Goal: Task Accomplishment & Management: Use online tool/utility

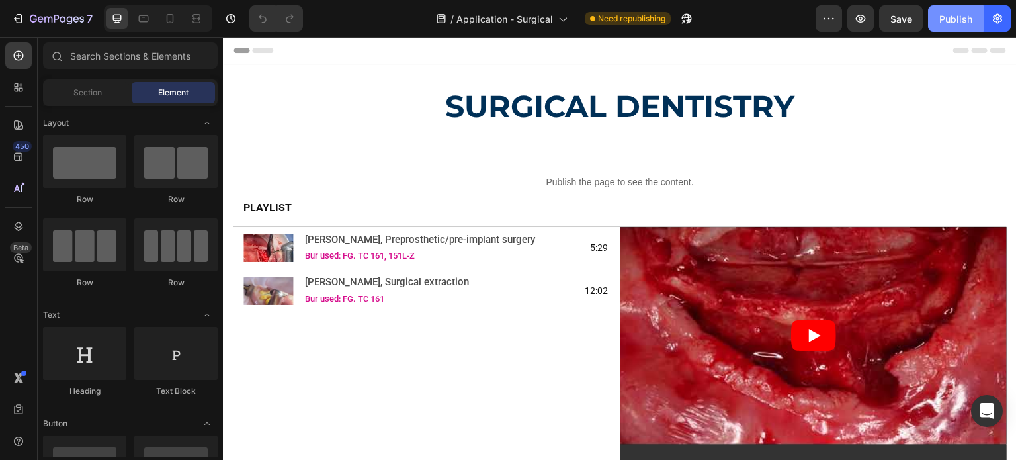
click at [936, 20] on button "Publish" at bounding box center [956, 18] width 56 height 26
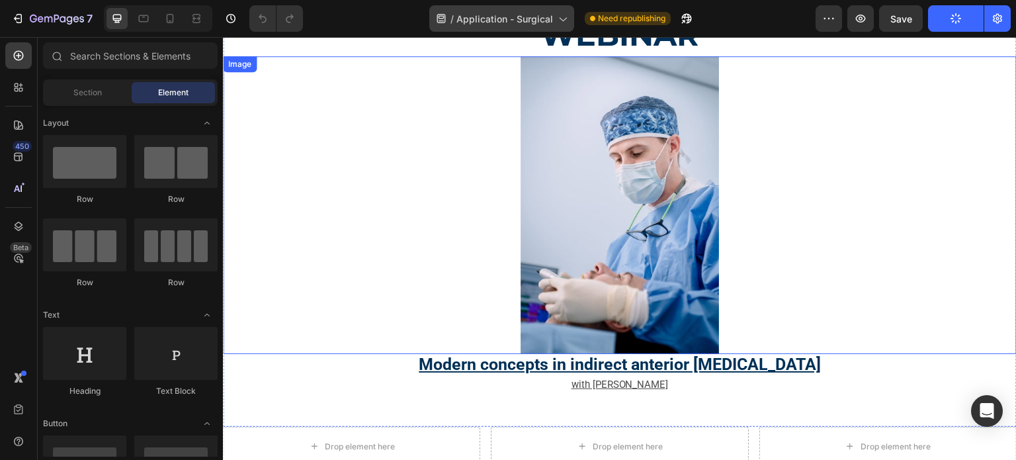
scroll to position [727, 0]
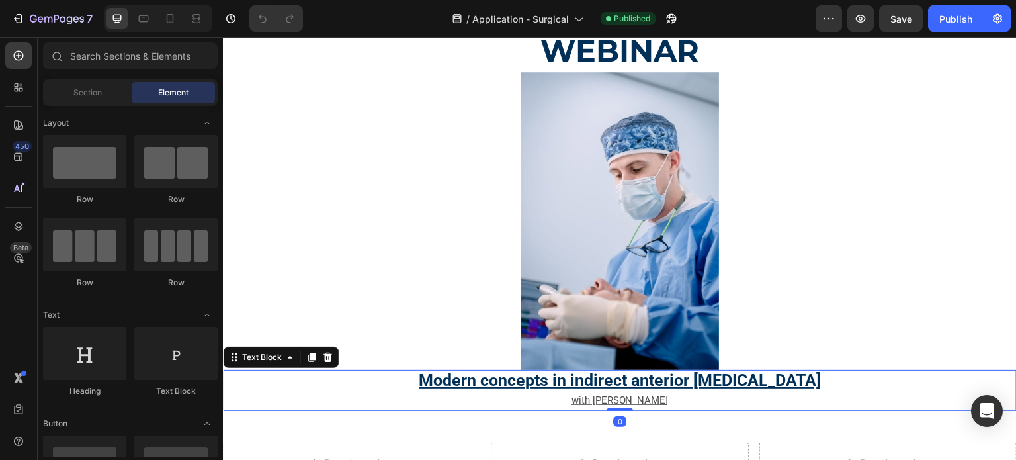
click at [405, 371] on p "Modern concepts in indirect anterior [MEDICAL_DATA]" at bounding box center [619, 381] width 791 height 20
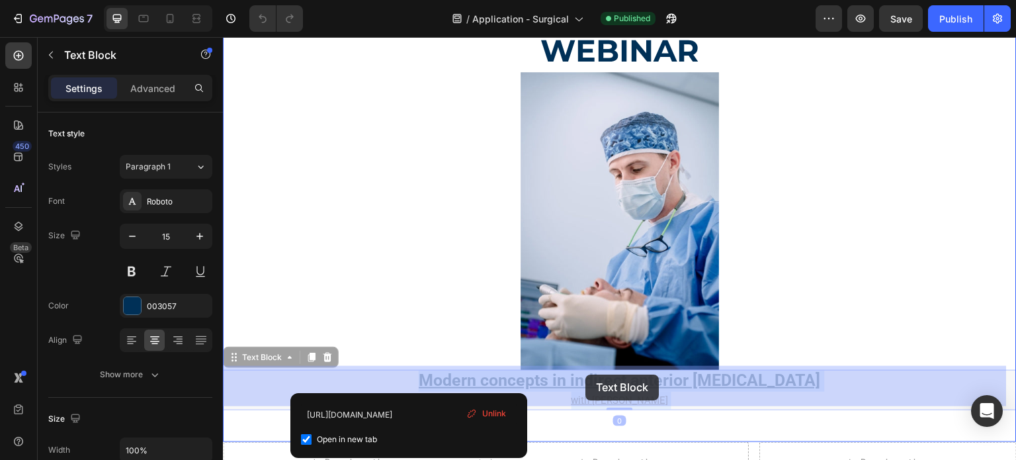
drag, startPoint x: 406, startPoint y: 374, endPoint x: 588, endPoint y: 374, distance: 181.8
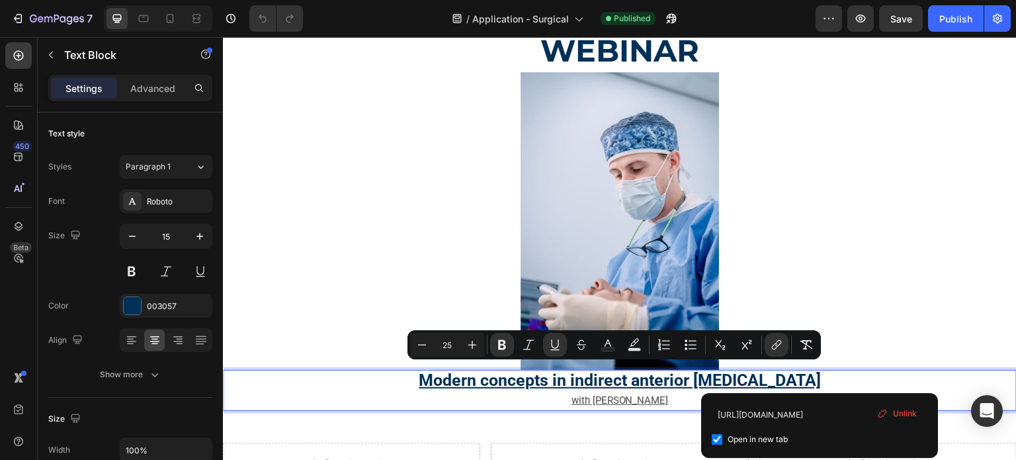
drag, startPoint x: 838, startPoint y: 380, endPoint x: 397, endPoint y: 379, distance: 441.0
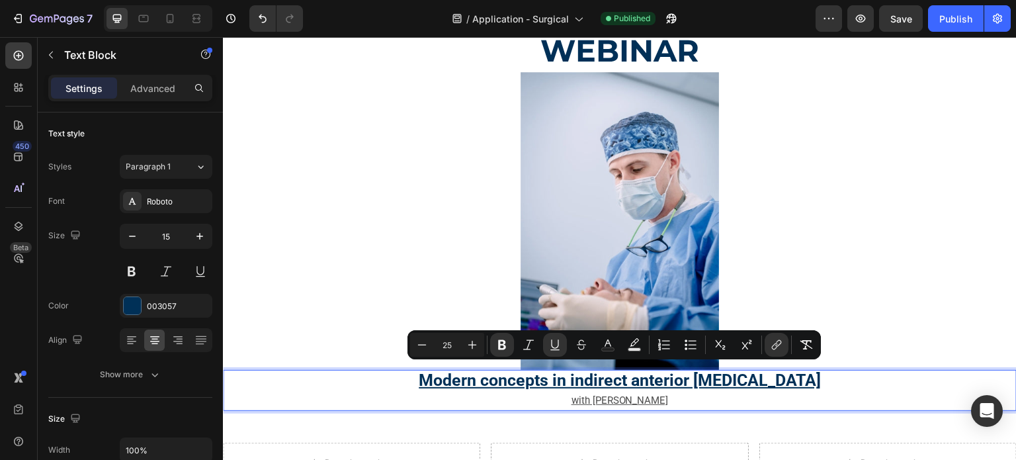
click at [446, 371] on u "Modern concepts in indirect anterior [MEDICAL_DATA]" at bounding box center [620, 379] width 402 height 19
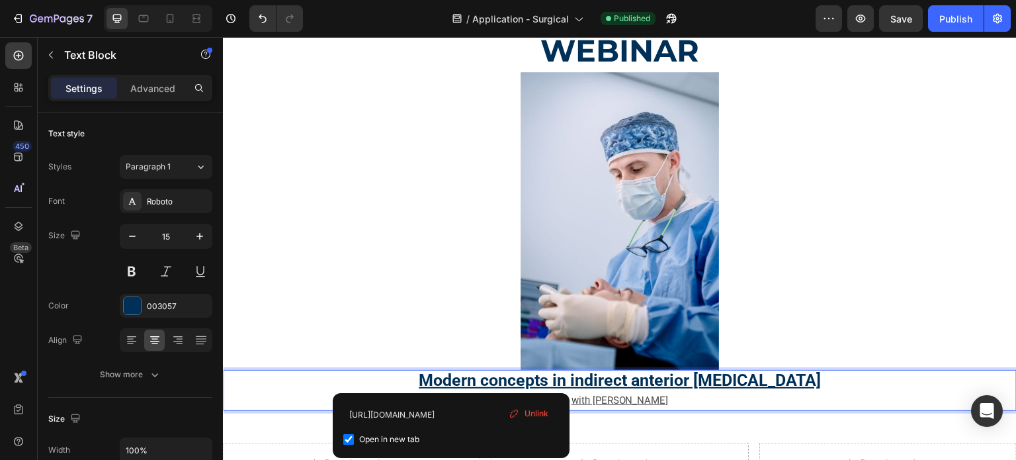
type input "[URL][DOMAIN_NAME]"
checkbox input "false"
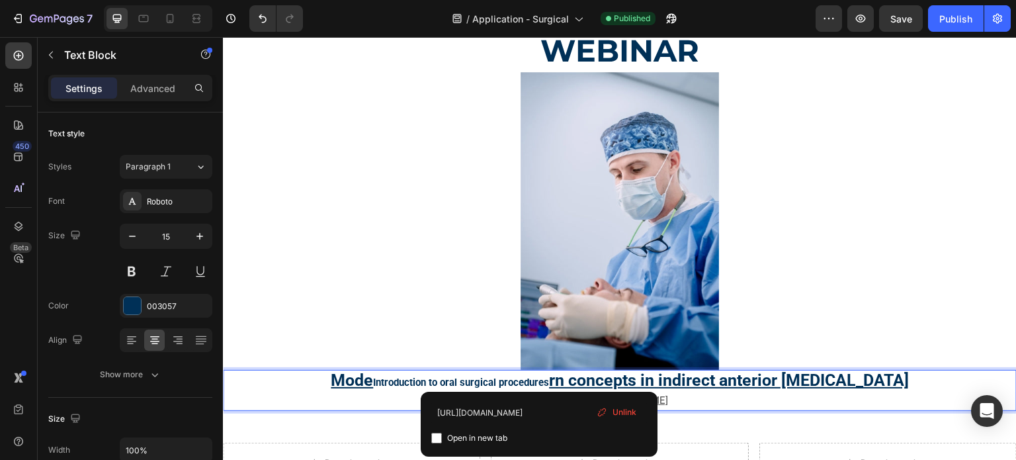
type input "[URL][DOMAIN_NAME]"
checkbox input "true"
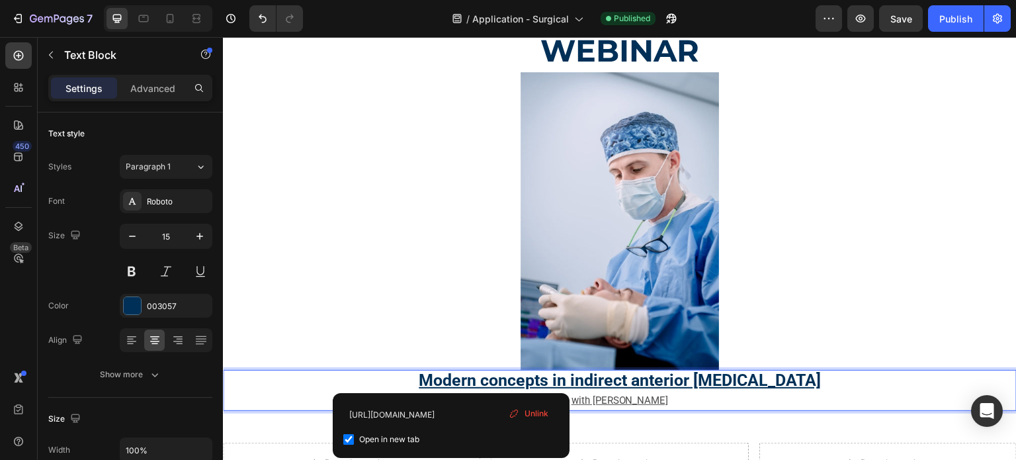
click at [435, 376] on u "Modern concepts in indirect anterior [MEDICAL_DATA]" at bounding box center [620, 379] width 402 height 19
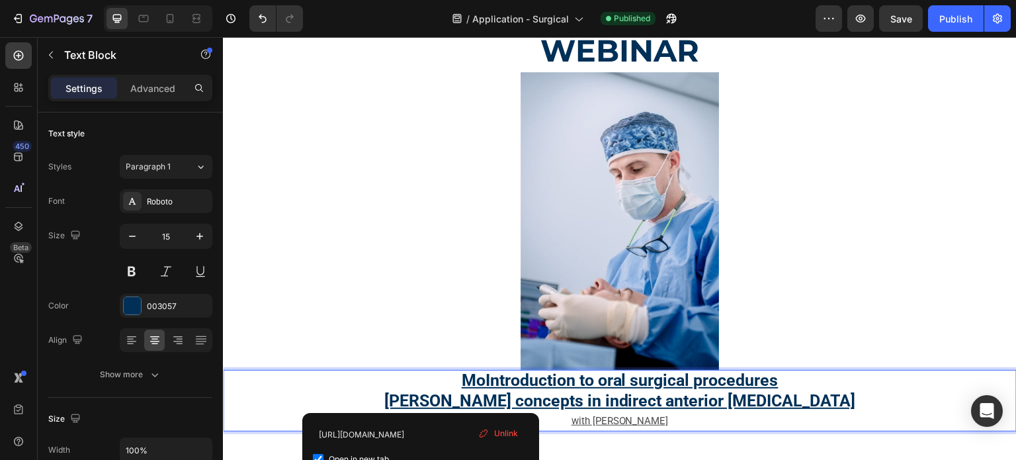
click at [485, 373] on u "MoIntroduction to oral surgical procedures" at bounding box center [620, 379] width 317 height 19
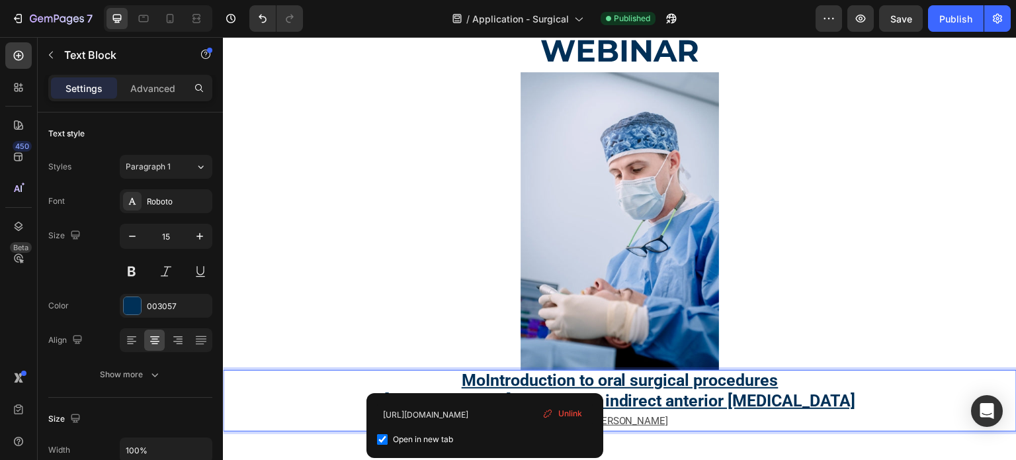
click at [481, 373] on u "MoIntroduction to oral surgical procedures" at bounding box center [620, 379] width 317 height 19
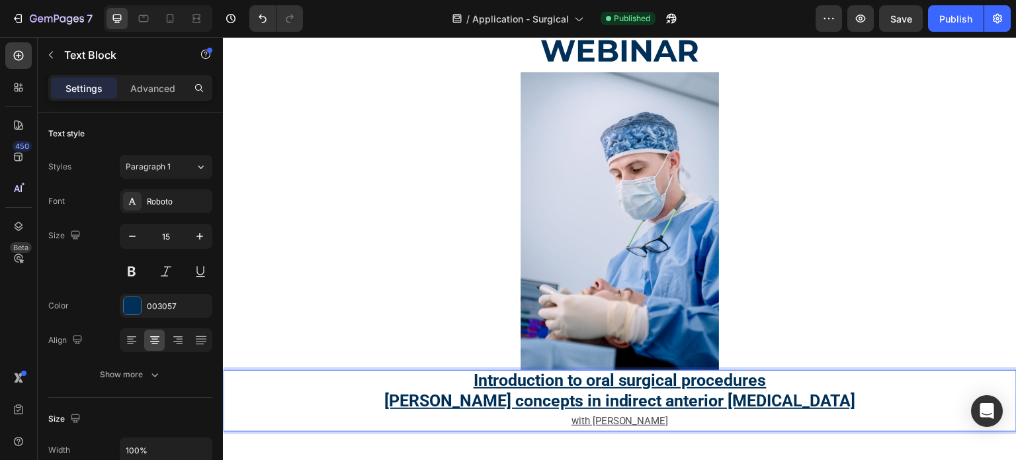
click at [669, 392] on u "[PERSON_NAME] concepts in indirect anterior [MEDICAL_DATA]" at bounding box center [619, 400] width 471 height 19
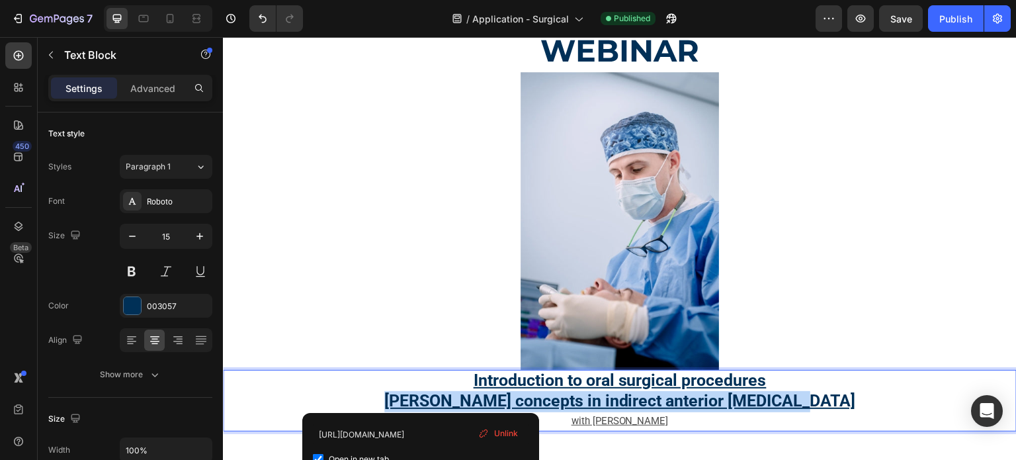
drag, startPoint x: 424, startPoint y: 395, endPoint x: 805, endPoint y: 392, distance: 380.9
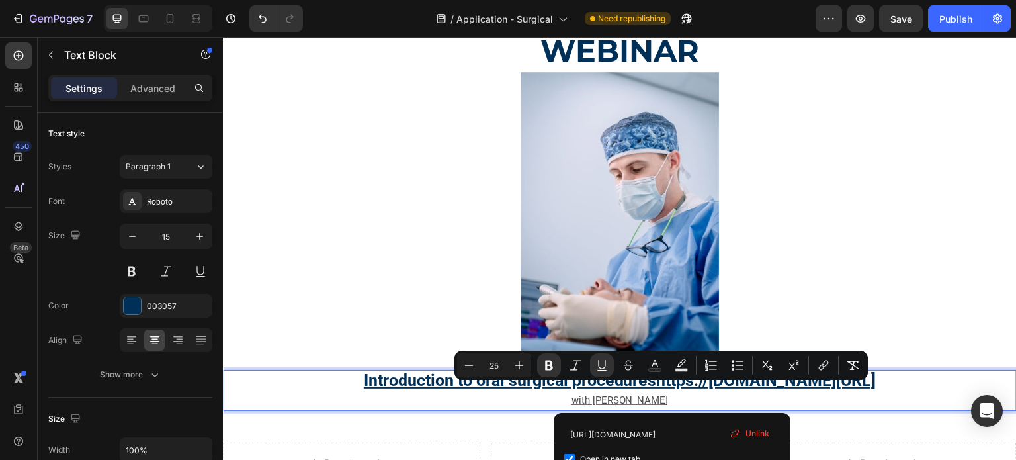
drag, startPoint x: 668, startPoint y: 395, endPoint x: 655, endPoint y: 397, distance: 13.5
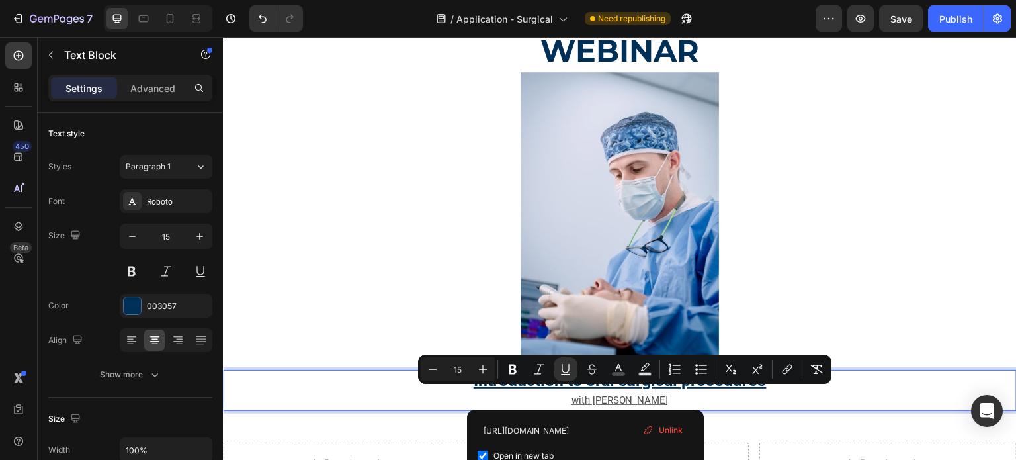
drag, startPoint x: 595, startPoint y: 393, endPoint x: 666, endPoint y: 391, distance: 70.8
click at [666, 391] on p "with [PERSON_NAME]" at bounding box center [619, 400] width 791 height 18
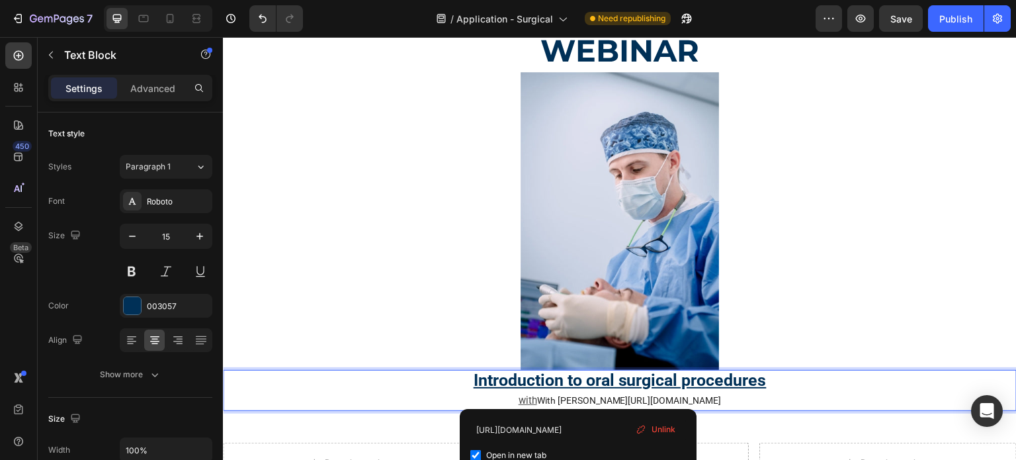
click at [578, 397] on p "with With [PERSON_NAME] [URL][DOMAIN_NAME]" at bounding box center [619, 400] width 791 height 18
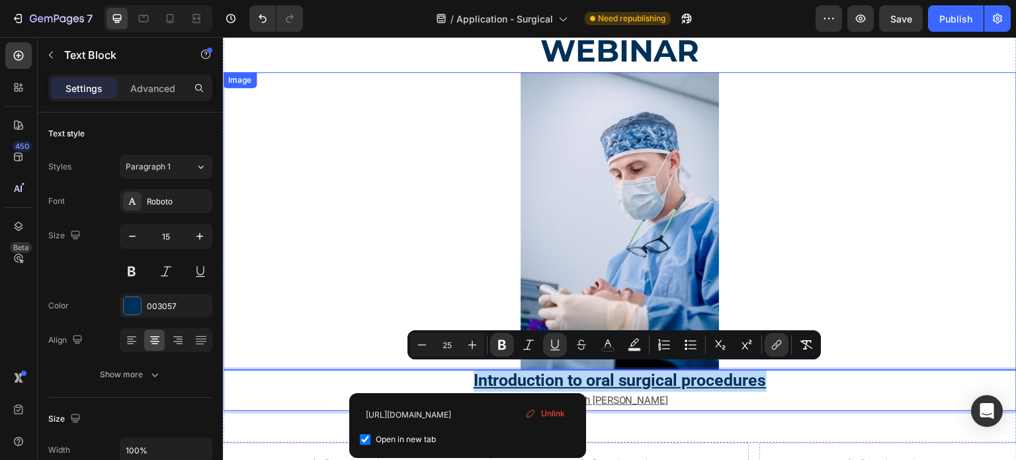
drag, startPoint x: 456, startPoint y: 372, endPoint x: 763, endPoint y: 358, distance: 307.8
click at [763, 358] on div "WEBINAR Heading Image Introduction to oral surgical procedures with [PERSON_NAM…" at bounding box center [619, 220] width 793 height 381
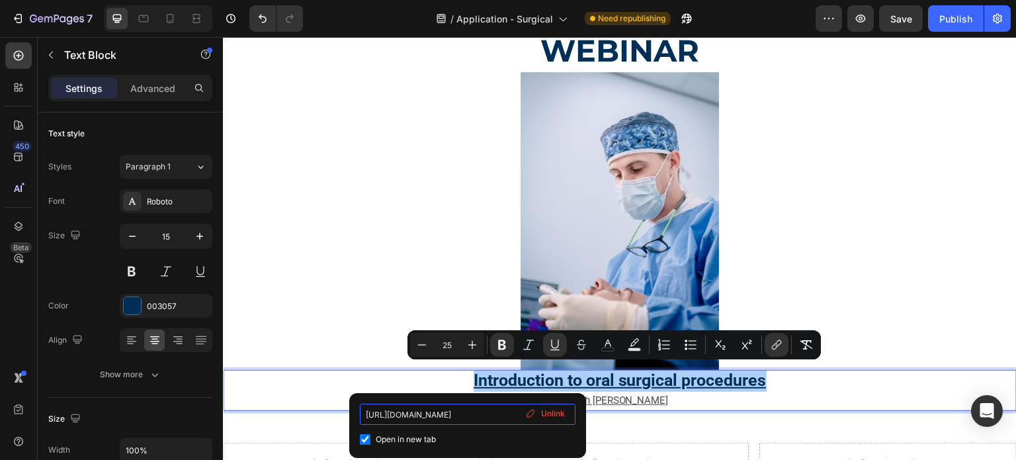
click at [473, 407] on input "[URL][DOMAIN_NAME]" at bounding box center [468, 413] width 216 height 21
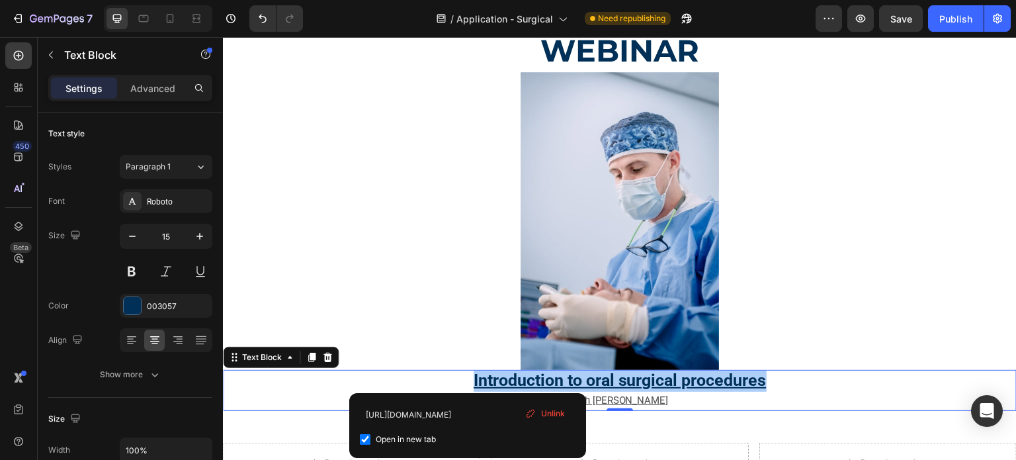
click at [545, 415] on span "Unlink" at bounding box center [553, 413] width 24 height 12
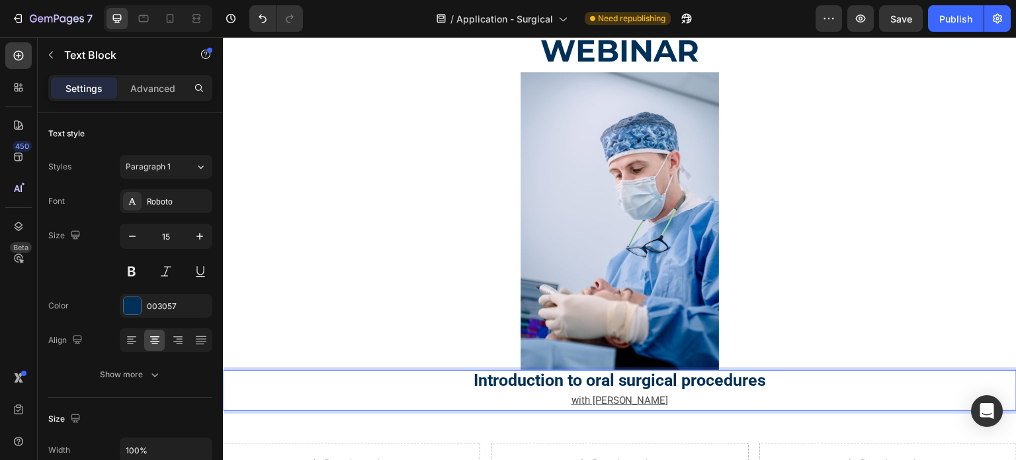
drag, startPoint x: 532, startPoint y: 374, endPoint x: 516, endPoint y: 378, distance: 16.4
click at [516, 378] on strong "Introduction to oral surgical procedures" at bounding box center [619, 379] width 293 height 19
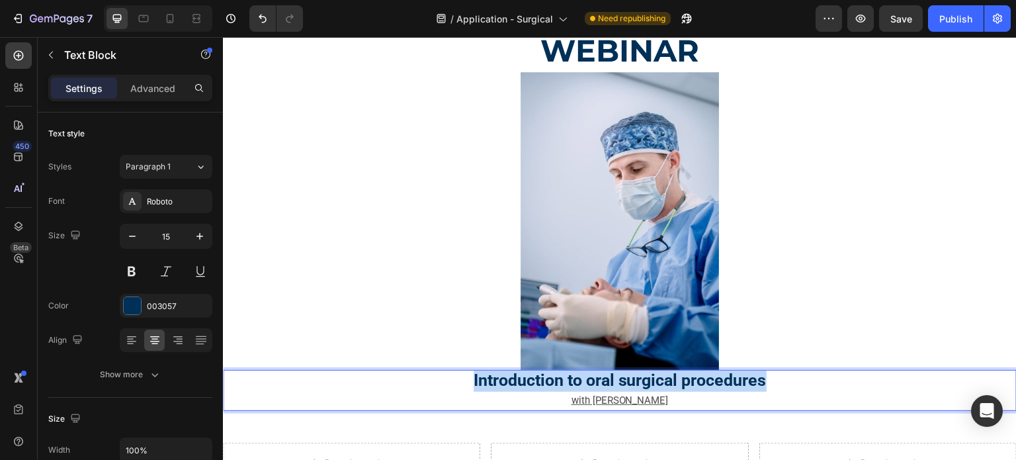
click at [516, 378] on strong "Introduction to oral surgical procedures" at bounding box center [619, 379] width 293 height 19
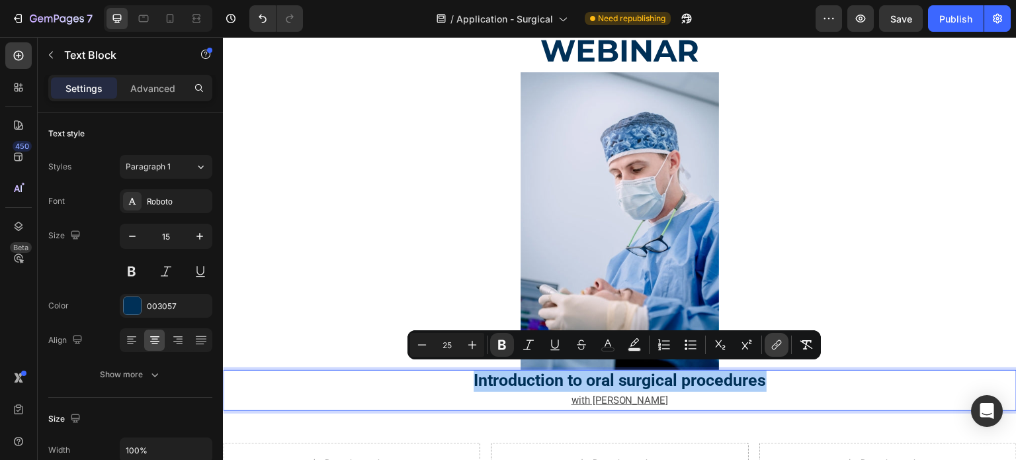
click at [772, 350] on icon "Editor contextual toolbar" at bounding box center [776, 344] width 13 height 13
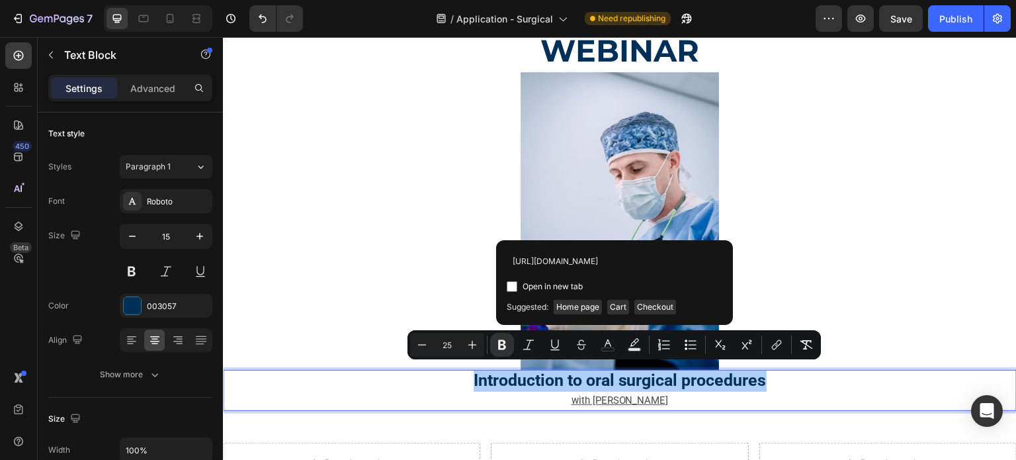
scroll to position [0, 148]
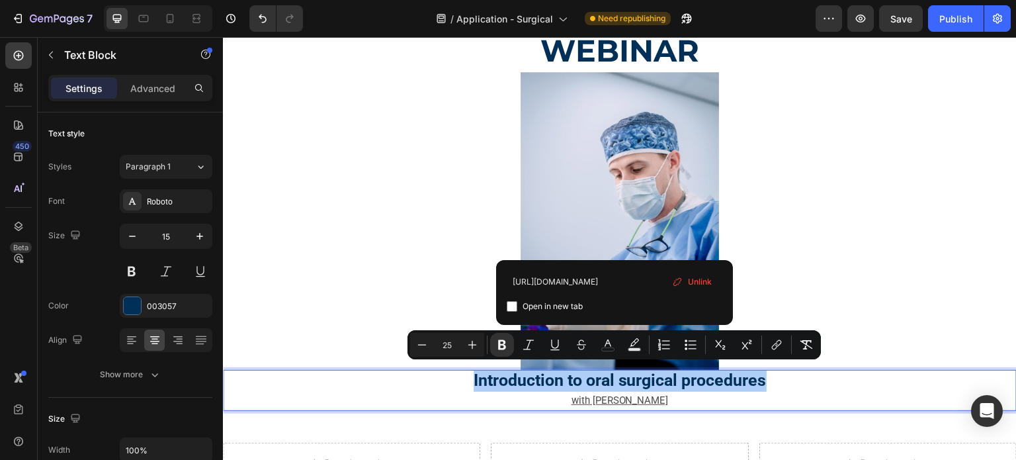
type input "[URL][DOMAIN_NAME]"
click at [510, 303] on input "Editor contextual toolbar" at bounding box center [511, 306] width 11 height 11
checkbox input "true"
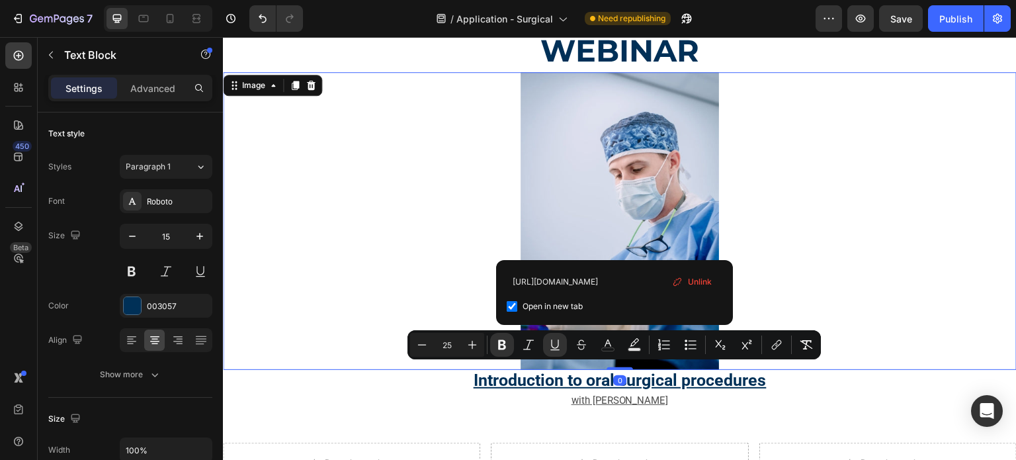
click at [415, 300] on link at bounding box center [619, 221] width 793 height 298
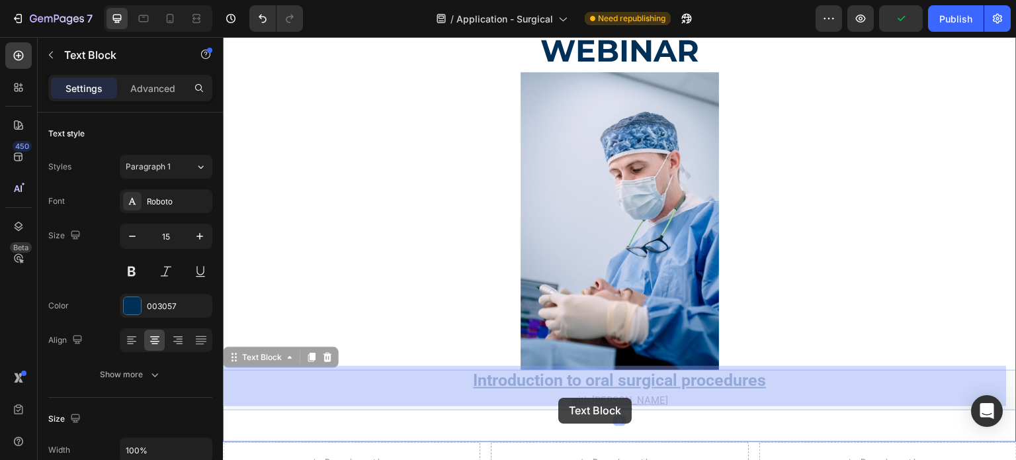
drag, startPoint x: 673, startPoint y: 394, endPoint x: 590, endPoint y: 395, distance: 82.7
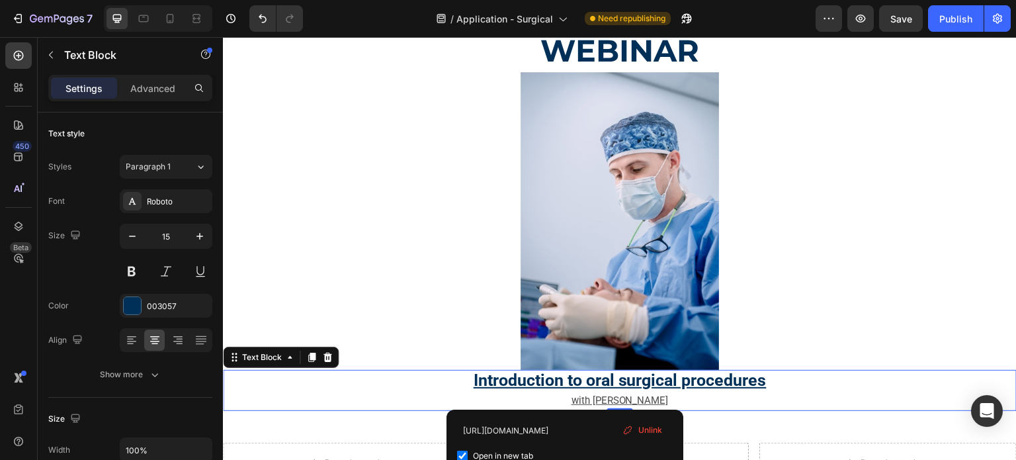
click at [645, 424] on span "Unlink" at bounding box center [650, 430] width 24 height 12
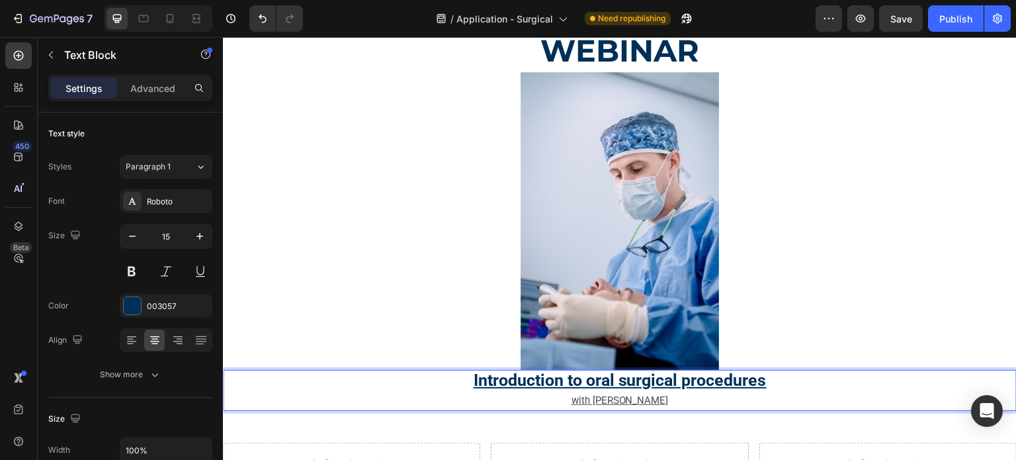
drag, startPoint x: 565, startPoint y: 392, endPoint x: 665, endPoint y: 392, distance: 99.8
click at [665, 392] on p "⁠⁠⁠⁠⁠⁠⁠ with [PERSON_NAME]" at bounding box center [619, 400] width 791 height 18
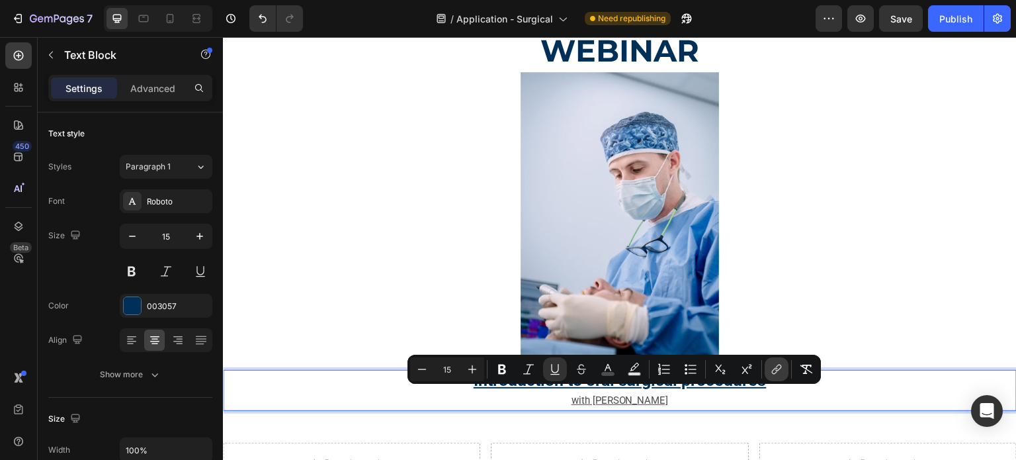
click at [773, 368] on icon "Editor contextual toolbar" at bounding box center [776, 368] width 13 height 13
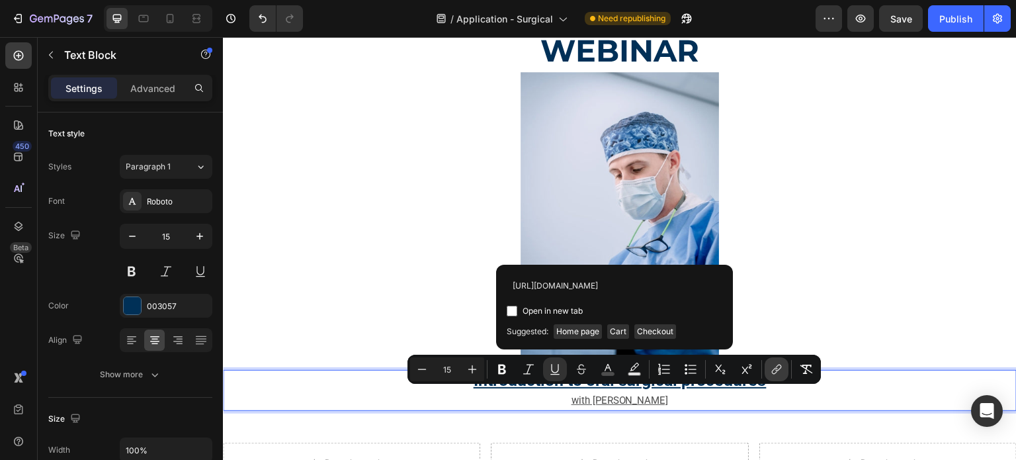
scroll to position [0, 148]
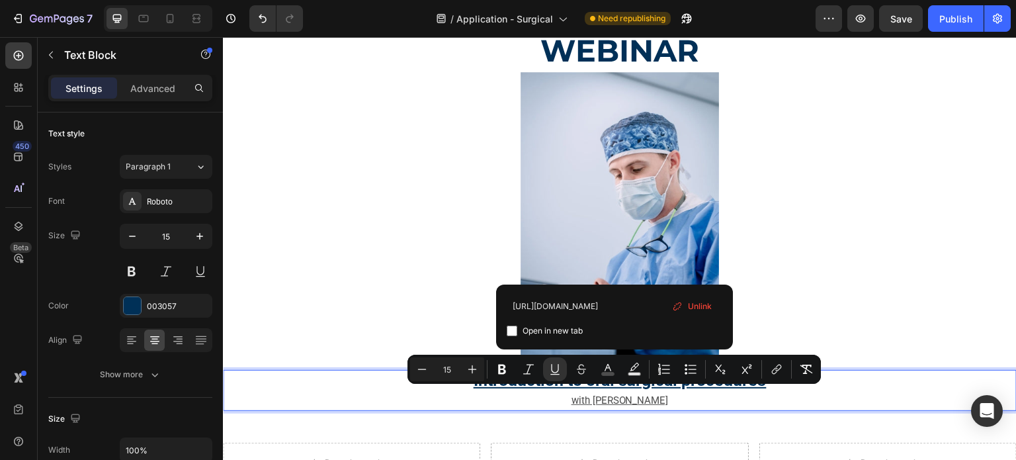
type input "[URL][DOMAIN_NAME]"
click at [504, 329] on div "[URL][DOMAIN_NAME] Open in new tab Unlink" at bounding box center [614, 316] width 237 height 65
click at [522, 333] on span "Open in new tab" at bounding box center [552, 331] width 60 height 16
checkbox input "true"
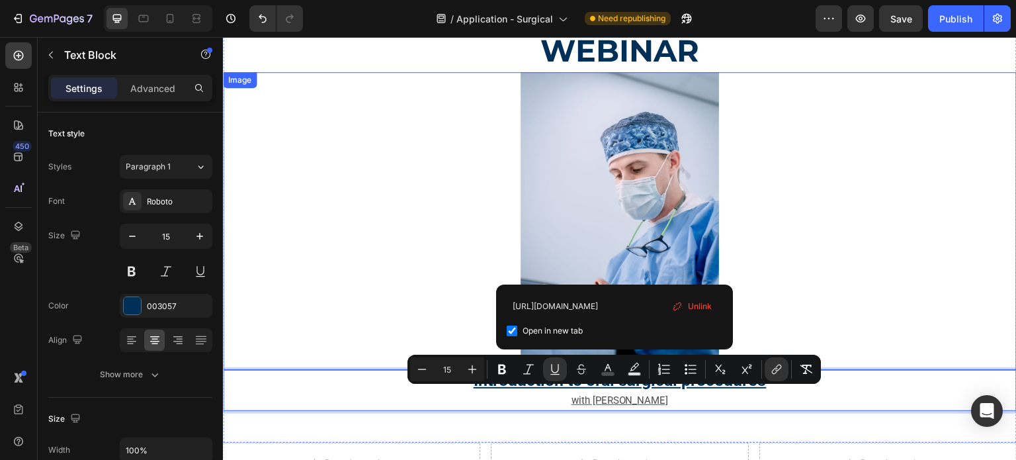
click at [442, 243] on link at bounding box center [619, 221] width 793 height 298
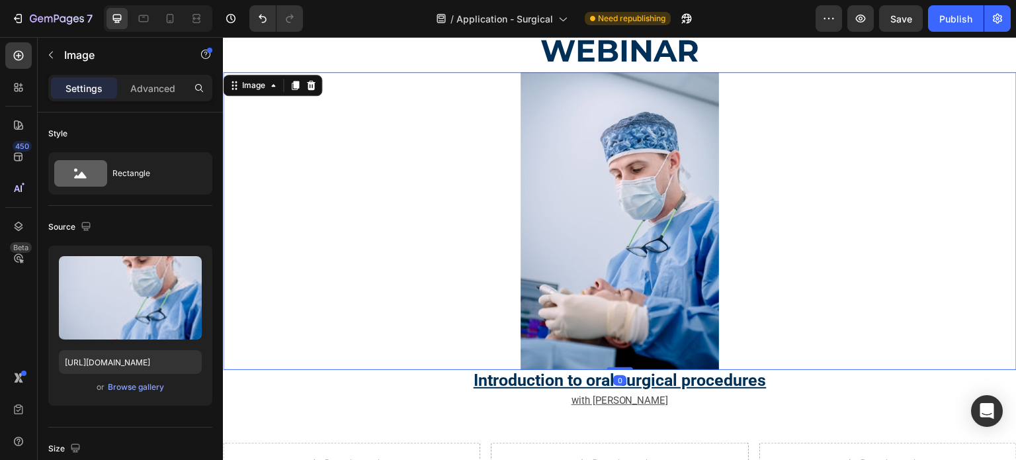
click at [565, 220] on img at bounding box center [619, 221] width 198 height 298
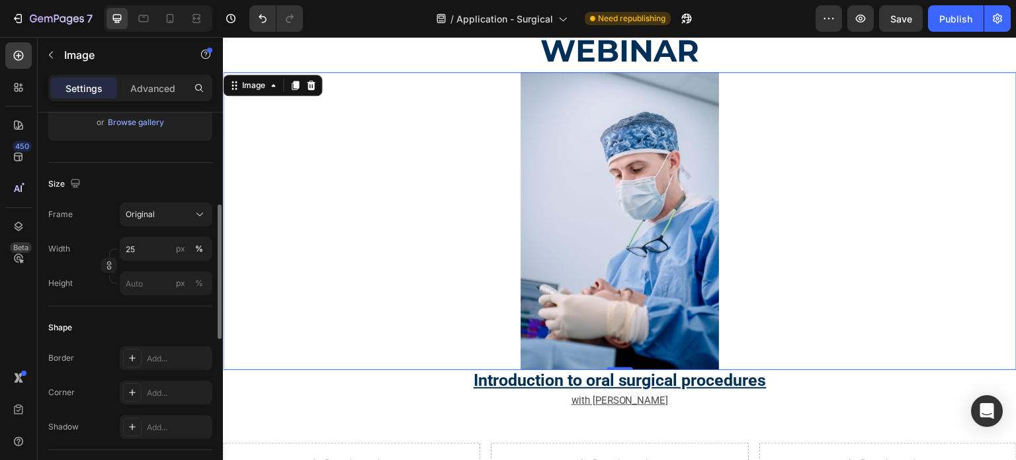
scroll to position [463, 0]
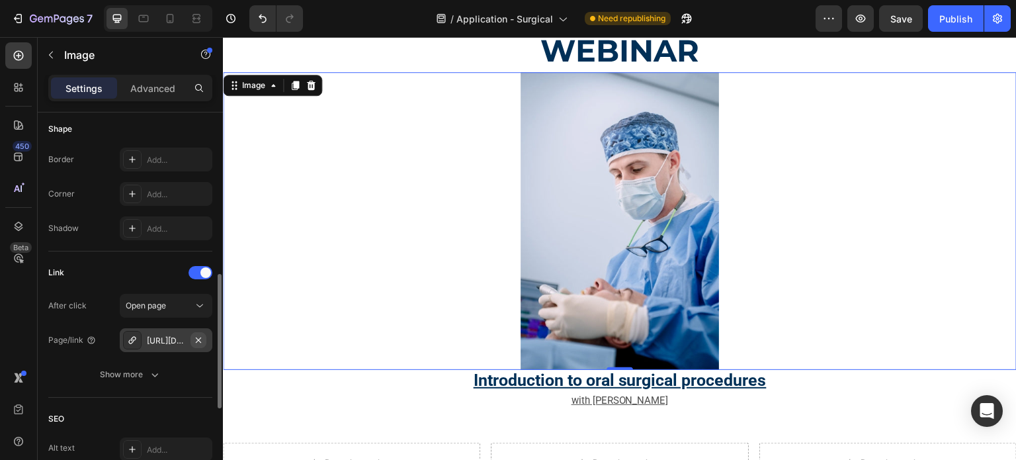
click at [197, 337] on icon "button" at bounding box center [198, 340] width 11 height 11
click at [172, 335] on div "Add..." at bounding box center [178, 341] width 62 height 12
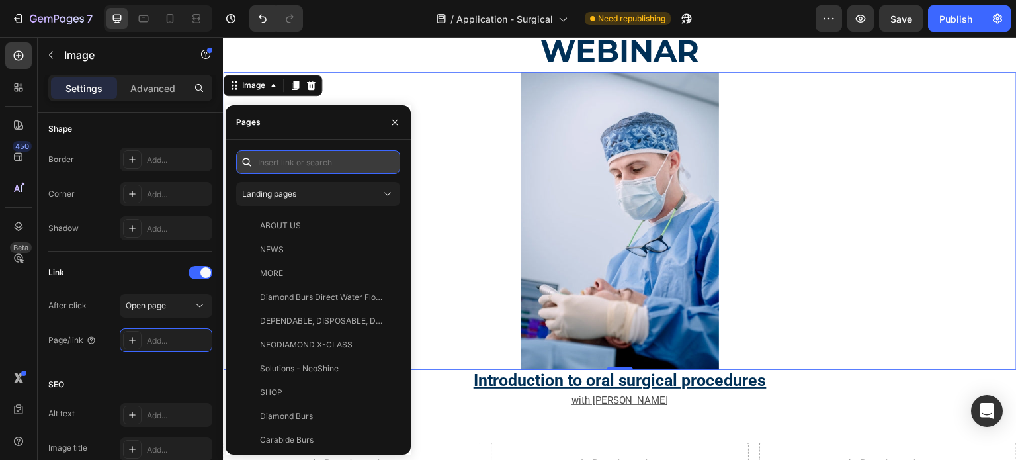
click at [283, 165] on input "text" at bounding box center [318, 162] width 164 height 24
paste input "[URL][DOMAIN_NAME]"
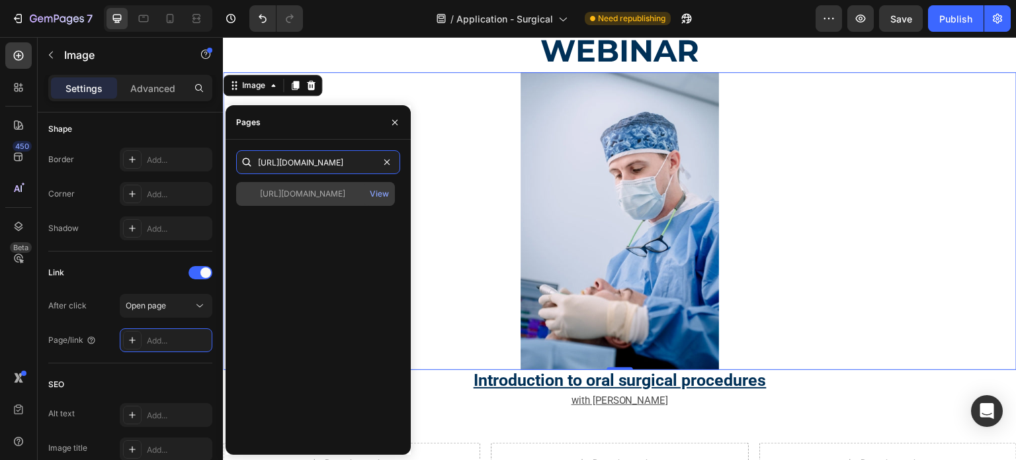
type input "[URL][DOMAIN_NAME]"
click at [309, 200] on div "[URL][DOMAIN_NAME] View" at bounding box center [315, 194] width 159 height 24
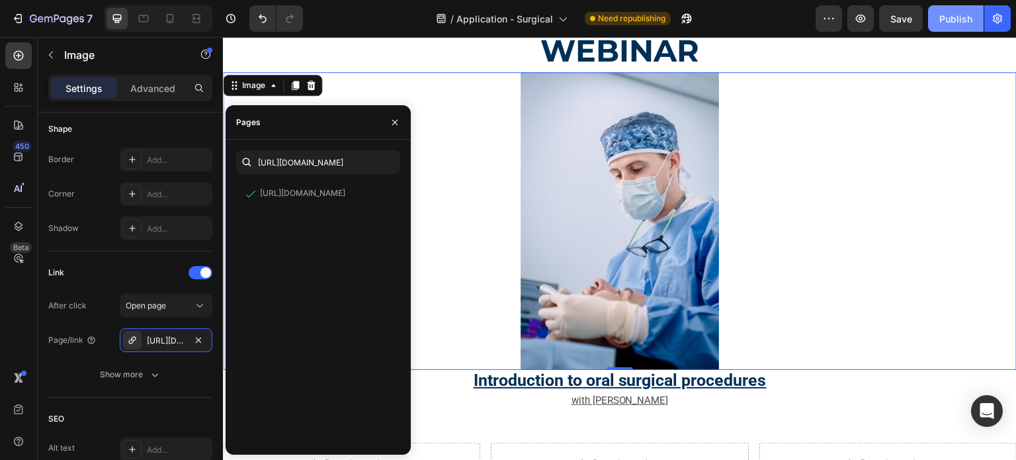
click at [955, 15] on div "Publish" at bounding box center [955, 19] width 33 height 14
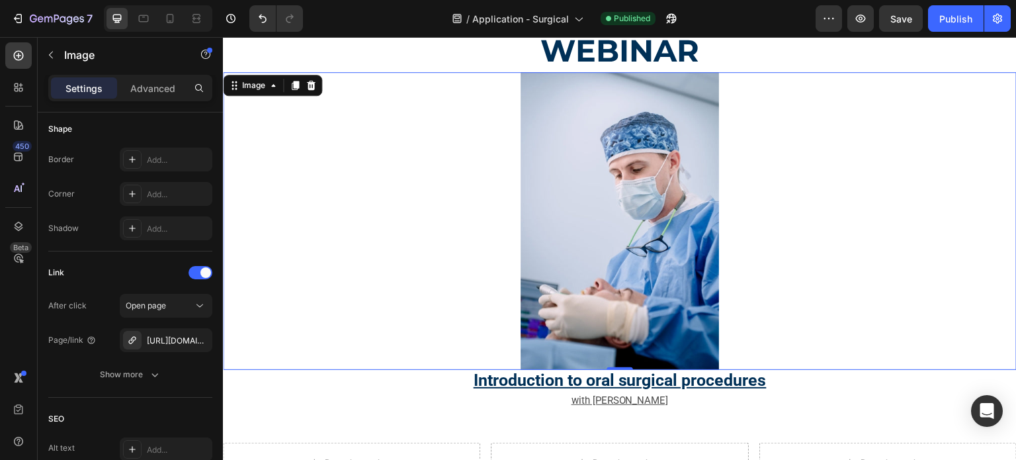
click at [648, 232] on img at bounding box center [619, 221] width 198 height 298
click at [586, 206] on img at bounding box center [619, 221] width 198 height 298
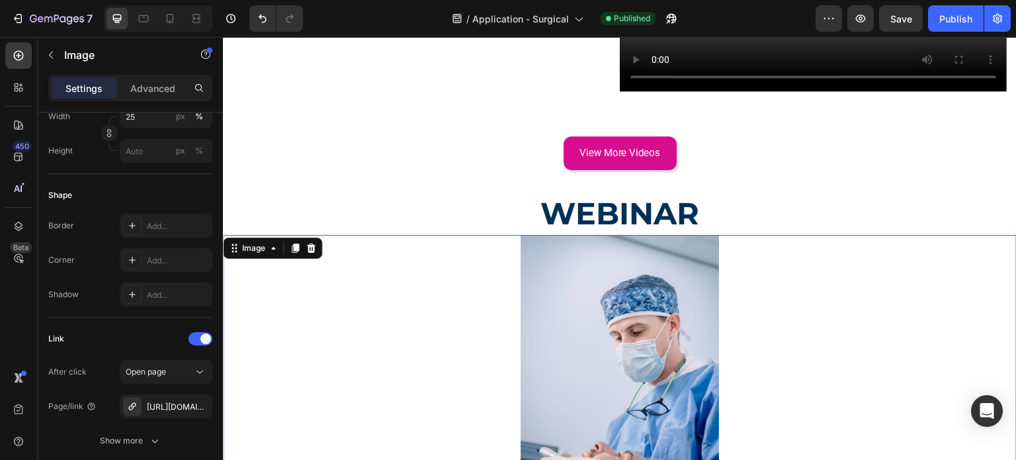
scroll to position [727, 0]
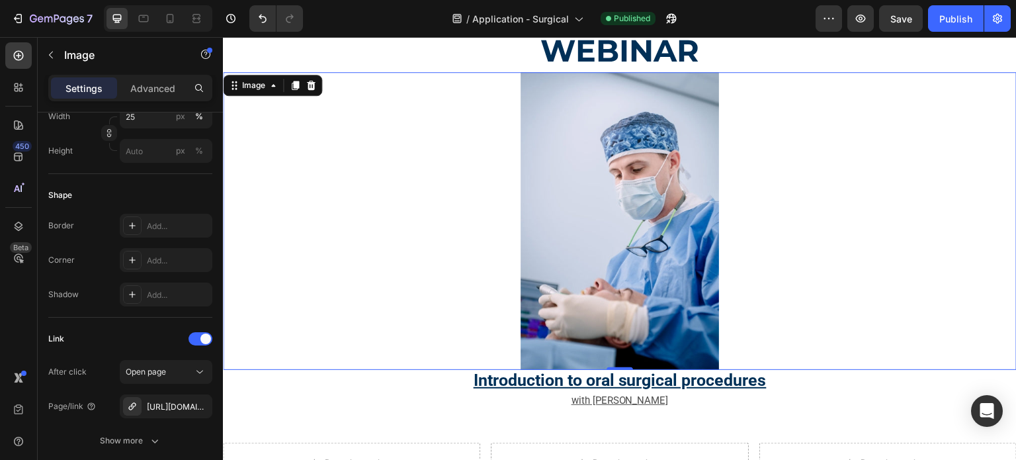
click at [601, 231] on img at bounding box center [619, 221] width 198 height 298
click at [239, 92] on div "Image" at bounding box center [253, 85] width 55 height 16
click at [240, 92] on div "Image" at bounding box center [253, 85] width 55 height 16
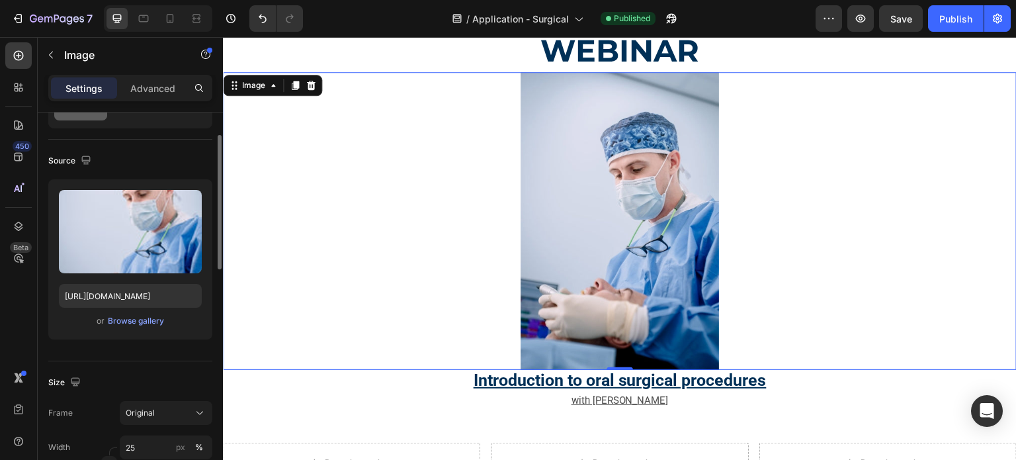
scroll to position [198, 0]
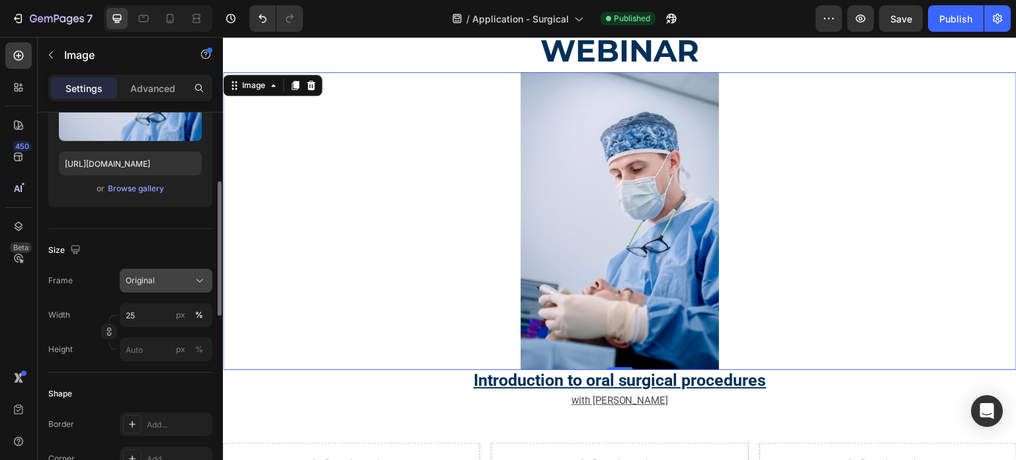
click at [206, 277] on icon at bounding box center [199, 280] width 13 height 13
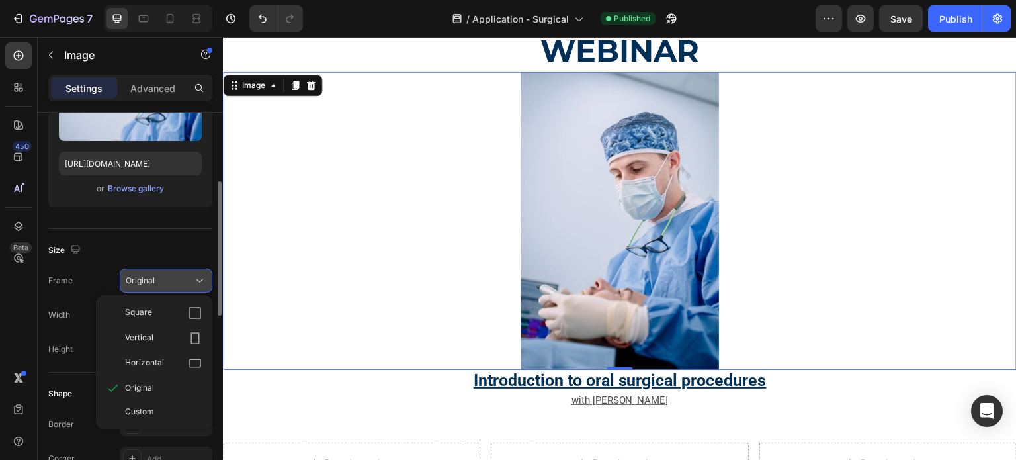
click at [206, 277] on icon at bounding box center [199, 280] width 13 height 13
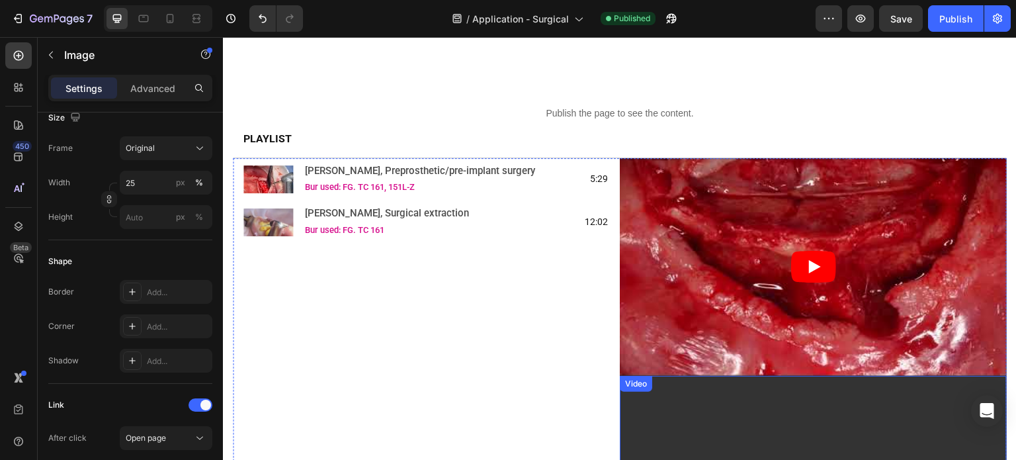
scroll to position [66, 0]
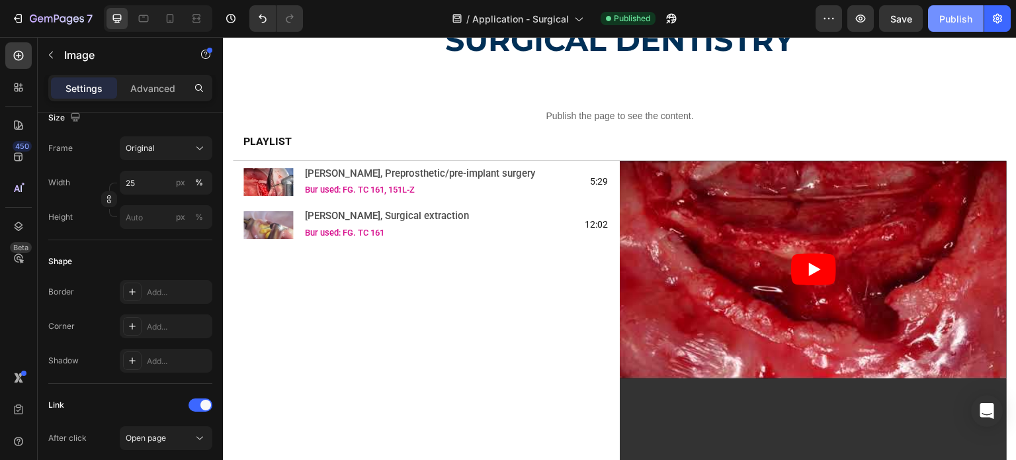
click at [938, 23] on button "Publish" at bounding box center [956, 18] width 56 height 26
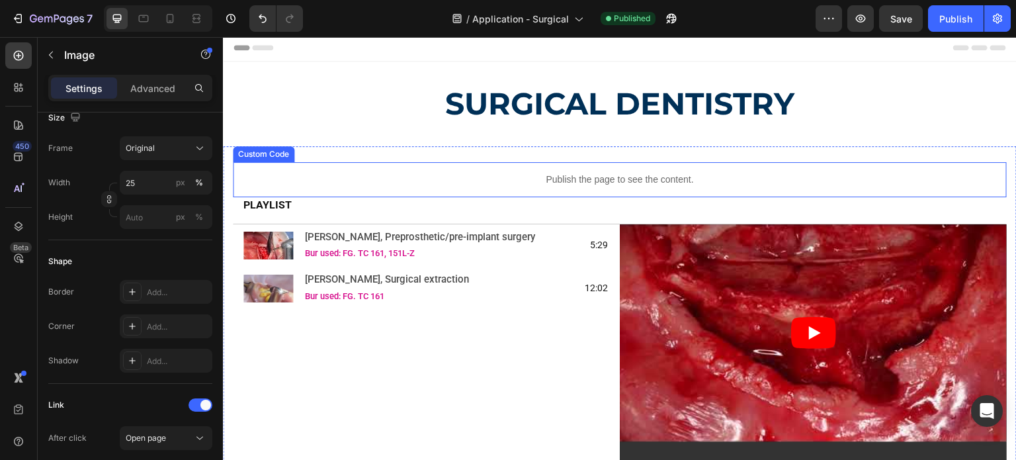
scroll to position [0, 0]
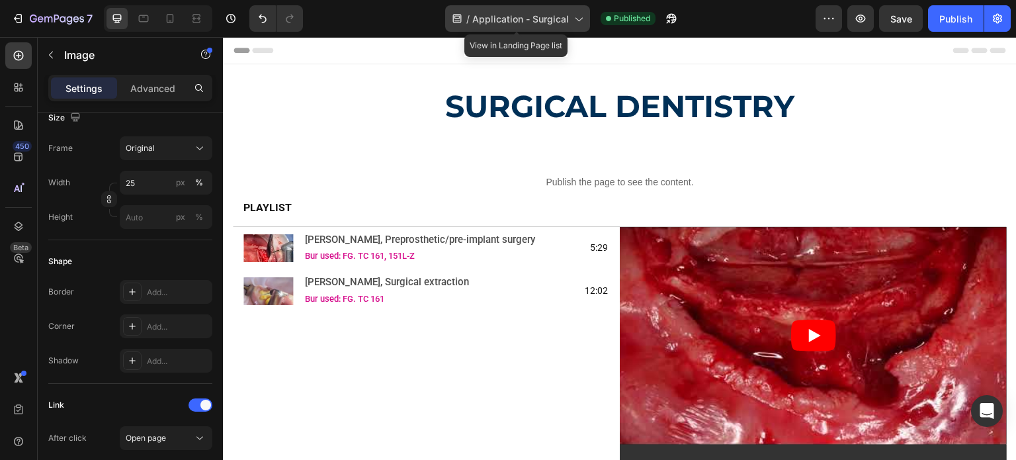
click at [521, 23] on span "Application - Surgical" at bounding box center [520, 19] width 97 height 14
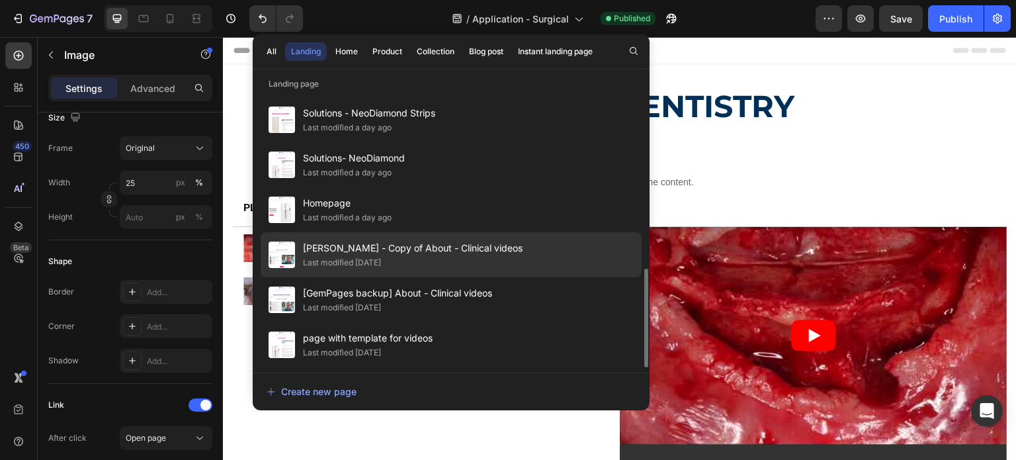
scroll to position [431, 0]
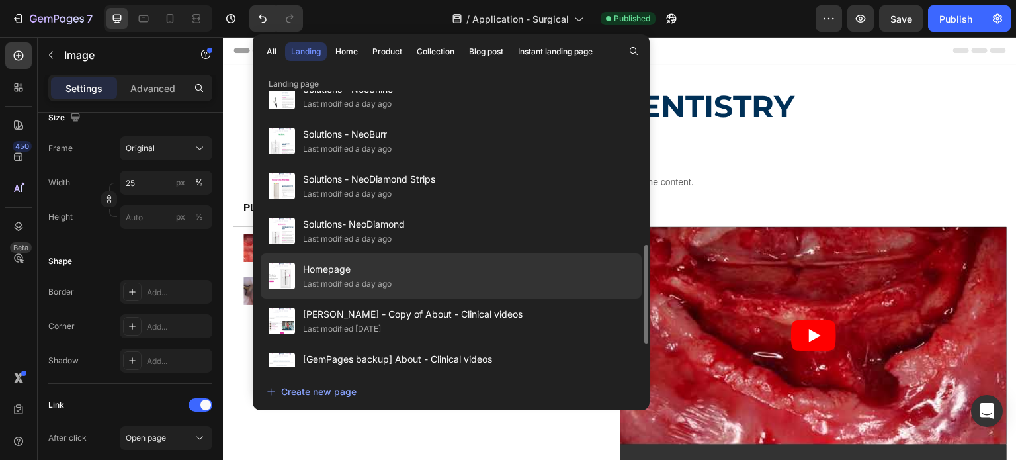
click at [372, 269] on span "Homepage" at bounding box center [347, 269] width 89 height 16
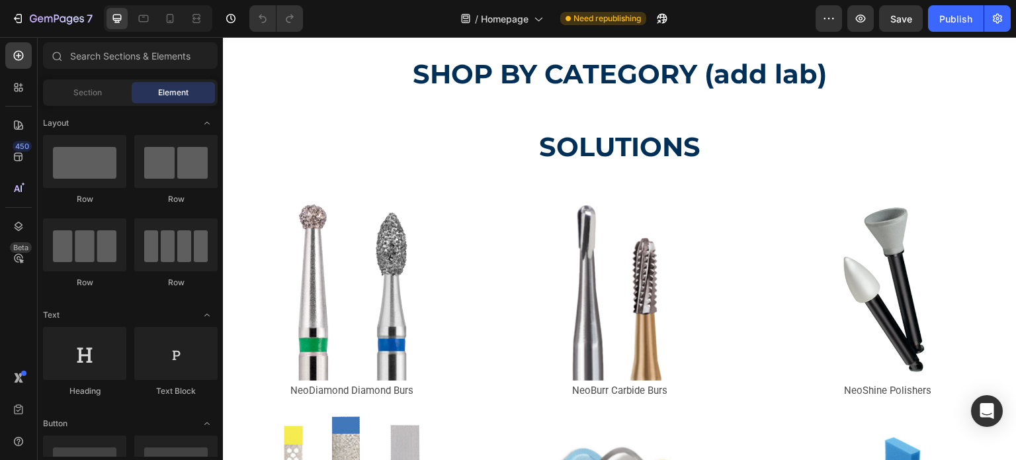
scroll to position [331, 0]
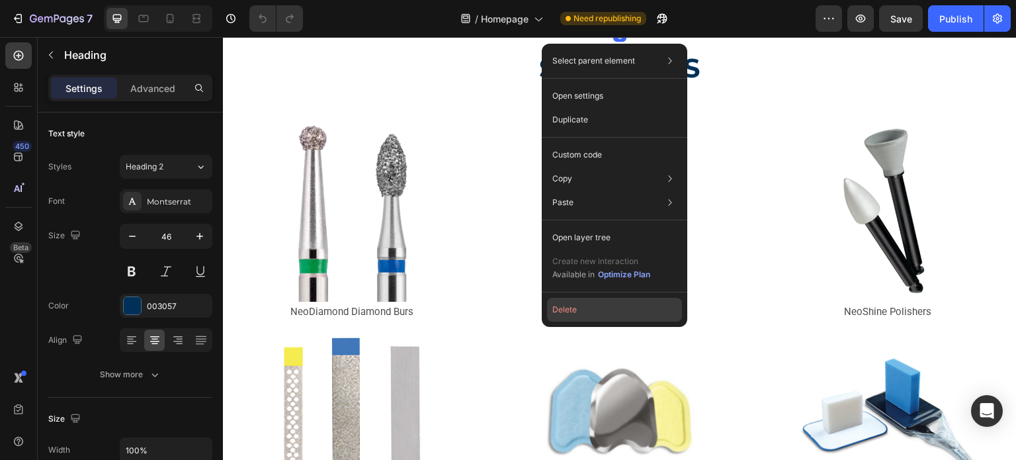
click at [571, 306] on button "Delete" at bounding box center [614, 310] width 135 height 24
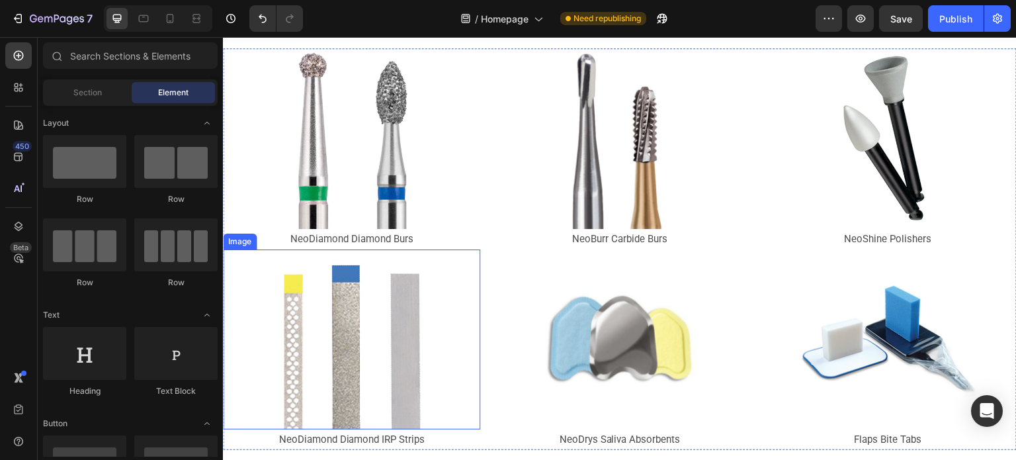
scroll to position [322, 0]
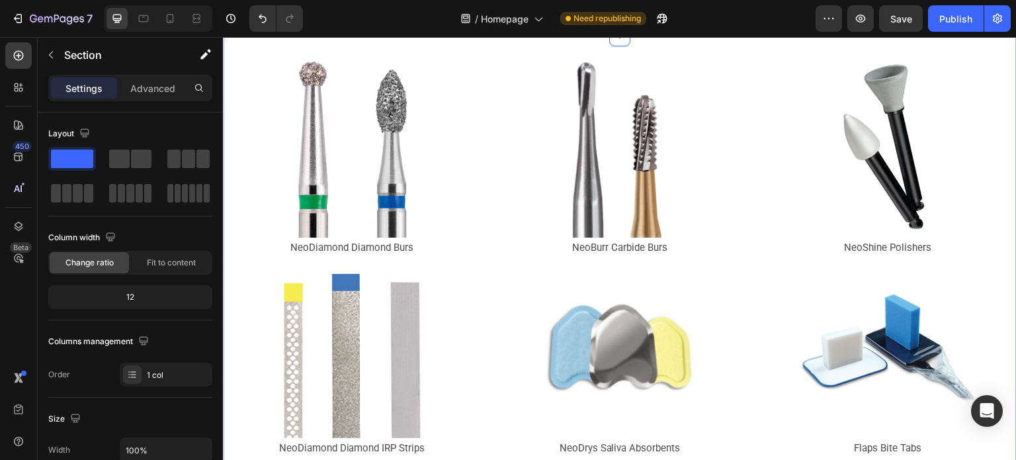
click at [259, 286] on div "Image NeoDiamond Diamond Burs Text Block Image NeoDiamond Diamond IRP Strips Te…" at bounding box center [619, 335] width 793 height 598
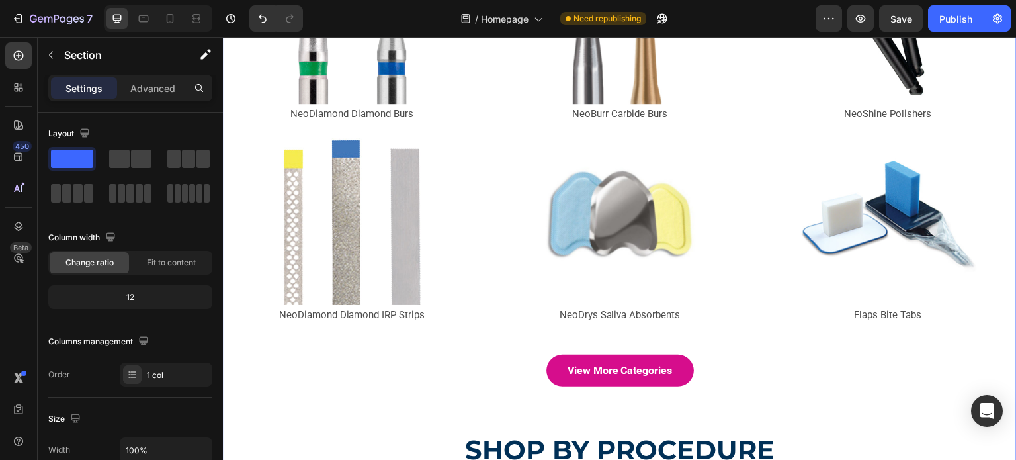
scroll to position [719, 0]
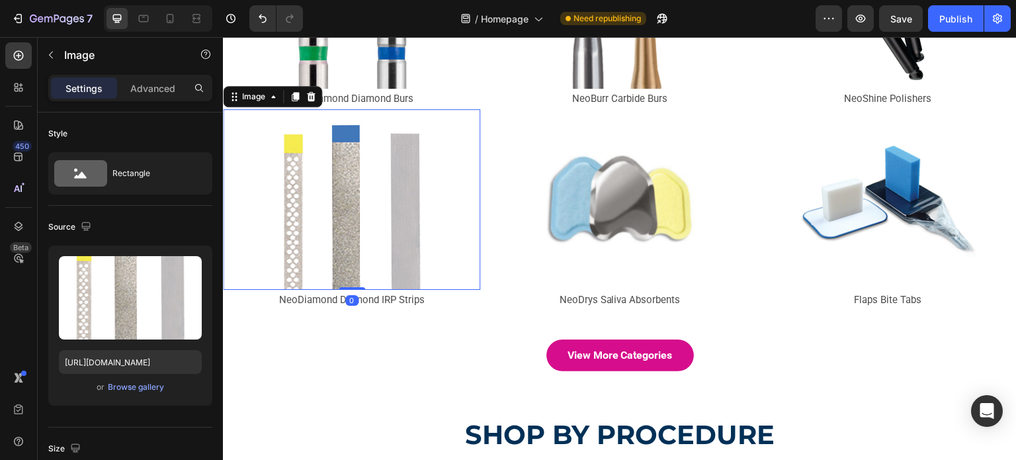
click at [274, 178] on img at bounding box center [351, 199] width 181 height 181
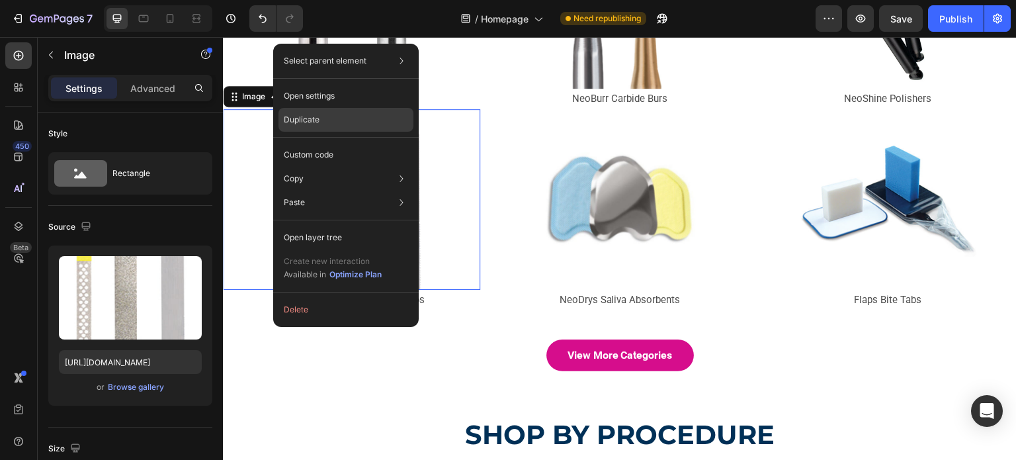
click at [297, 143] on div "Duplicate" at bounding box center [345, 155] width 135 height 24
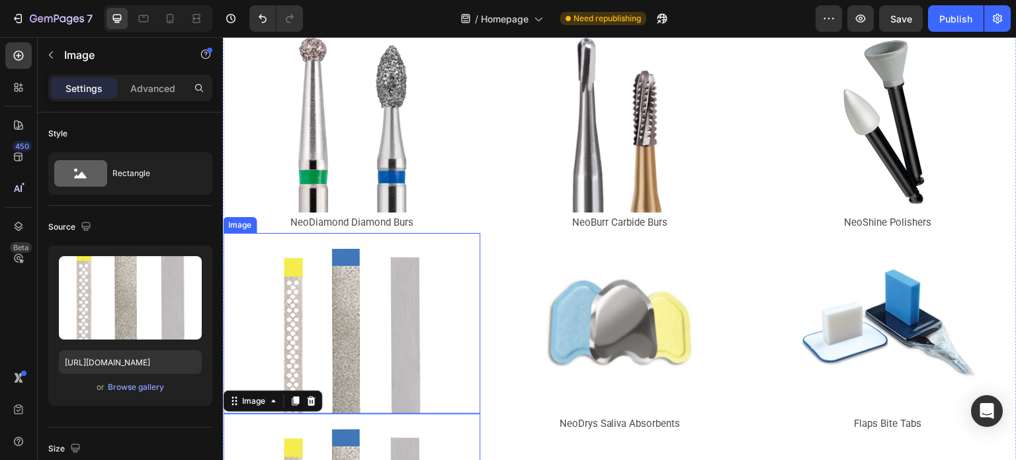
scroll to position [586, 0]
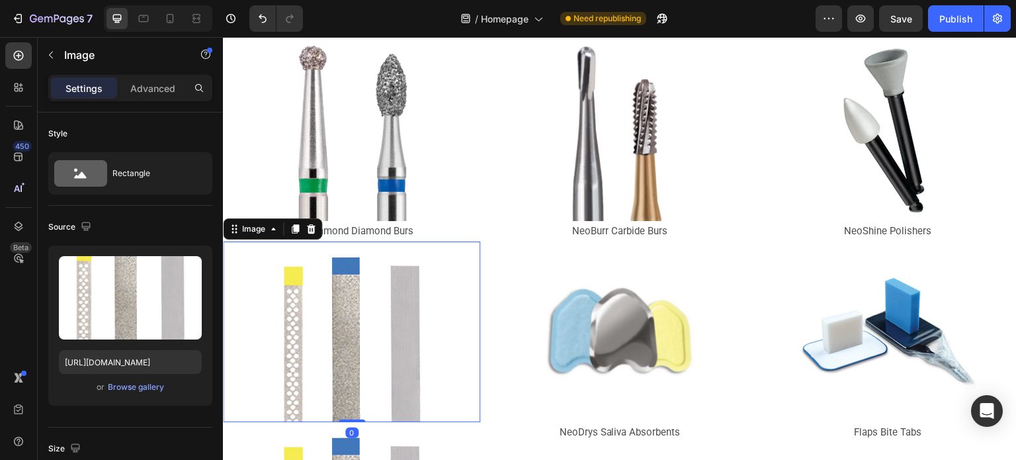
click at [358, 297] on img at bounding box center [351, 331] width 181 height 181
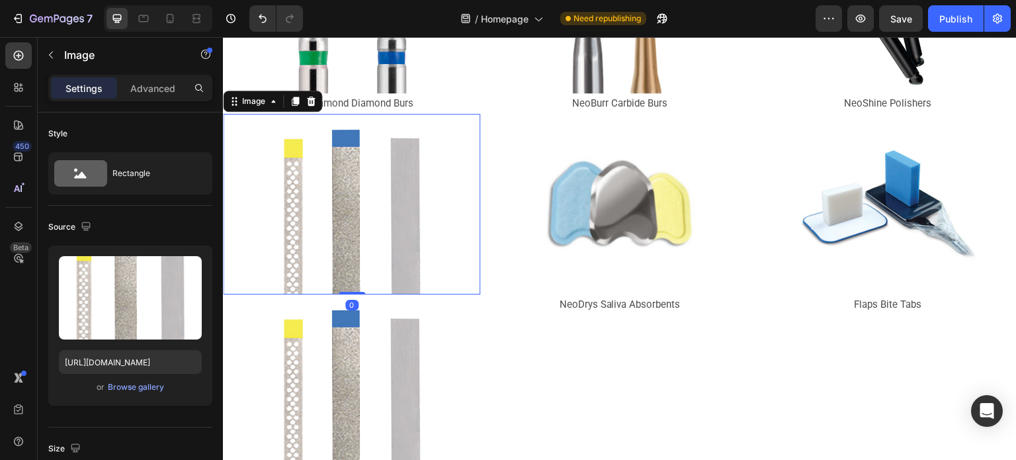
scroll to position [719, 0]
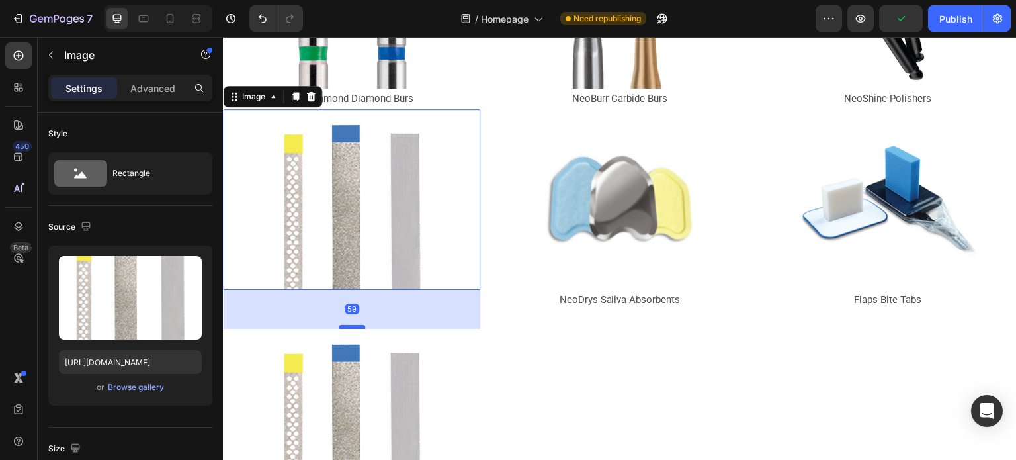
drag, startPoint x: 344, startPoint y: 283, endPoint x: 344, endPoint y: 322, distance: 39.0
click at [344, 325] on div at bounding box center [352, 327] width 26 height 4
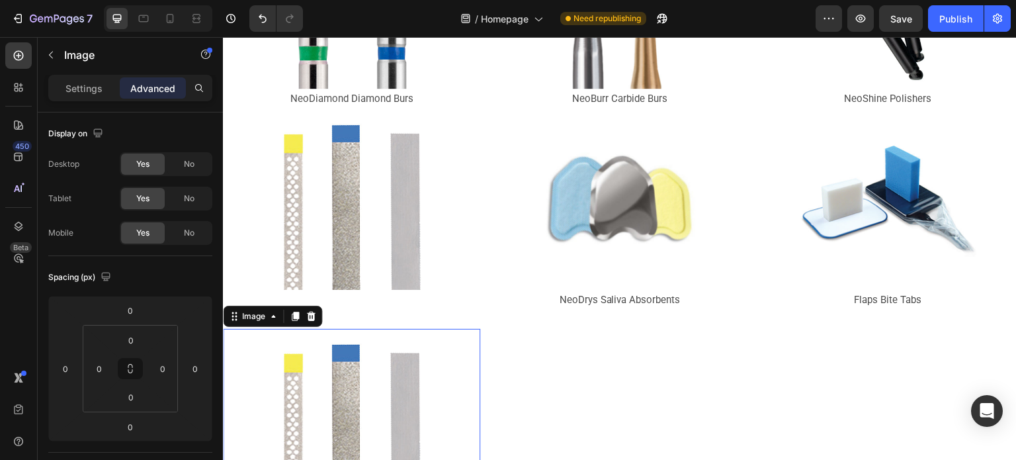
click at [456, 334] on div at bounding box center [351, 419] width 257 height 181
click at [389, 291] on div "Image NeoDiamond Diamond Burs Text Block Image Image NeoDiamond Diamond IRP Str…" at bounding box center [351, 219] width 257 height 621
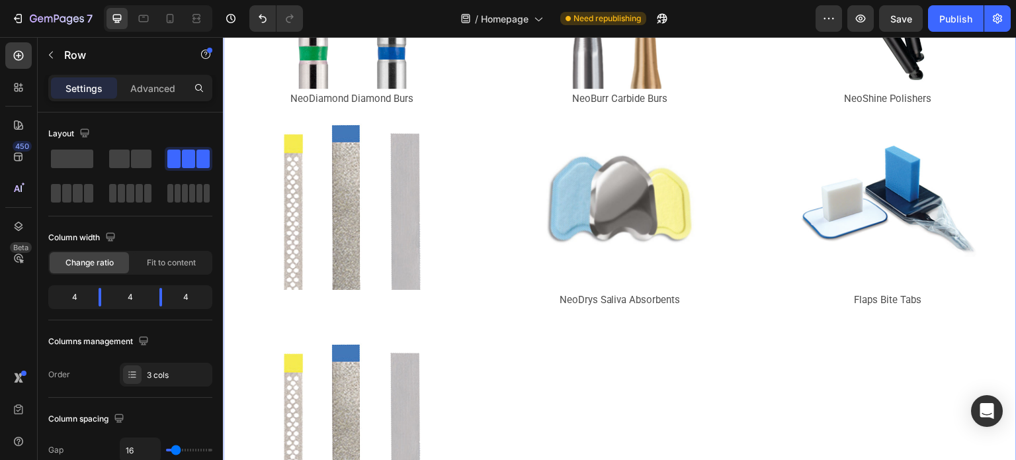
click at [304, 298] on div "Image NeoDiamond Diamond Burs Text Block Image Image NeoDiamond Diamond IRP Str…" at bounding box center [351, 219] width 257 height 621
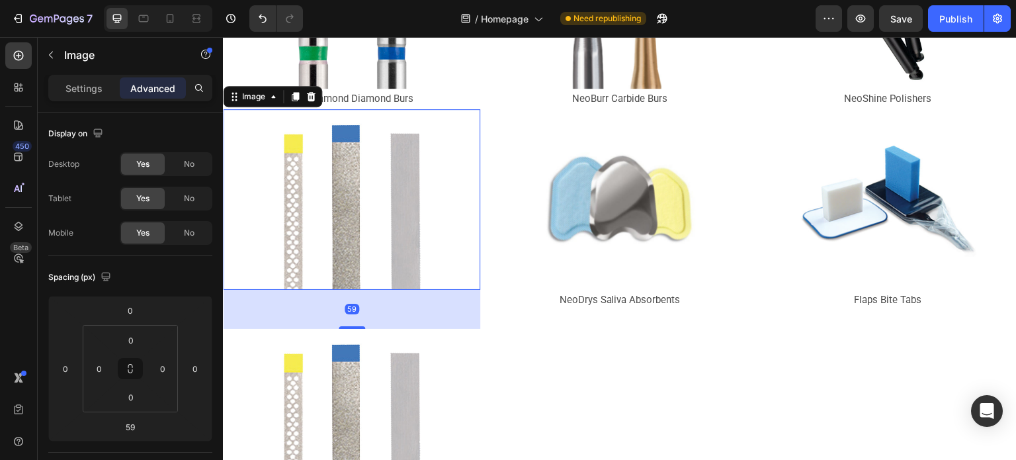
click at [305, 247] on img at bounding box center [351, 199] width 181 height 181
type input "0"
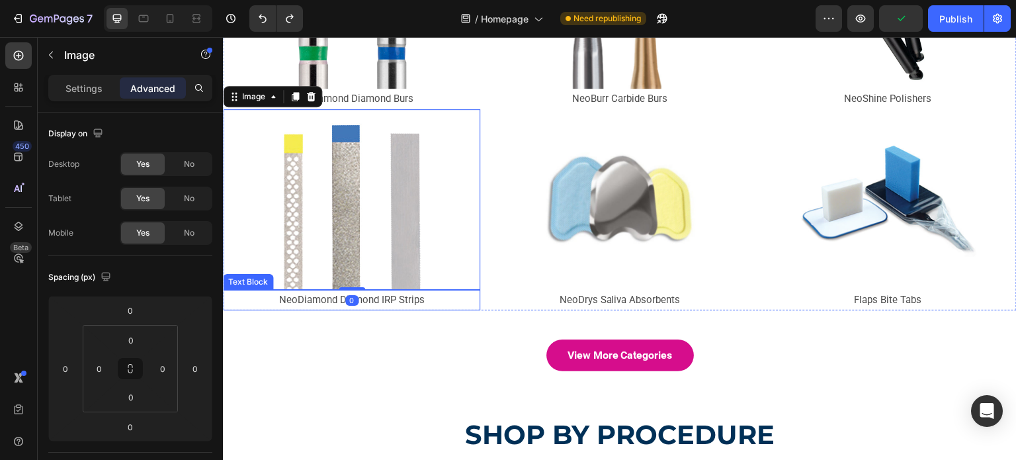
scroll to position [785, 0]
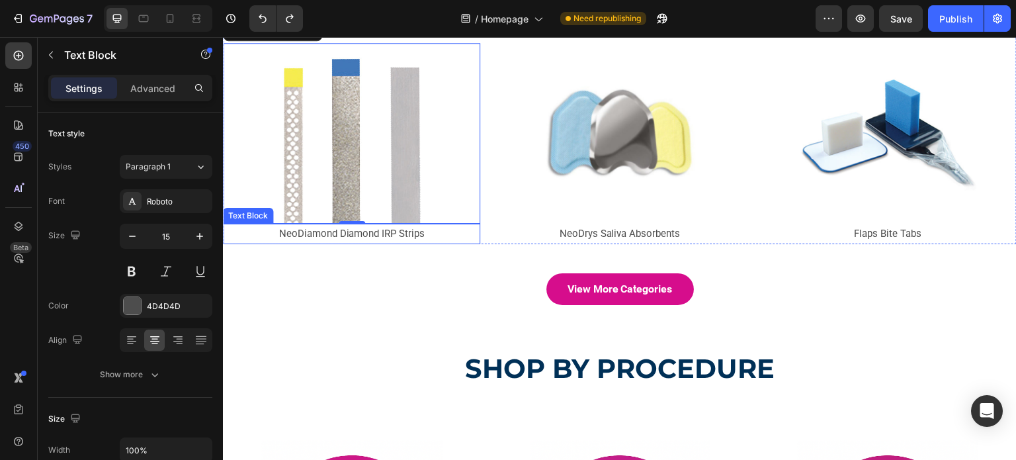
click at [357, 228] on p "NeoDiamond Diamond IRP Strips" at bounding box center [351, 234] width 255 height 18
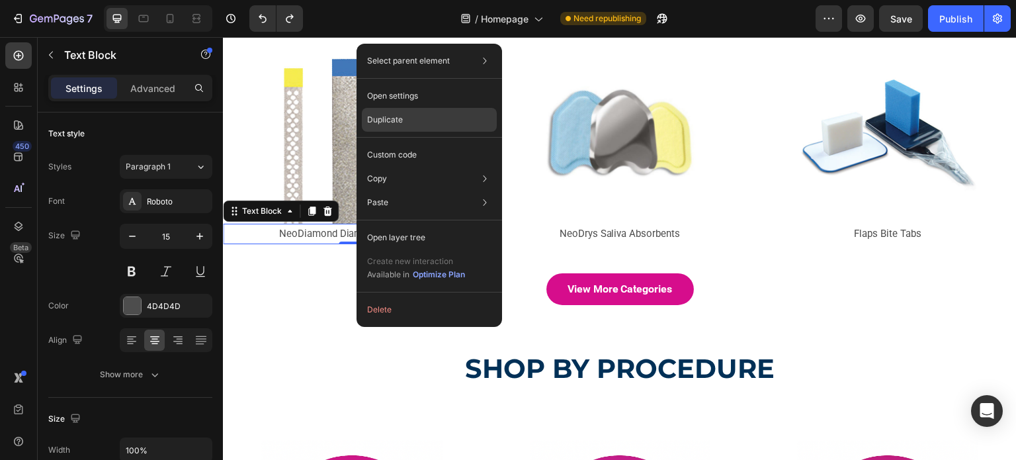
click at [376, 122] on p "Duplicate" at bounding box center [385, 120] width 36 height 12
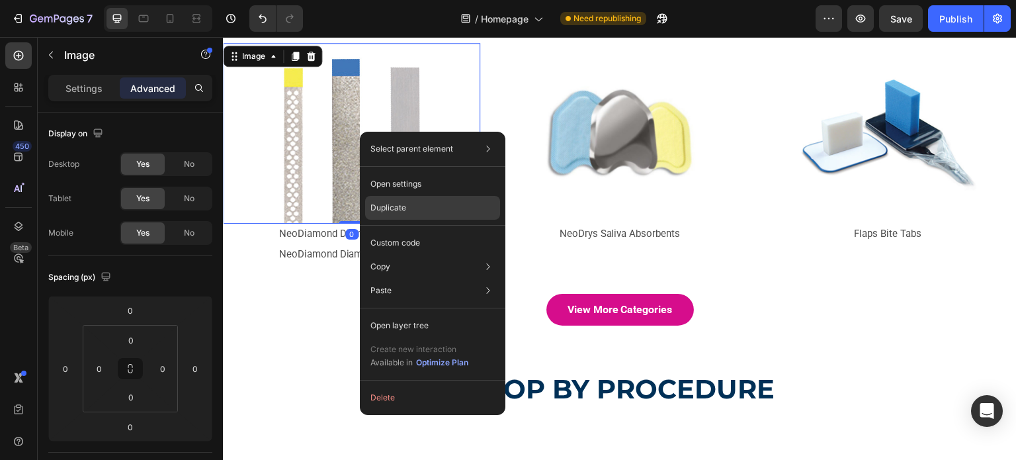
click at [378, 204] on p "Duplicate" at bounding box center [388, 208] width 36 height 12
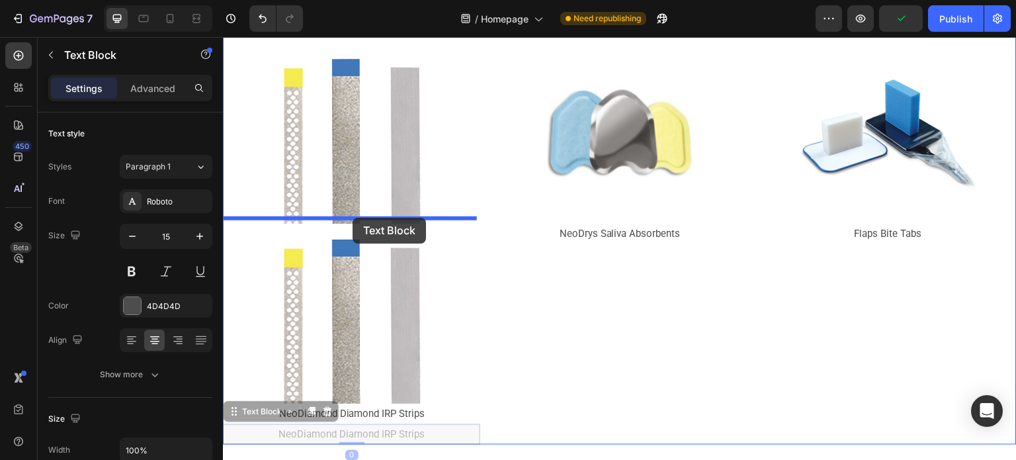
drag, startPoint x: 358, startPoint y: 424, endPoint x: 352, endPoint y: 218, distance: 207.0
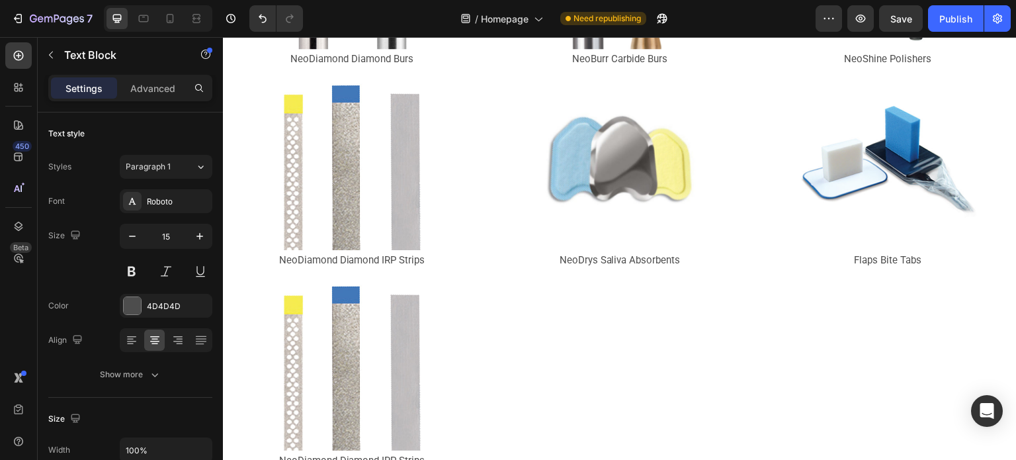
scroll to position [860, 0]
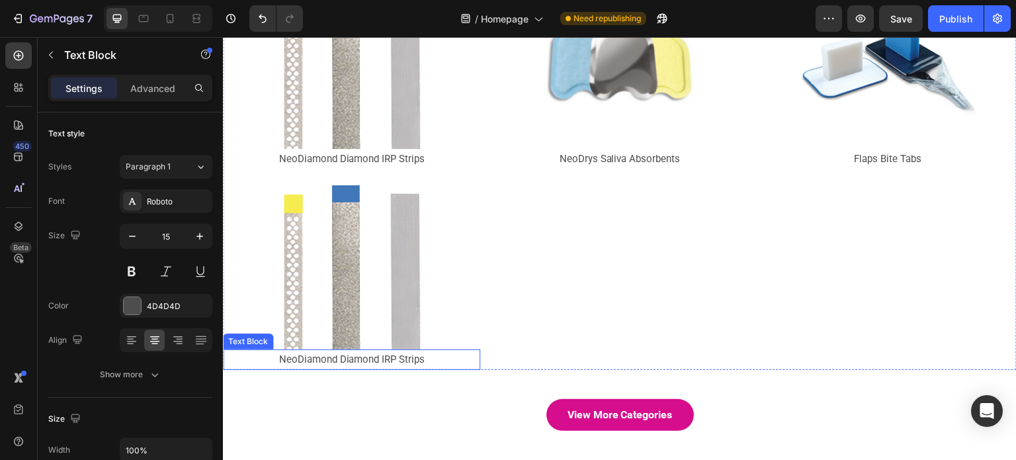
click at [354, 350] on p "NeoDiamond Diamond IRP Strips" at bounding box center [351, 359] width 255 height 18
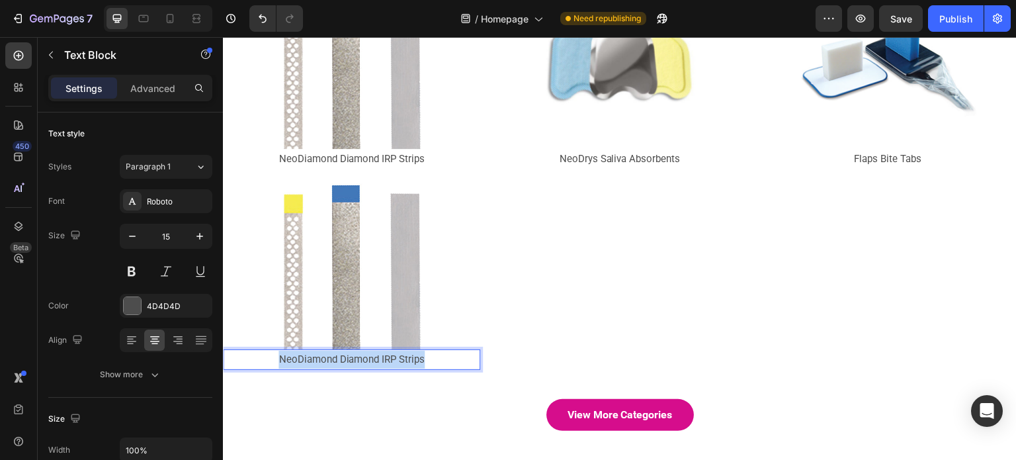
click at [354, 350] on p "NeoDiamond Diamond IRP Strips" at bounding box center [351, 359] width 255 height 18
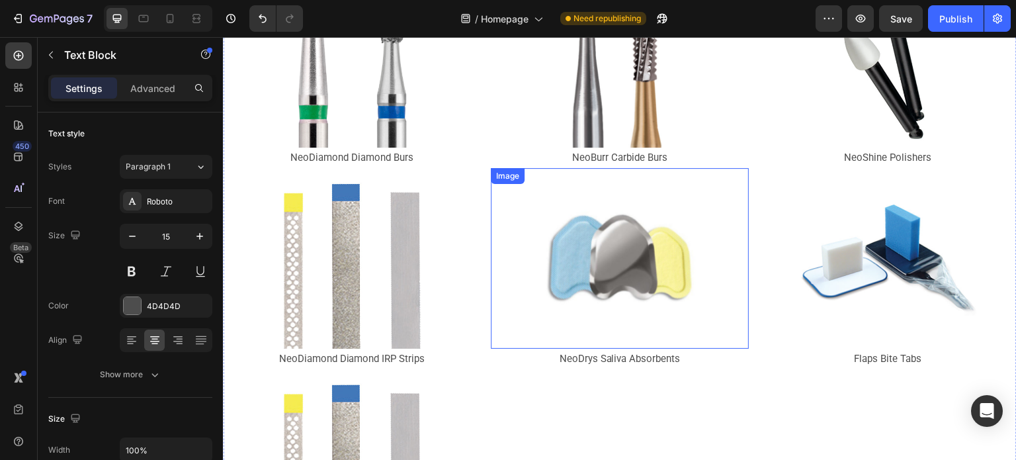
scroll to position [661, 0]
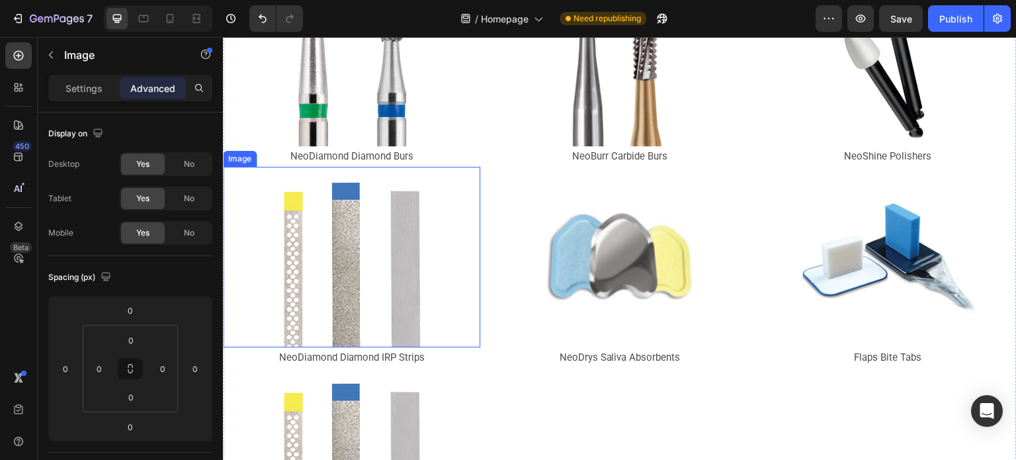
click at [426, 219] on img at bounding box center [351, 257] width 181 height 181
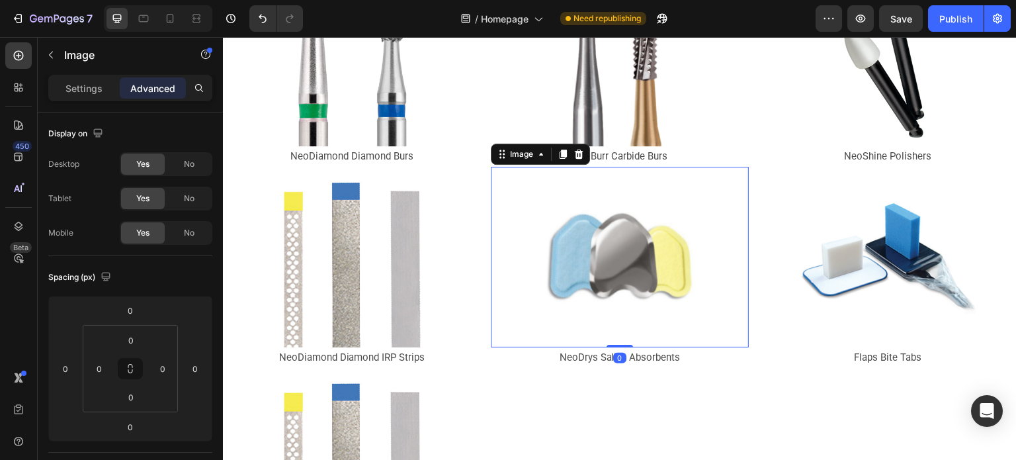
click at [521, 232] on div at bounding box center [619, 257] width 257 height 181
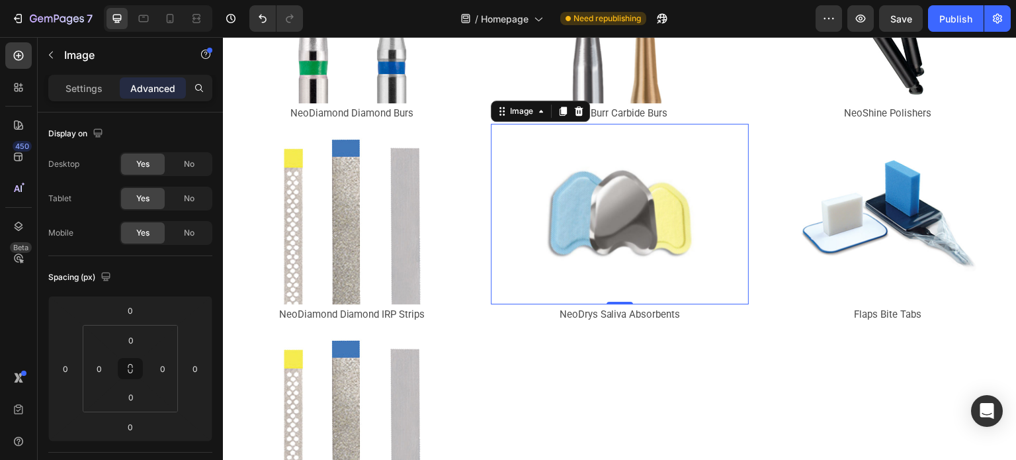
scroll to position [793, 0]
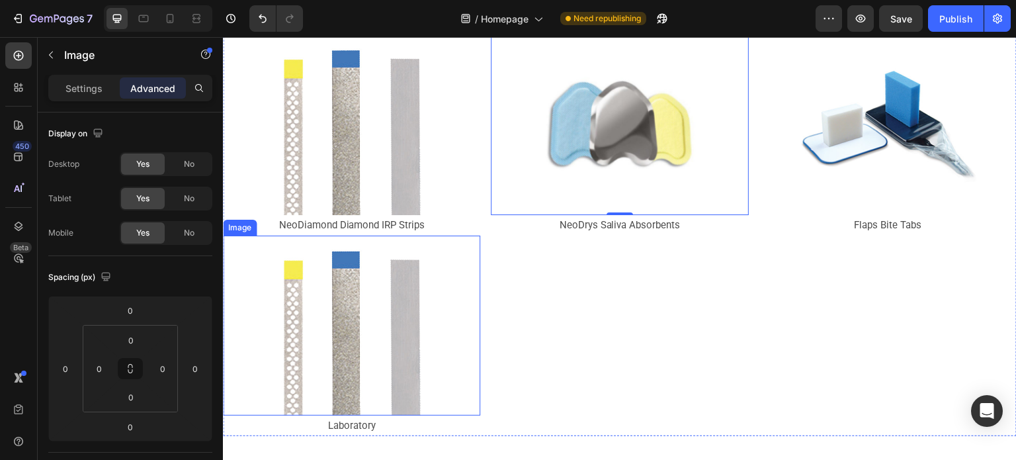
click at [331, 344] on img at bounding box center [351, 325] width 181 height 181
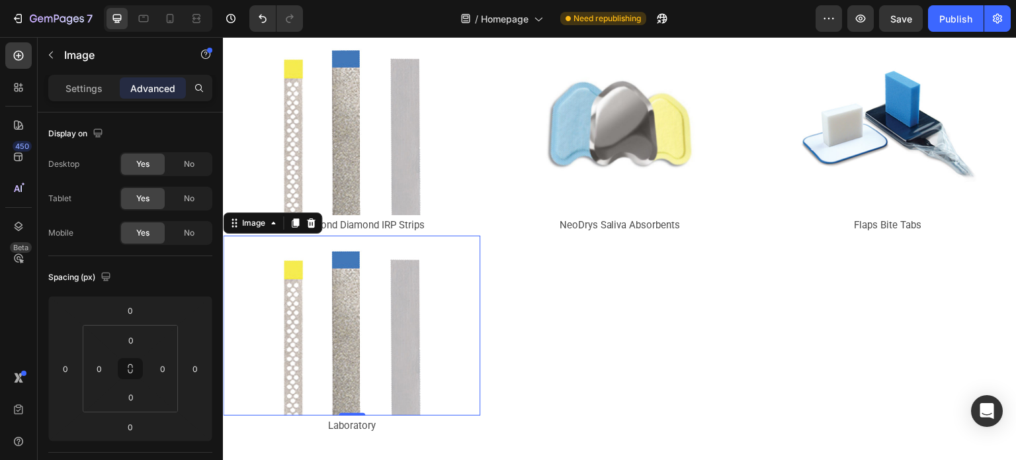
click at [341, 360] on img at bounding box center [351, 325] width 181 height 181
click at [69, 93] on p "Settings" at bounding box center [83, 88] width 37 height 14
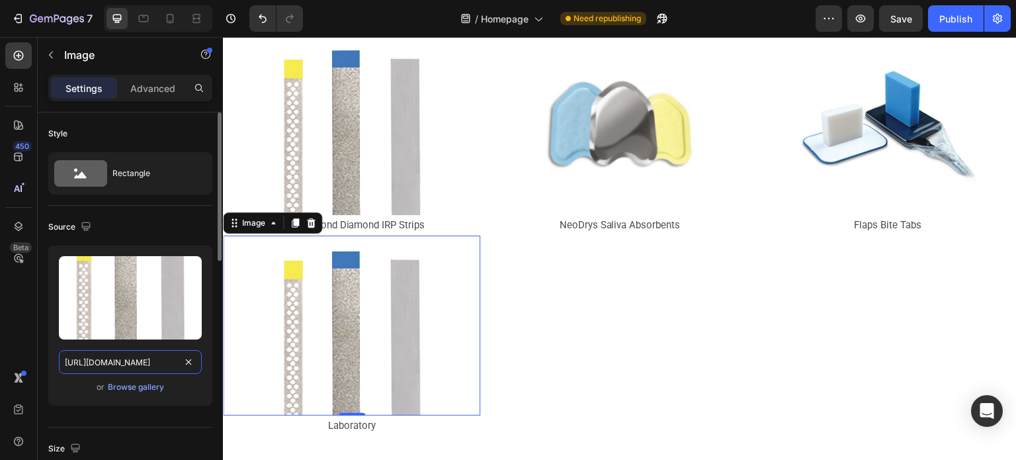
click at [162, 364] on input "https://cdn.shopify.com/s/files/1/0714/1657/8263/files/IPR_DIAMOND_STRIPS.jpg?v…" at bounding box center [130, 362] width 143 height 24
paste input "Laboratory.png?v=1756376240"
type input "https://cdn.shopify.com/s/files/1/0714/1657/8263/files/Laboratory.png?v=1756376…"
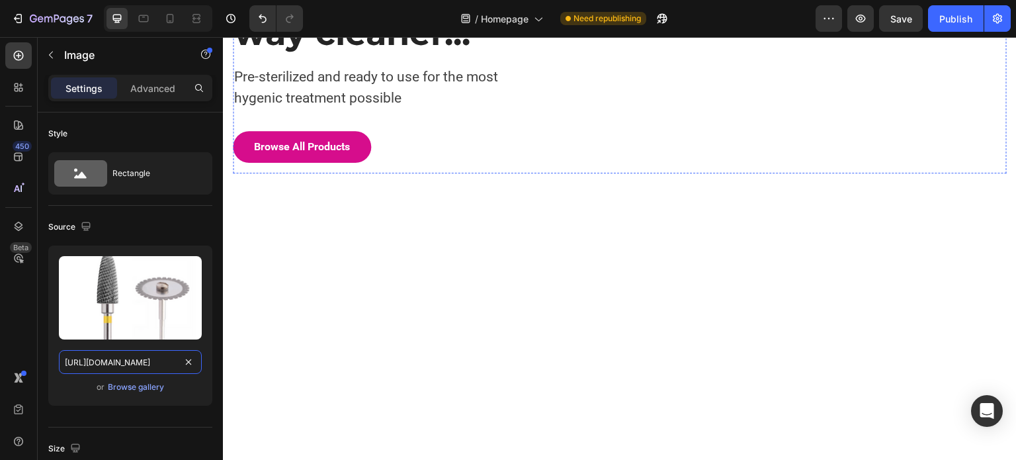
scroll to position [0, 0]
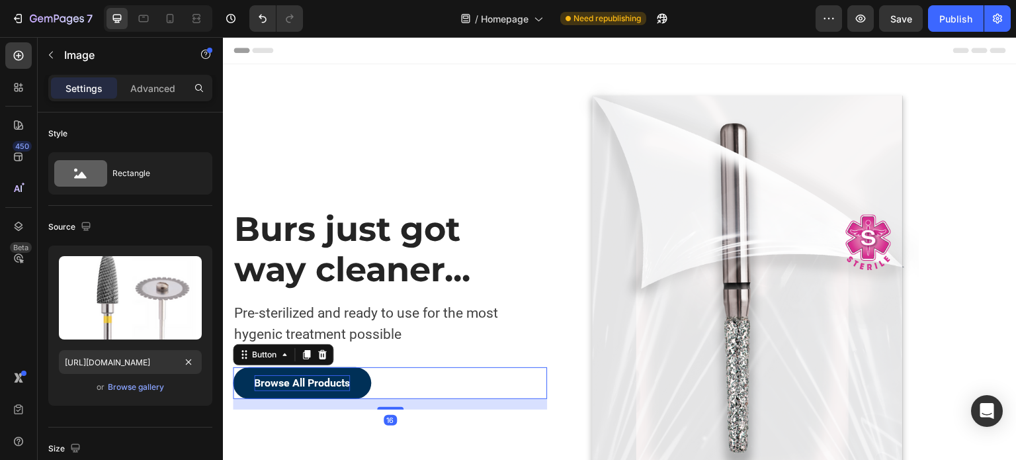
click at [283, 376] on div "Browse All Products" at bounding box center [302, 383] width 96 height 16
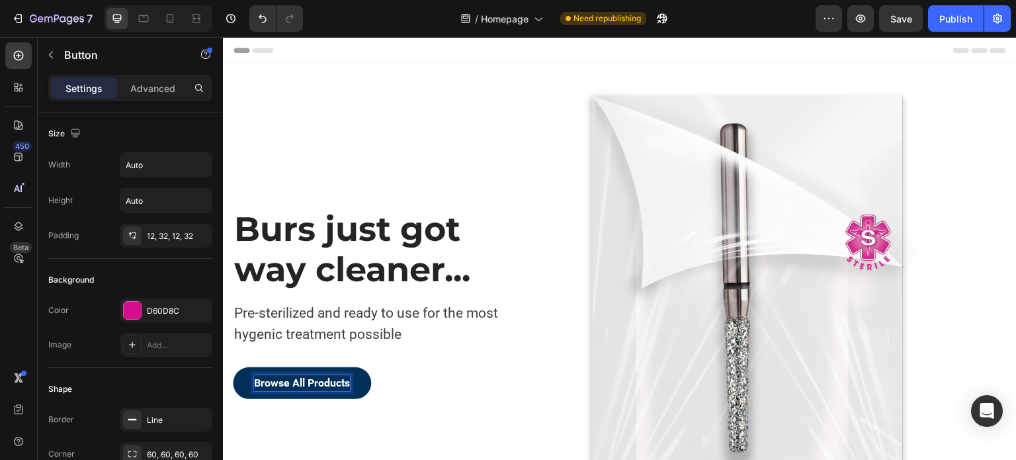
click at [283, 376] on div "Browse All Products" at bounding box center [302, 383] width 96 height 16
click at [283, 376] on p "Browse All Products" at bounding box center [302, 383] width 96 height 16
click at [233, 367] on button "Visit" at bounding box center [264, 383] width 63 height 32
click at [233, 367] on button "Visit our" at bounding box center [273, 383] width 81 height 32
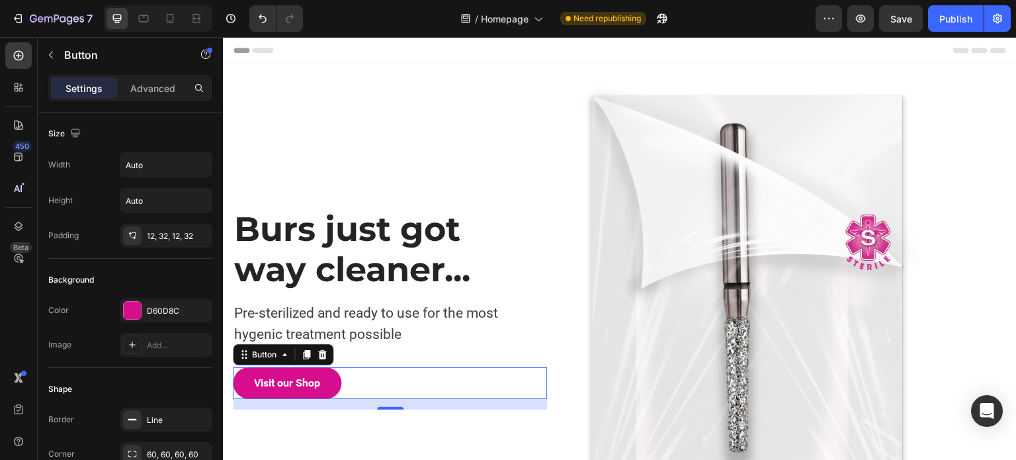
click at [440, 380] on div "Visit our Shop Button 16" at bounding box center [390, 383] width 314 height 32
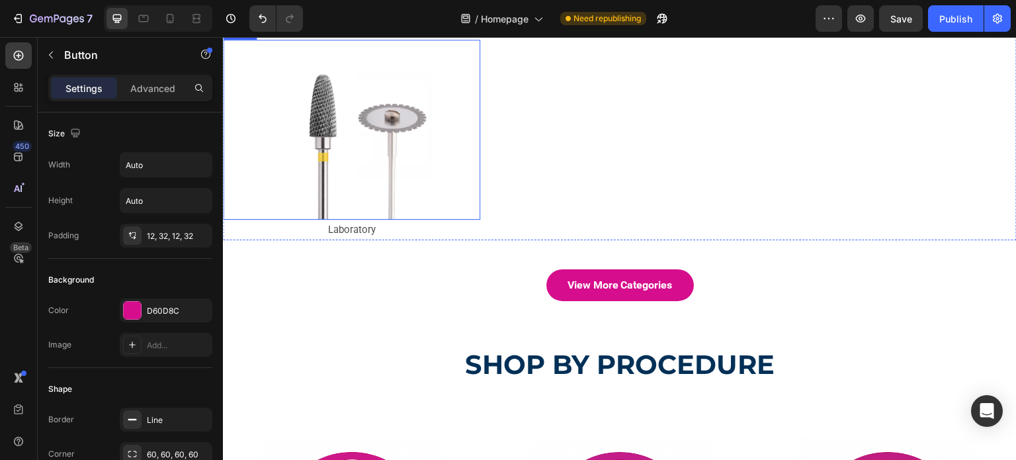
scroll to position [992, 0]
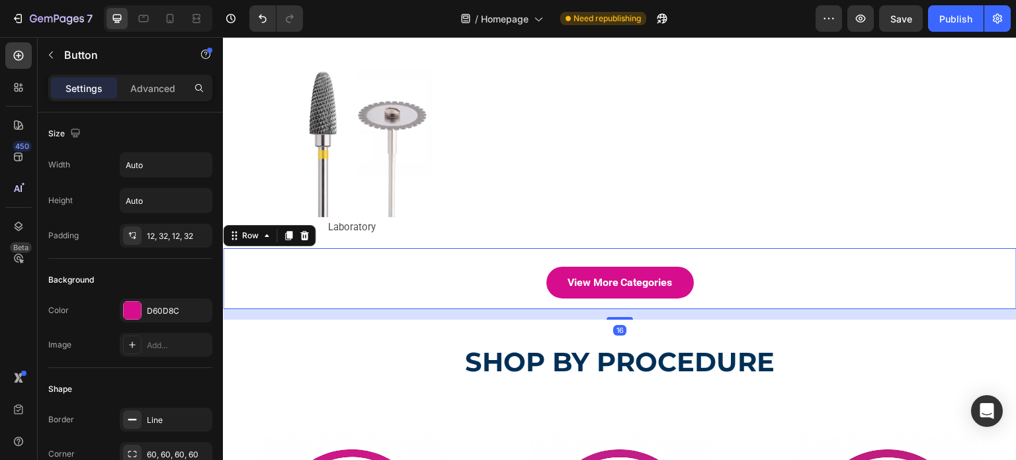
click at [304, 248] on div "View More Categories Button Row 16" at bounding box center [619, 278] width 793 height 61
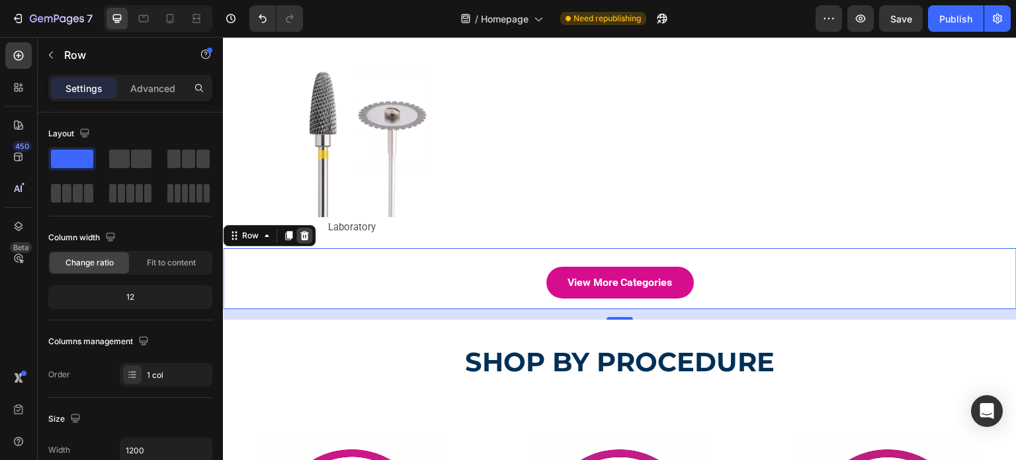
click at [300, 231] on icon at bounding box center [304, 235] width 11 height 11
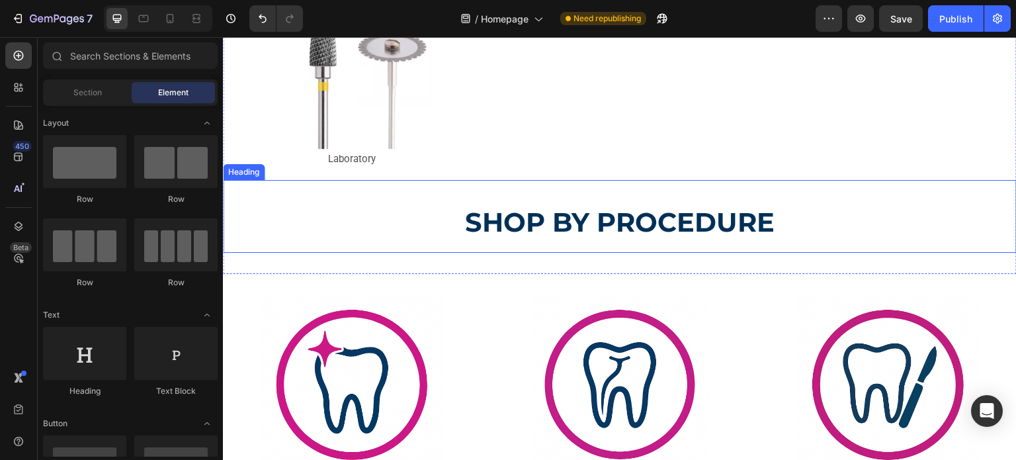
scroll to position [1058, 0]
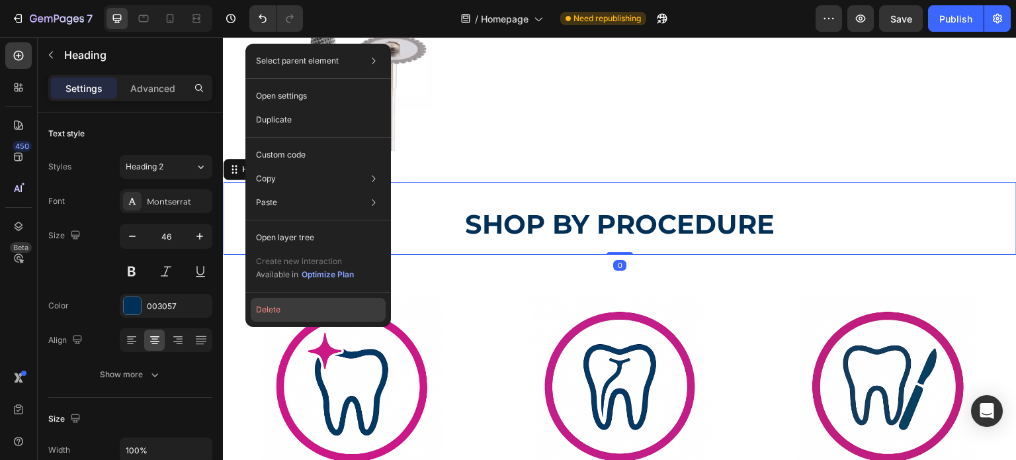
click at [277, 301] on button "Delete" at bounding box center [318, 310] width 135 height 24
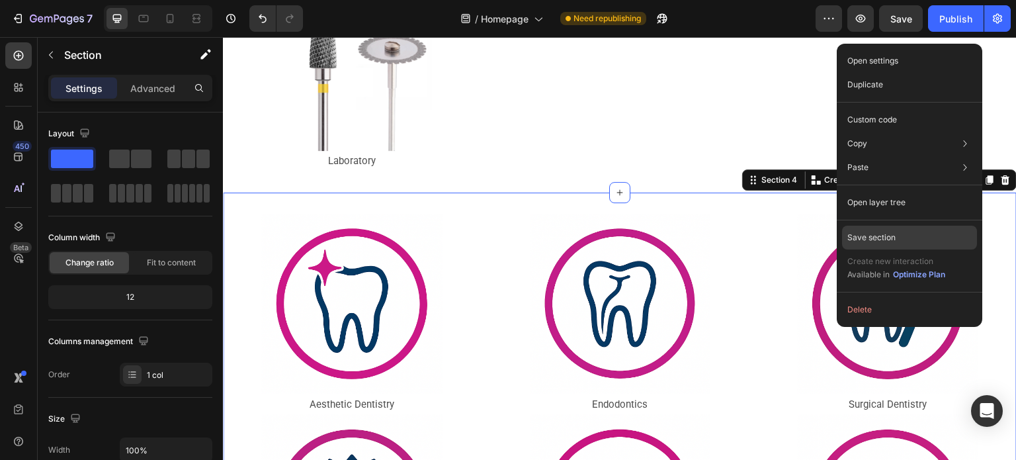
click at [889, 241] on p "Save section" at bounding box center [871, 237] width 48 height 12
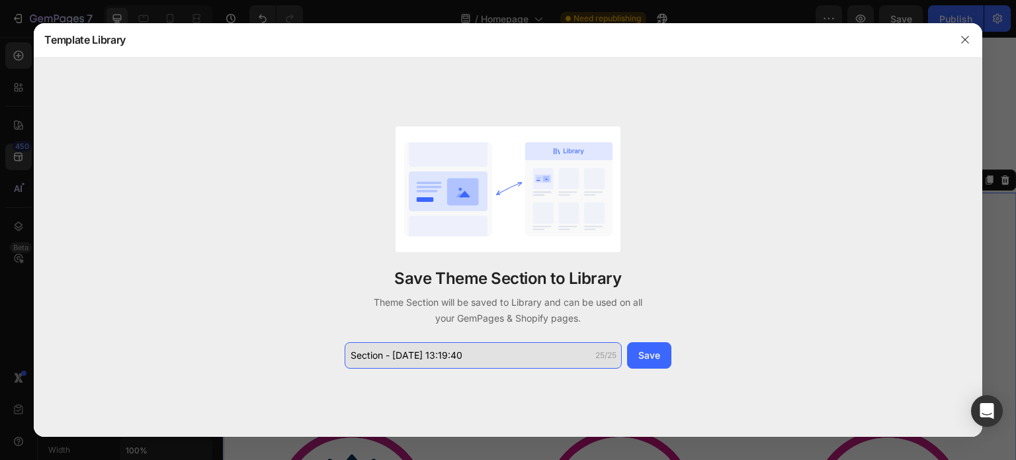
click at [465, 356] on input "Section - Aug 28 13:19:40" at bounding box center [482, 355] width 277 height 26
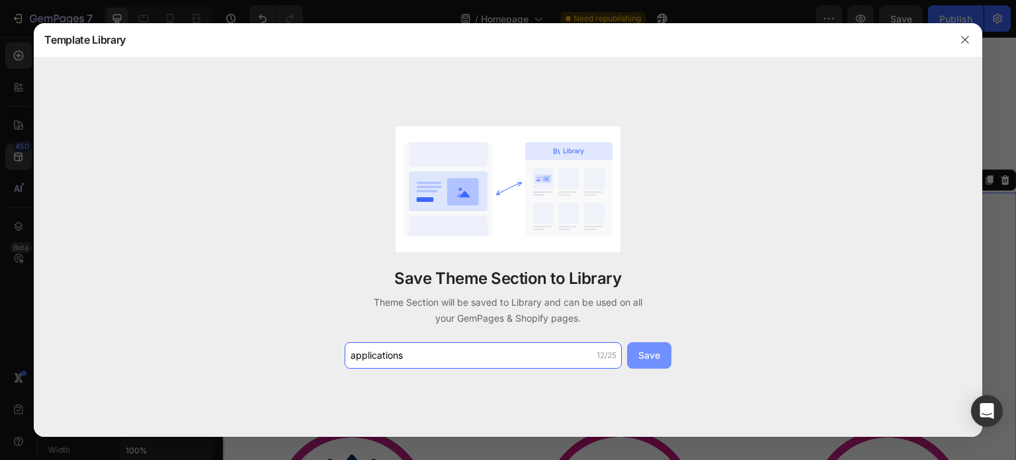
type input "applications"
click at [657, 358] on div "Save" at bounding box center [649, 355] width 22 height 14
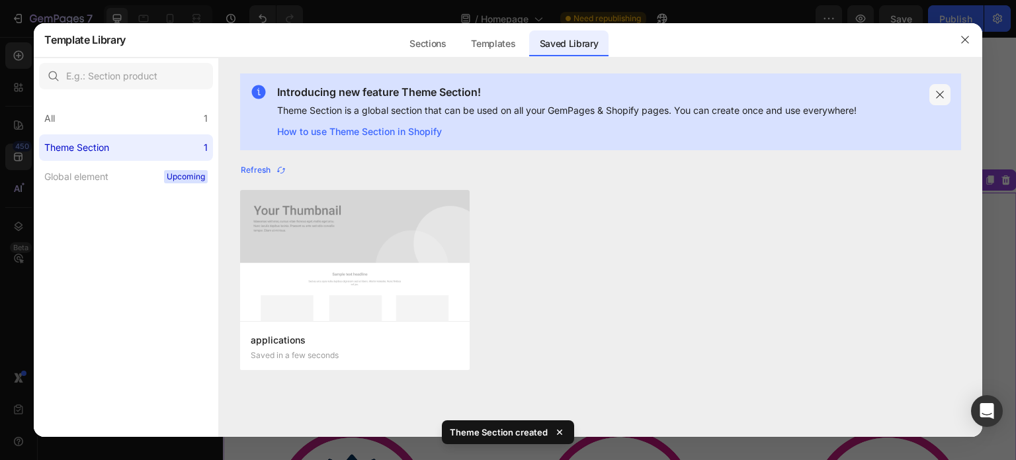
click at [942, 97] on icon "button" at bounding box center [939, 94] width 11 height 11
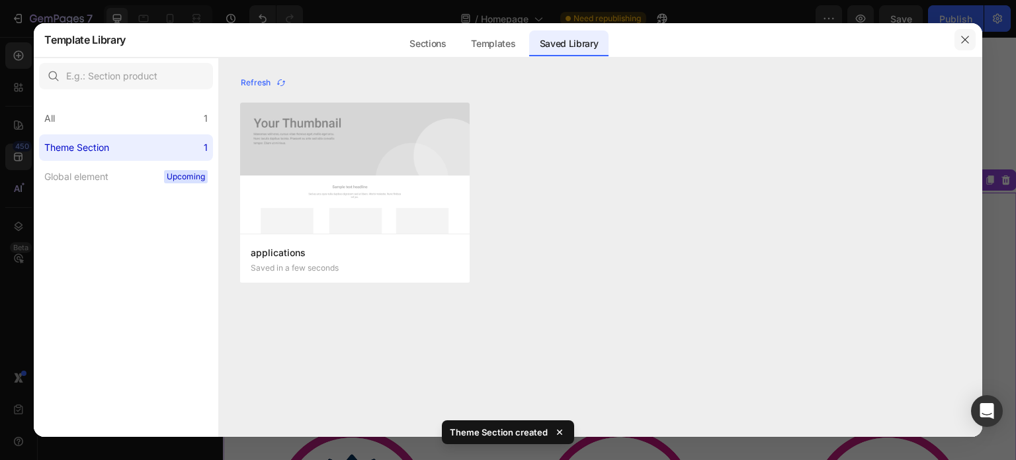
click at [963, 45] on button "button" at bounding box center [964, 39] width 21 height 21
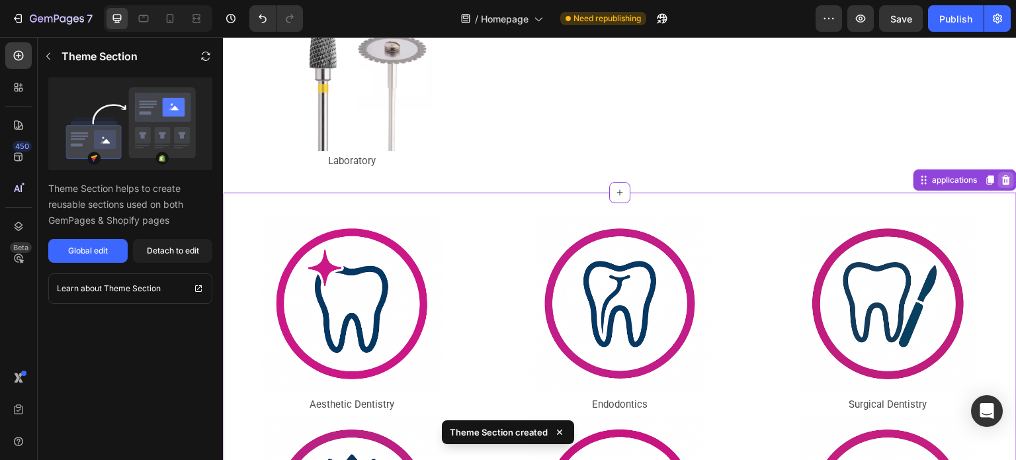
click at [1001, 174] on div at bounding box center [1006, 180] width 16 height 16
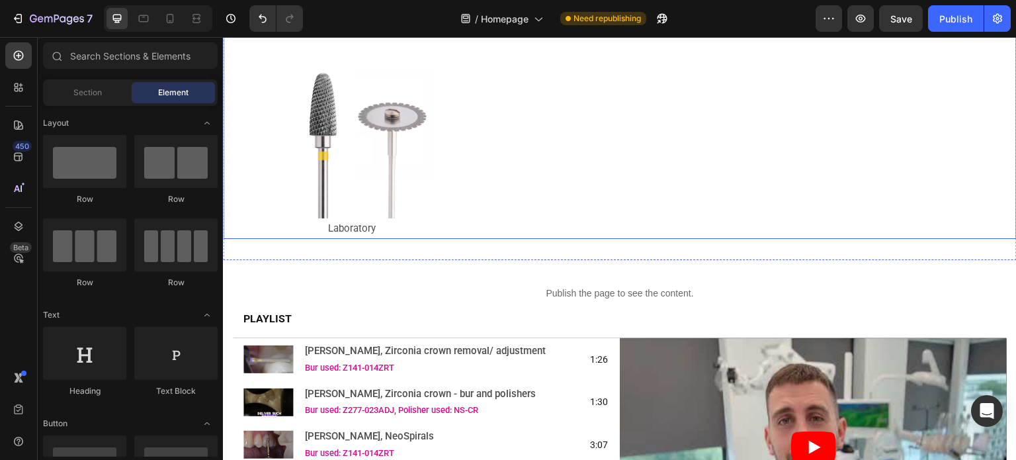
scroll to position [992, 0]
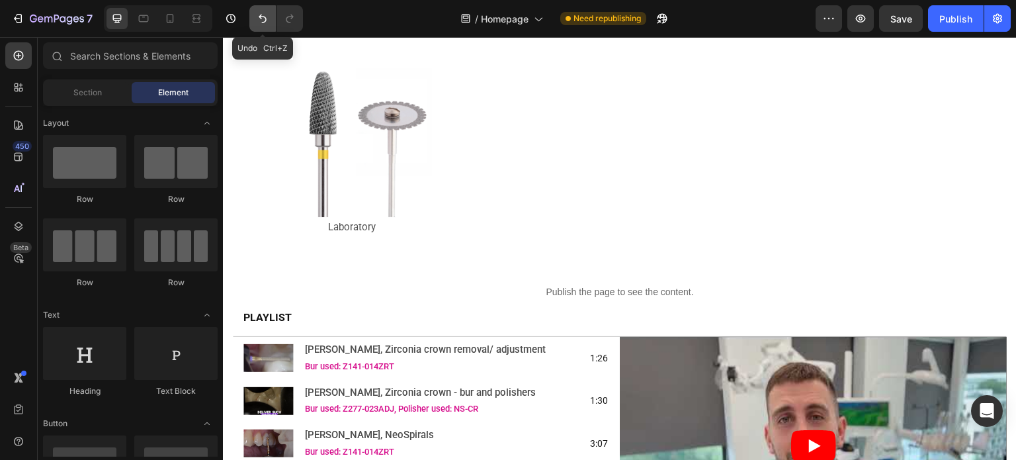
click at [259, 18] on icon "Undo/Redo" at bounding box center [262, 18] width 13 height 13
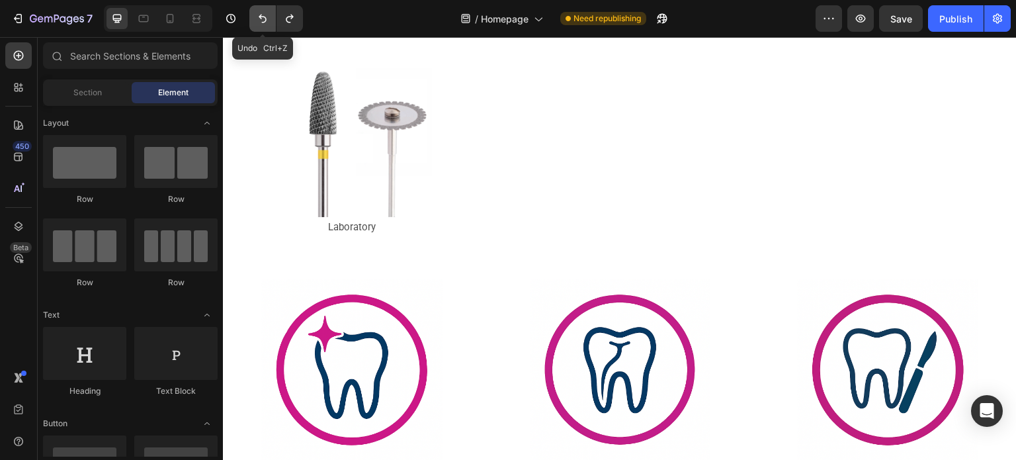
click at [259, 18] on icon "Undo/Redo" at bounding box center [262, 18] width 13 height 13
click at [264, 12] on icon "Undo/Redo" at bounding box center [262, 18] width 13 height 13
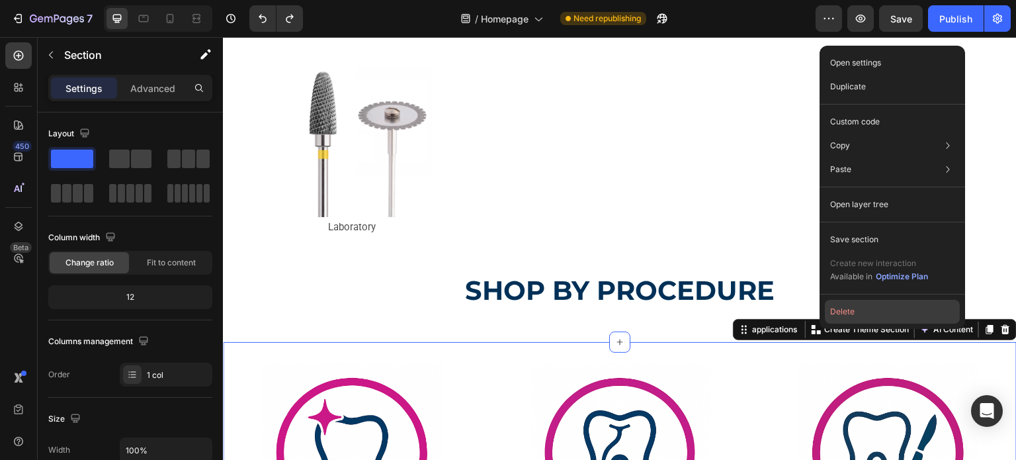
click at [899, 318] on button "Delete" at bounding box center [892, 312] width 135 height 24
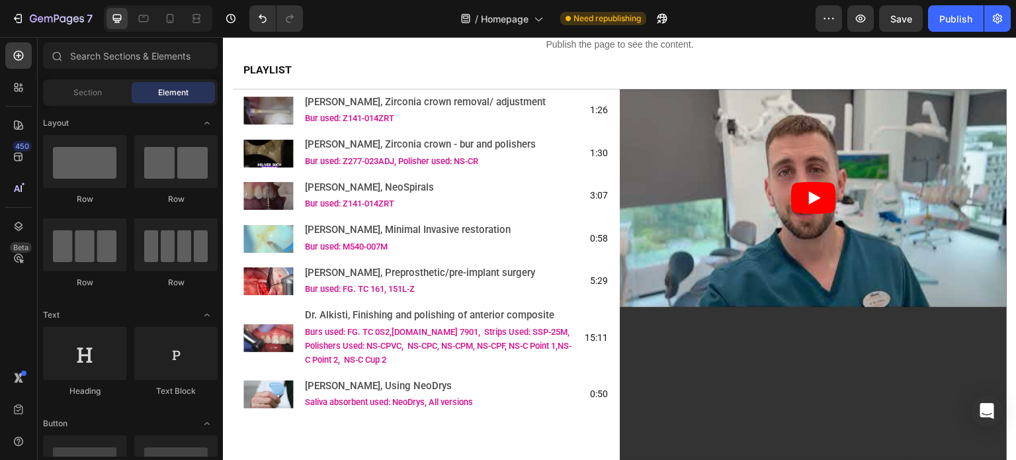
scroll to position [1058, 0]
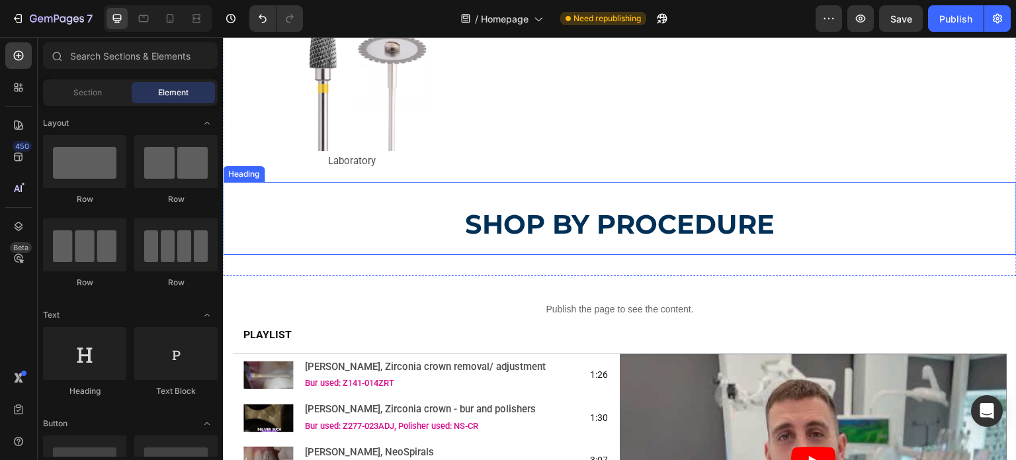
click at [547, 223] on strong "SHOP BY PROCEDURE" at bounding box center [619, 224] width 309 height 32
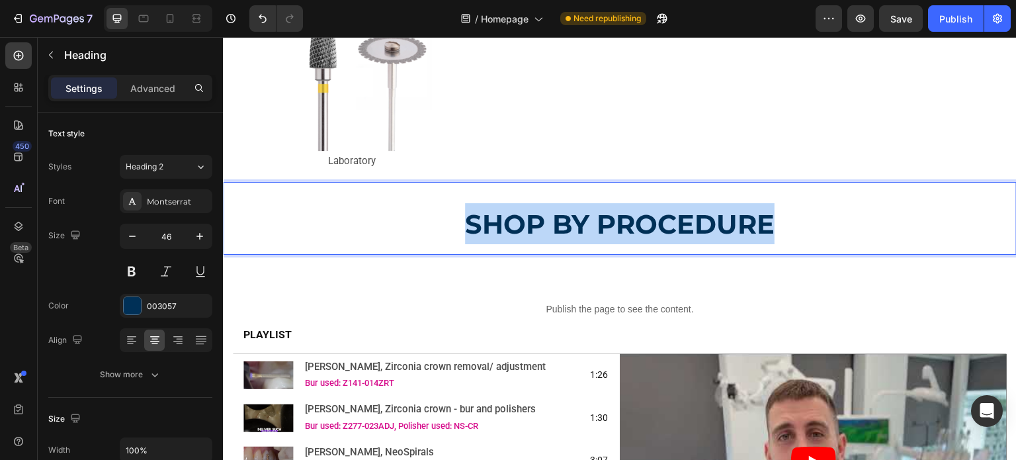
click at [547, 223] on strong "SHOP BY PROCEDURE" at bounding box center [619, 224] width 309 height 32
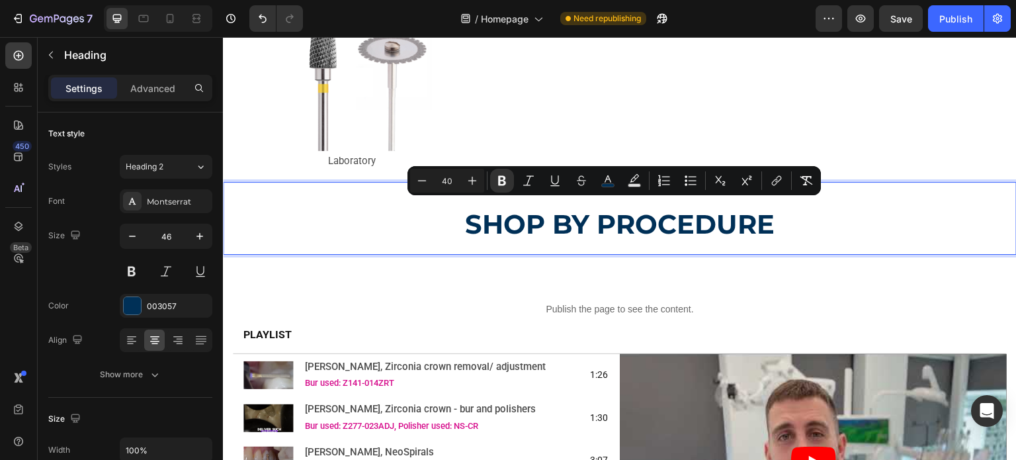
click at [496, 213] on strong "SHOP BY PROCEDURE" at bounding box center [619, 224] width 309 height 32
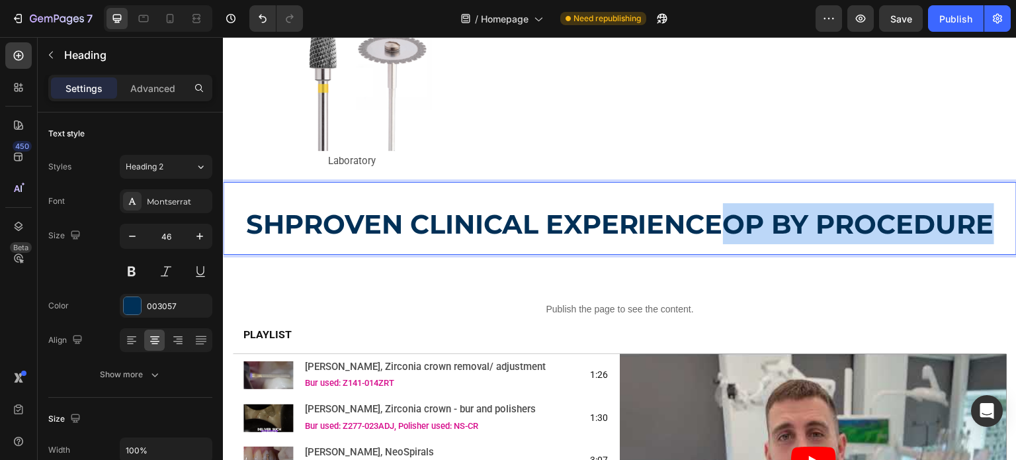
drag, startPoint x: 724, startPoint y: 217, endPoint x: 983, endPoint y: 218, distance: 258.5
click at [983, 218] on strong "SHPROVEN CLINICAL EXPERIENCEOP BY PROCEDURE" at bounding box center [620, 224] width 748 height 32
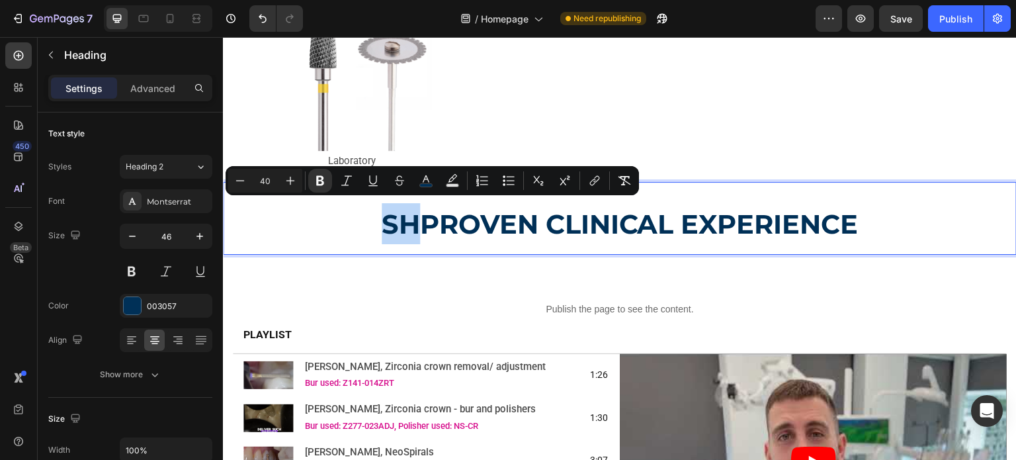
drag, startPoint x: 411, startPoint y: 211, endPoint x: 393, endPoint y: 204, distance: 19.3
click at [382, 209] on strong "SHPROVEN CLINICAL EXPERIENCE" at bounding box center [620, 224] width 477 height 32
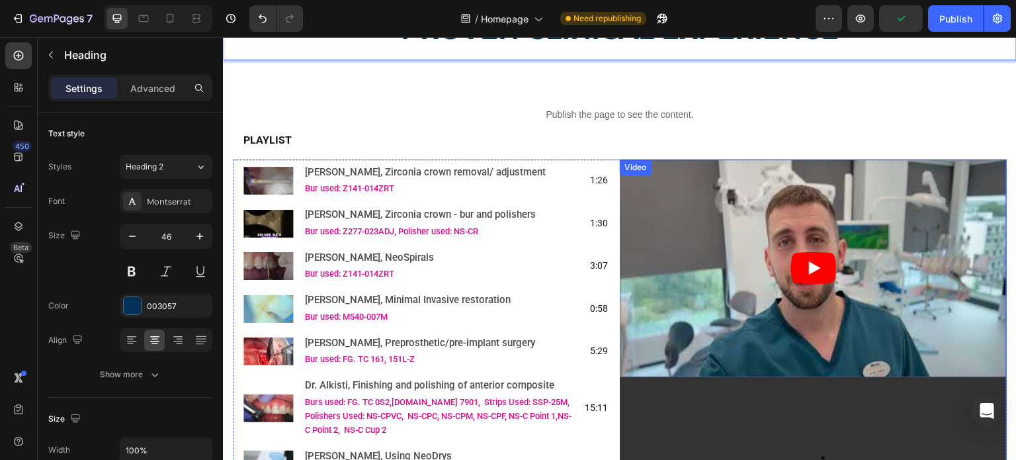
scroll to position [1389, 0]
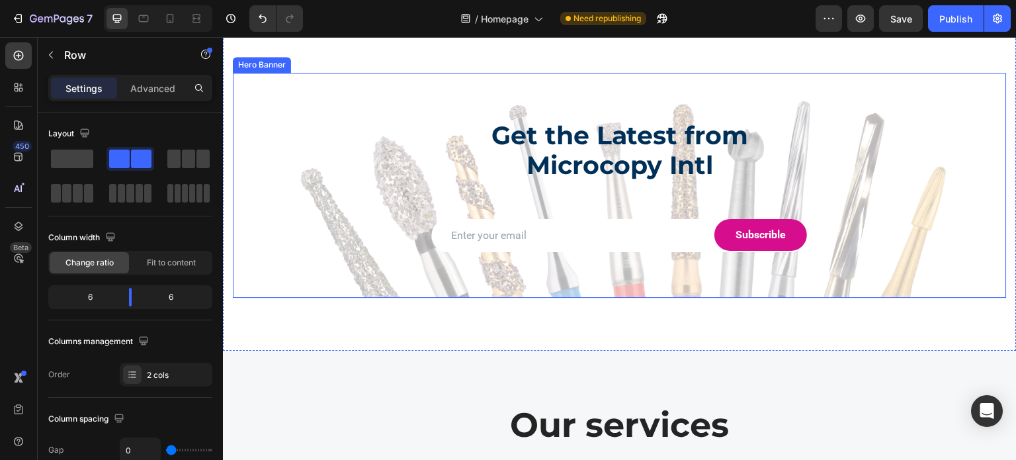
scroll to position [3637, 0]
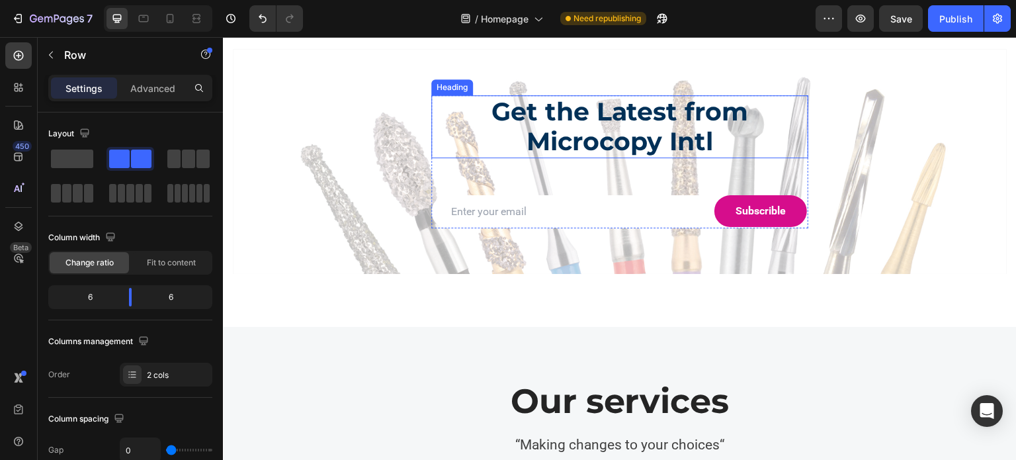
click at [554, 141] on h2 "Get the Latest from Microcopy Intl" at bounding box center [619, 126] width 377 height 63
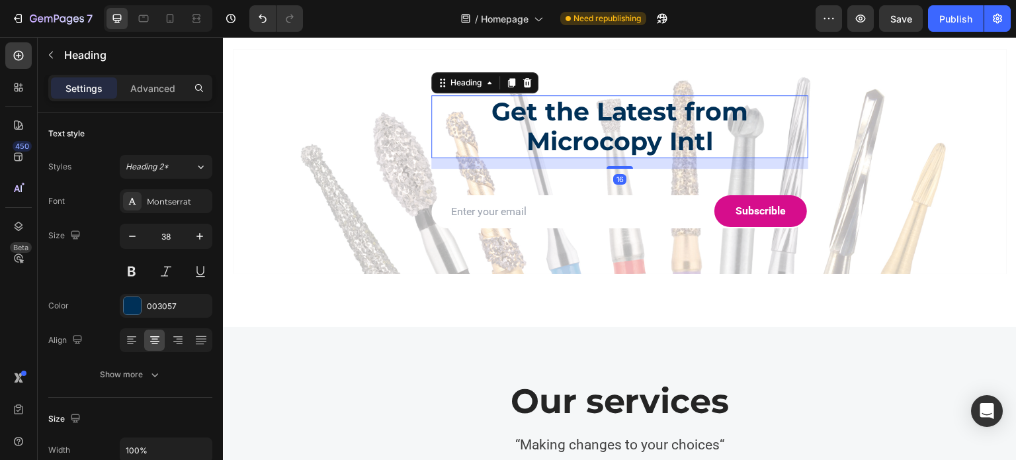
click at [554, 141] on h2 "Get the Latest from Microcopy Intl" at bounding box center [619, 126] width 377 height 63
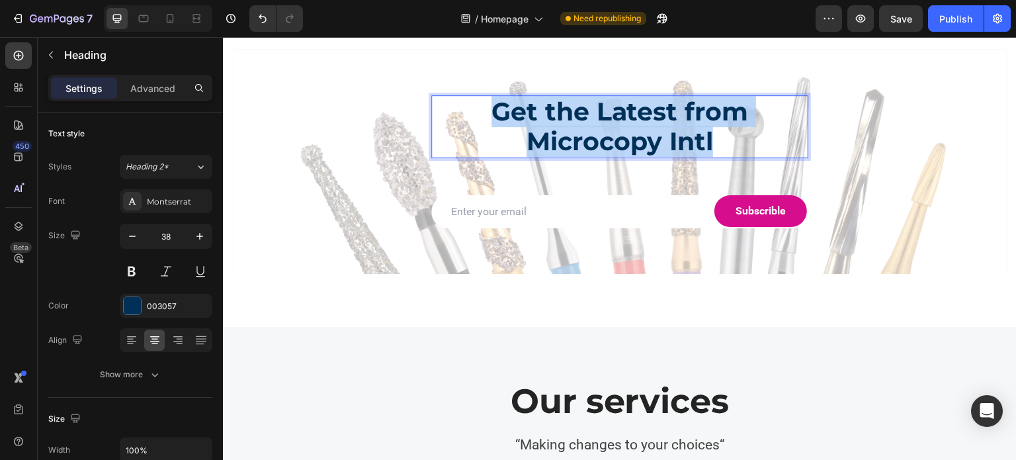
click at [554, 141] on p "Get the Latest from Microcopy Intl" at bounding box center [619, 127] width 374 height 60
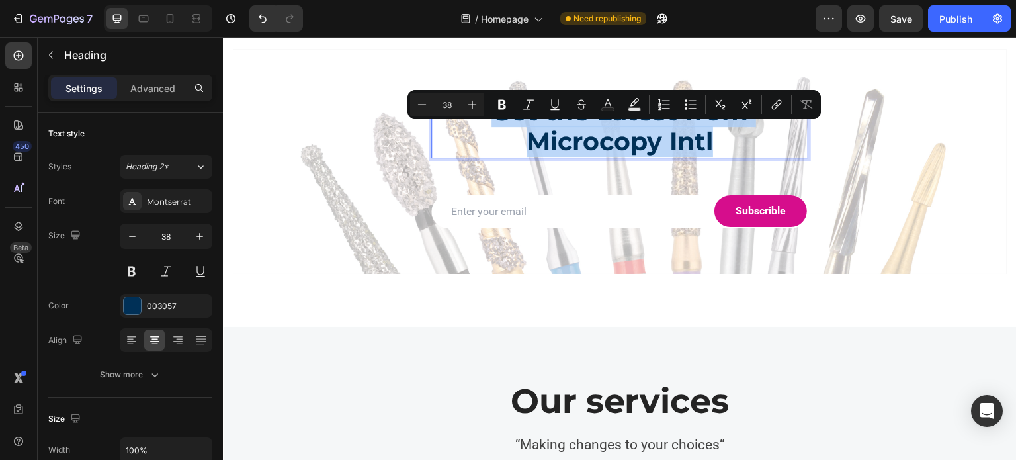
click at [554, 141] on p "Get the Latest from Microcopy Intl" at bounding box center [619, 127] width 374 height 60
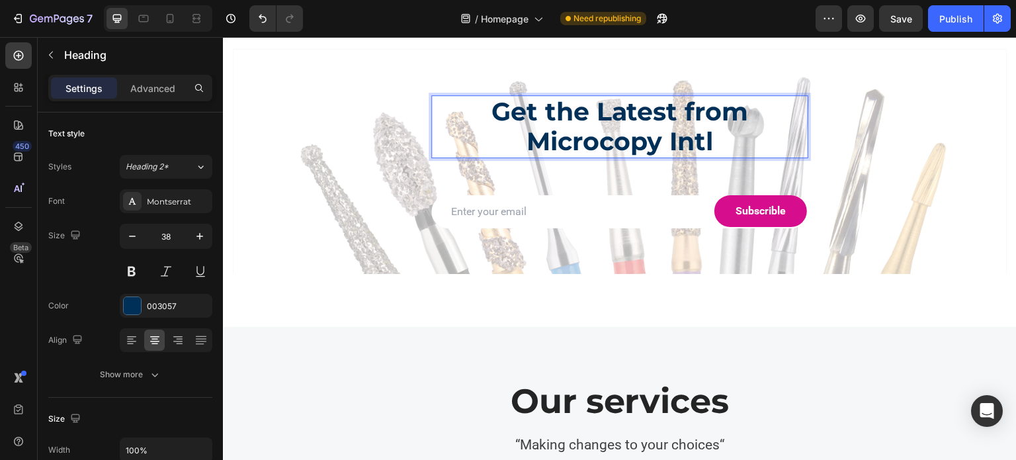
click at [498, 144] on p "Get the Latest from Microcopy Intl" at bounding box center [619, 127] width 374 height 60
click at [493, 140] on p "Get the Latest from Microcopy Intl" at bounding box center [619, 127] width 374 height 60
click at [503, 142] on p "Get the Latest from Microcopy Intl" at bounding box center [619, 127] width 374 height 60
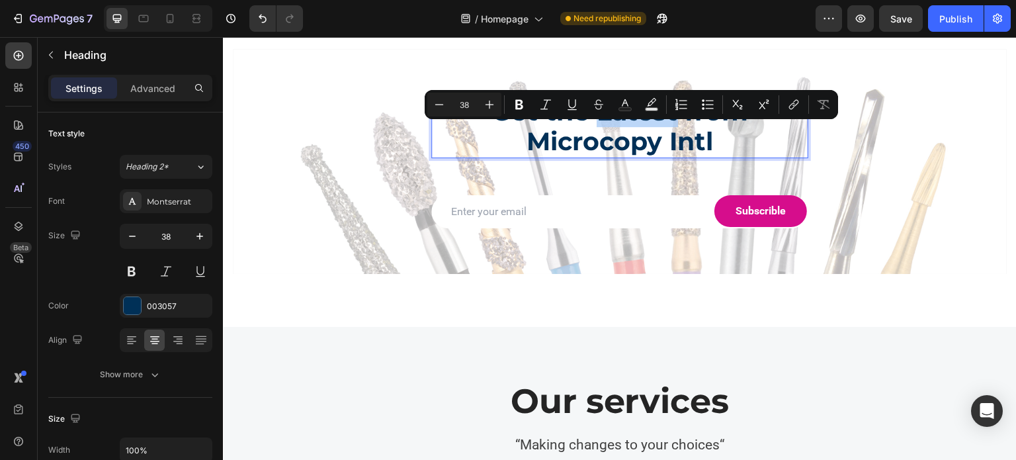
drag, startPoint x: 592, startPoint y: 136, endPoint x: 670, endPoint y: 140, distance: 78.1
click at [670, 140] on p "Get the Latest from Microcopy Intl" at bounding box center [619, 127] width 374 height 60
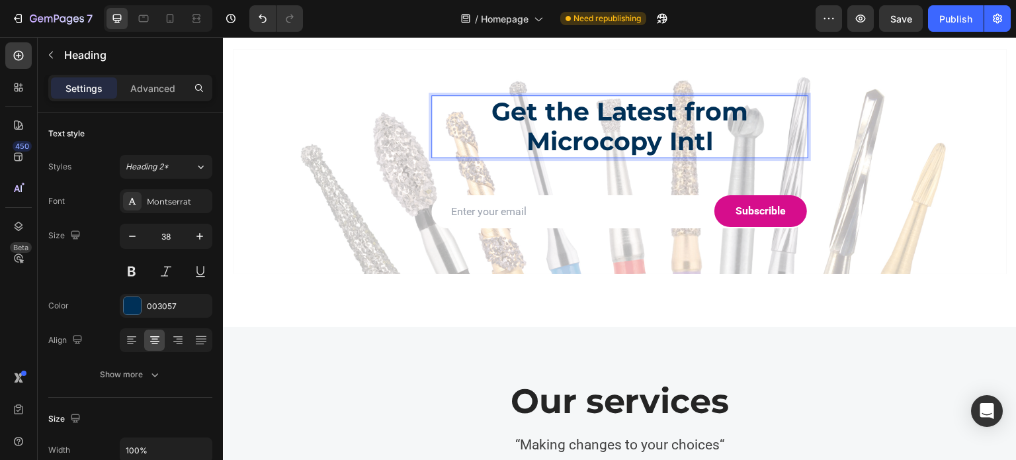
click at [680, 141] on p "Get the Latest from Microcopy Intl" at bounding box center [619, 127] width 374 height 60
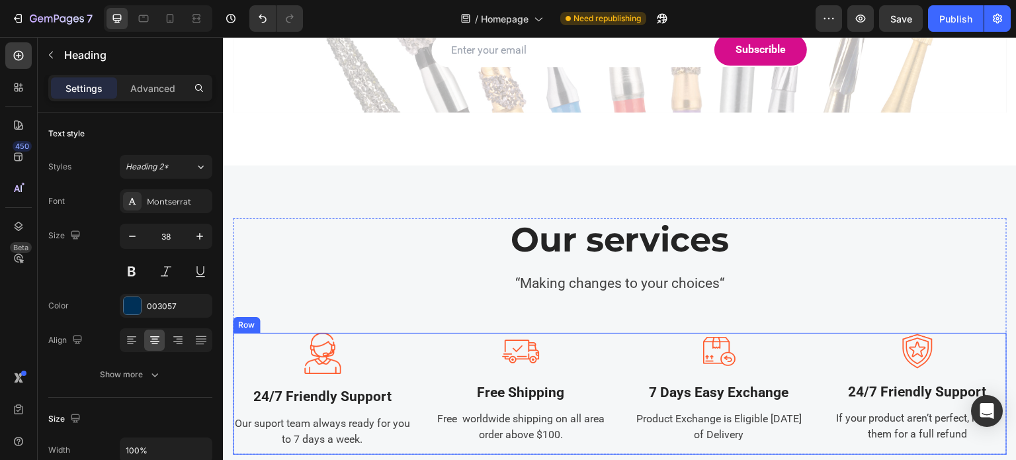
scroll to position [3769, 0]
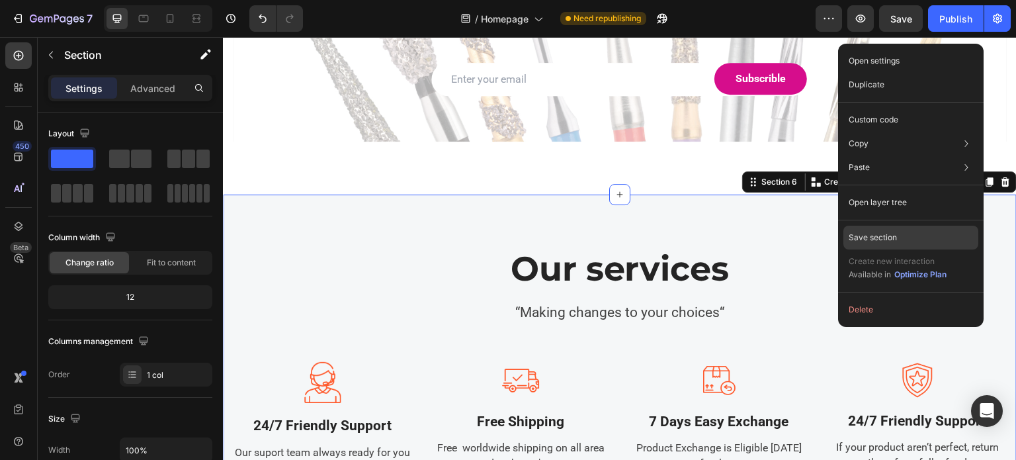
click at [899, 234] on div "Save section" at bounding box center [910, 237] width 135 height 24
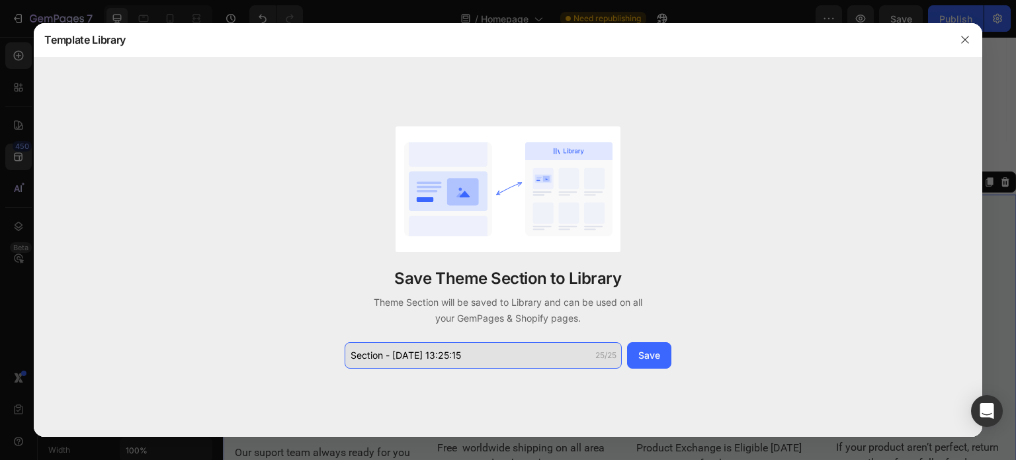
click at [553, 342] on input "Section - Aug 28 13:25:15" at bounding box center [482, 355] width 277 height 26
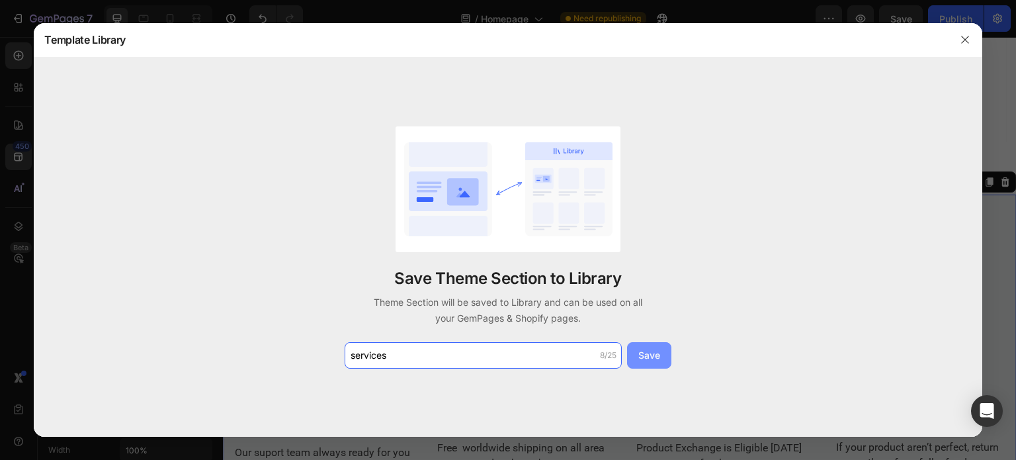
type input "services"
click at [659, 356] on div "Save" at bounding box center [649, 355] width 22 height 14
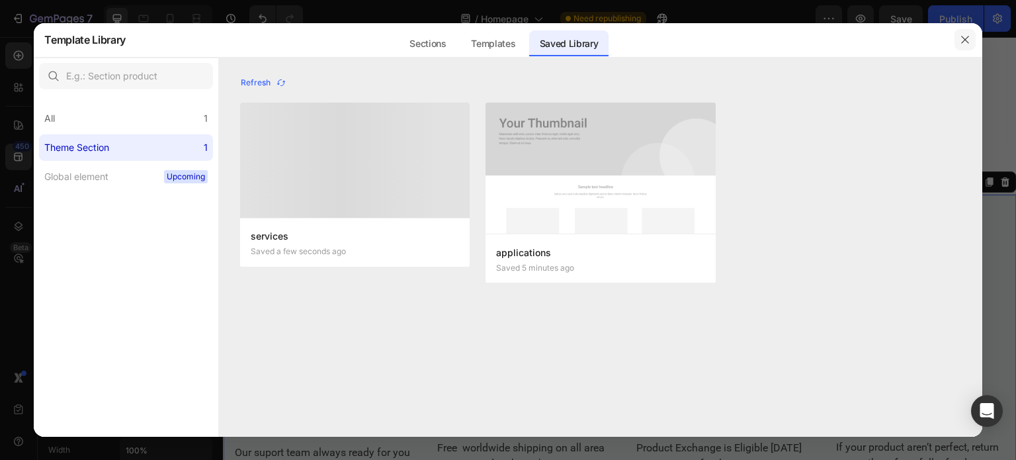
click at [966, 44] on button "button" at bounding box center [964, 39] width 21 height 21
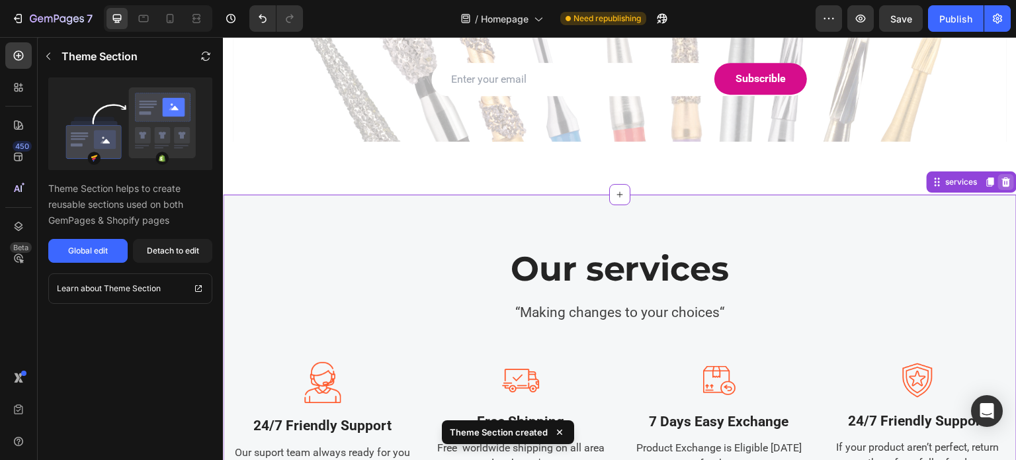
click at [1002, 186] on icon at bounding box center [1006, 181] width 9 height 9
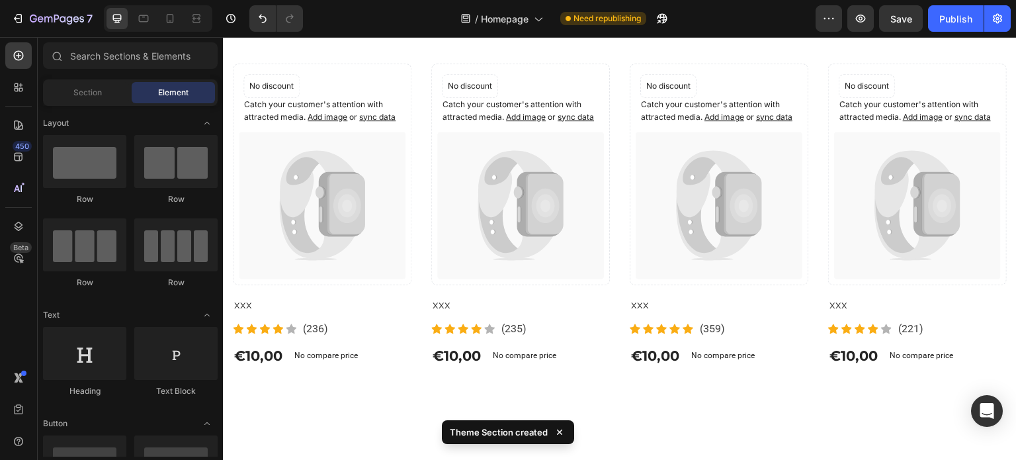
scroll to position [3901, 0]
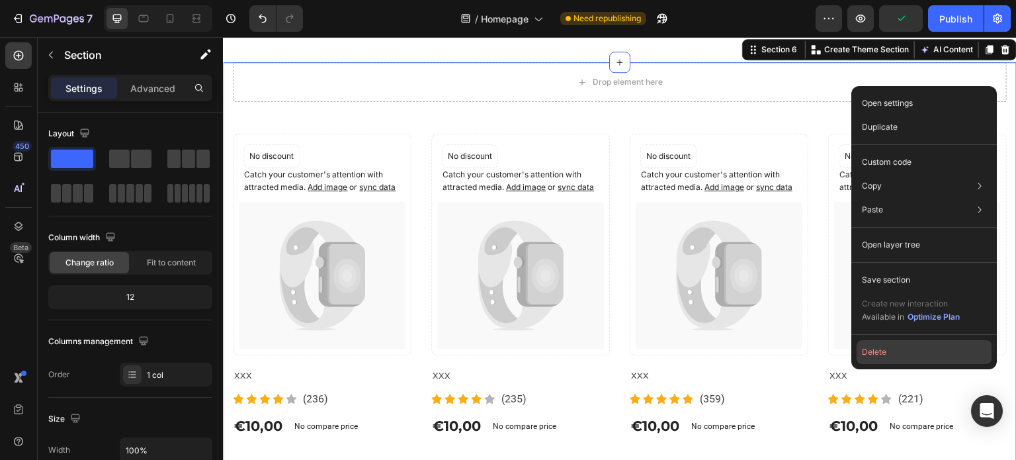
click at [873, 354] on button "Delete" at bounding box center [923, 352] width 135 height 24
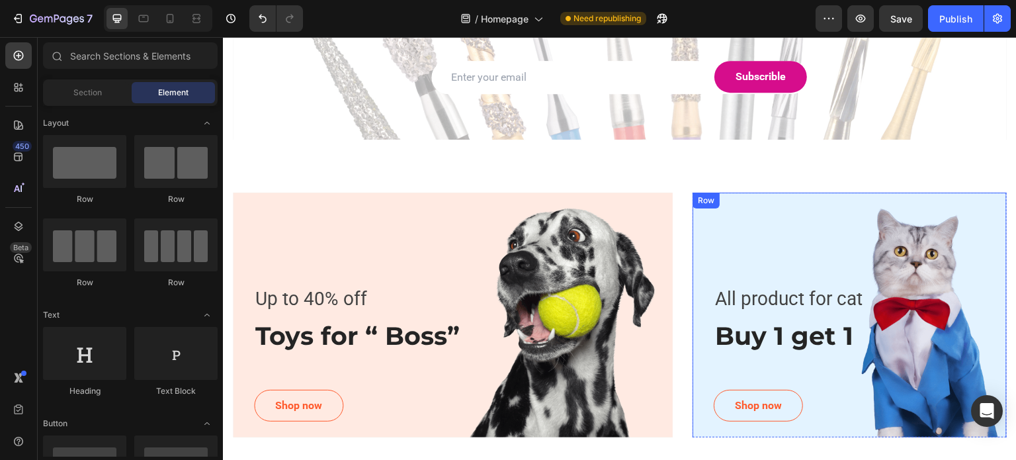
scroll to position [3769, 0]
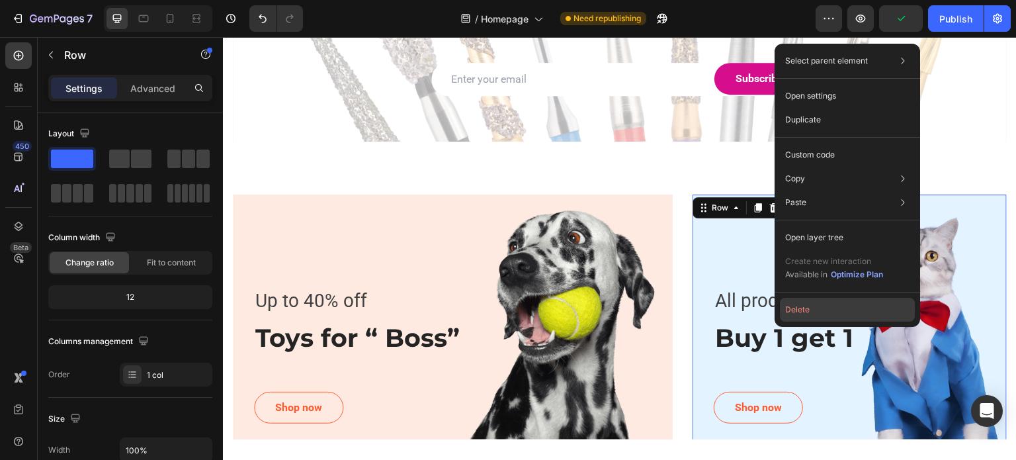
click at [823, 317] on button "Delete" at bounding box center [847, 310] width 135 height 24
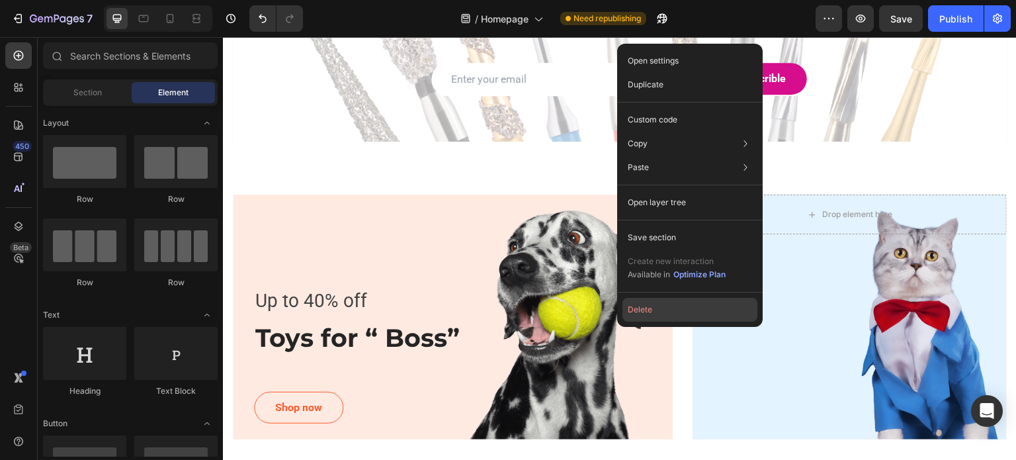
click at [645, 314] on button "Delete" at bounding box center [689, 310] width 135 height 24
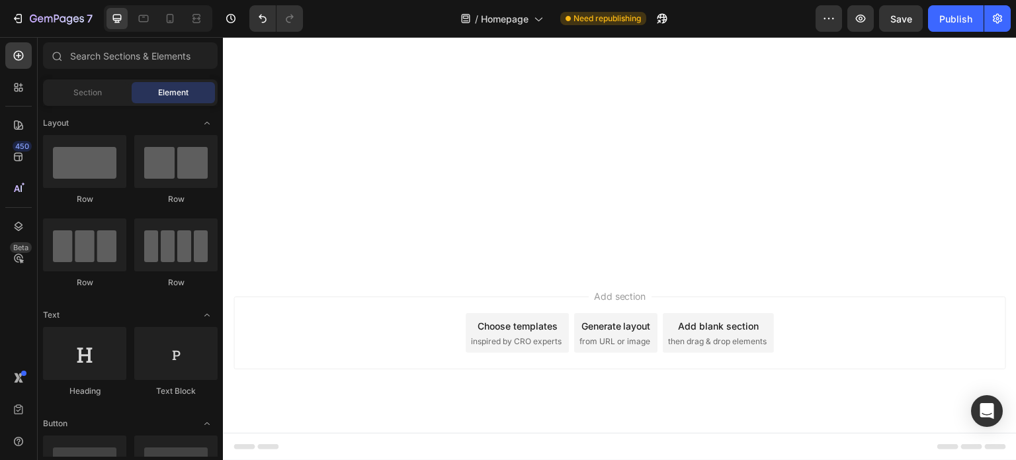
scroll to position [2780, 0]
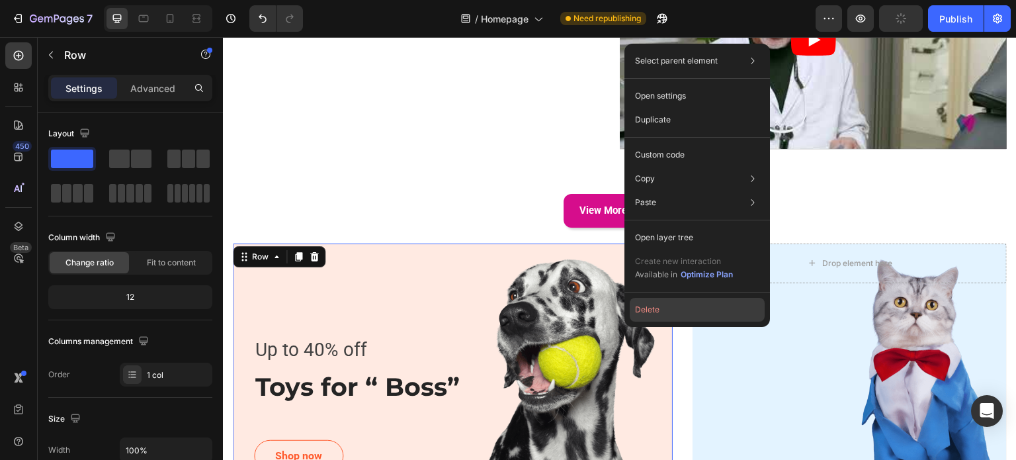
click at [643, 311] on button "Delete" at bounding box center [696, 310] width 135 height 24
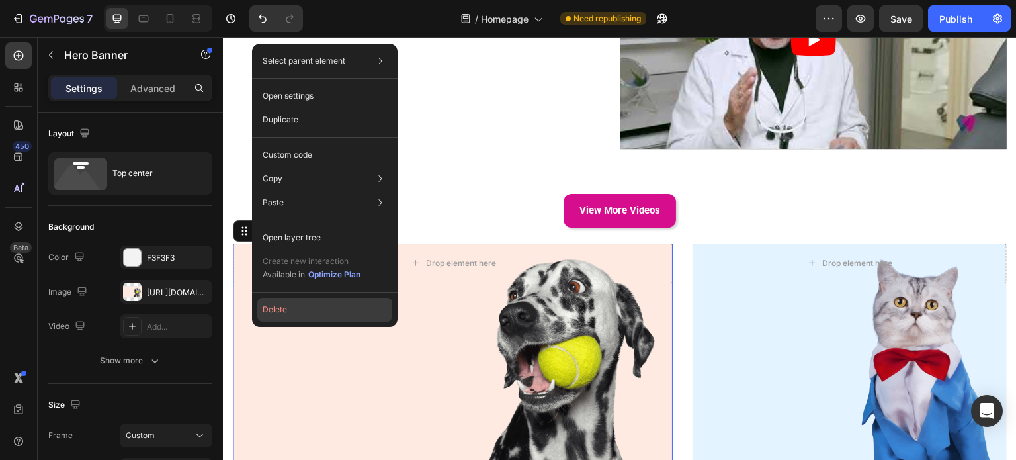
click at [274, 313] on button "Delete" at bounding box center [324, 310] width 135 height 24
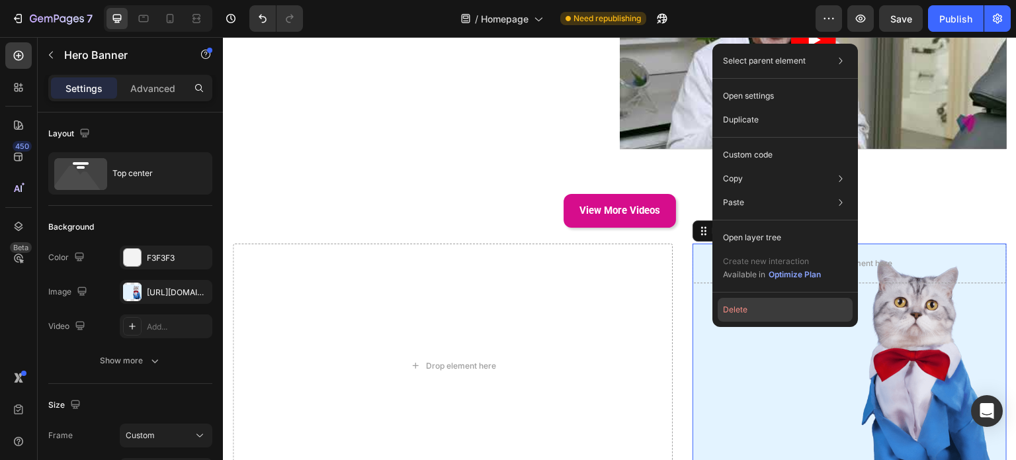
click at [733, 305] on button "Delete" at bounding box center [784, 310] width 135 height 24
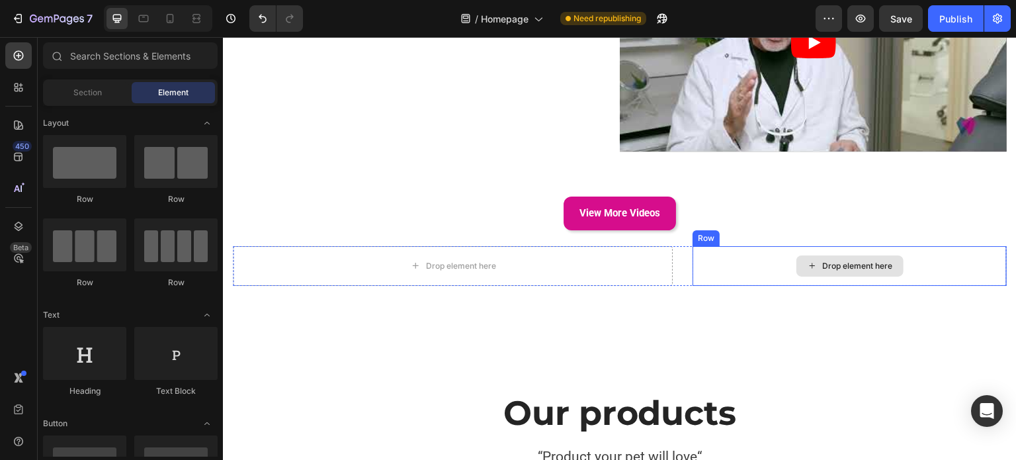
scroll to position [2843, 0]
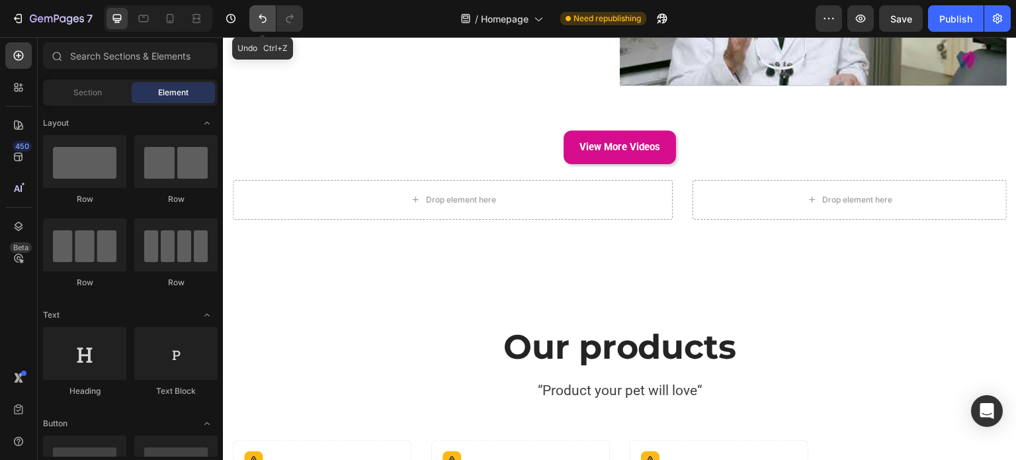
click at [264, 22] on icon "Undo/Redo" at bounding box center [263, 19] width 8 height 9
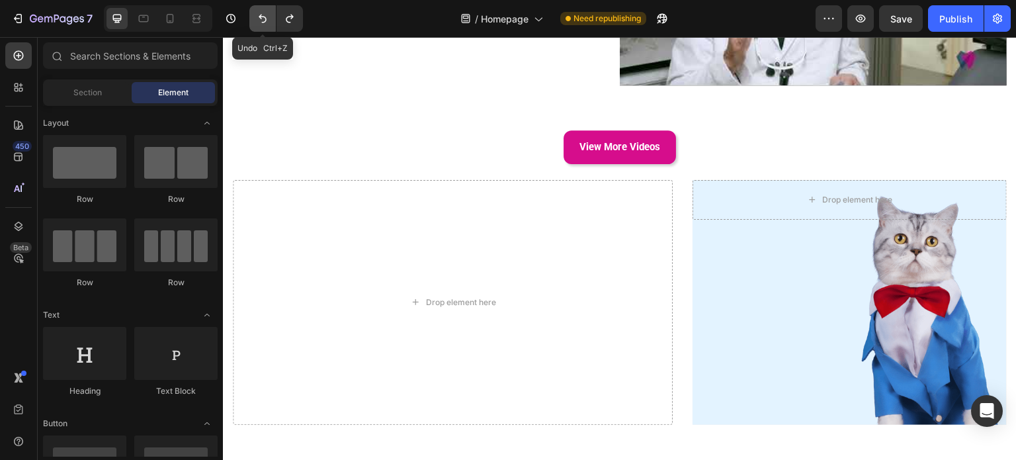
click at [264, 22] on icon "Undo/Redo" at bounding box center [263, 19] width 8 height 9
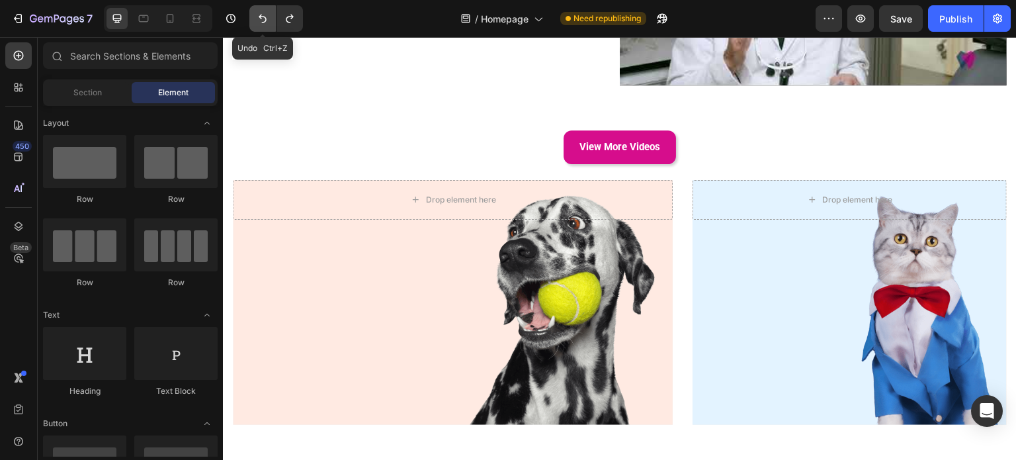
click at [264, 22] on icon "Undo/Redo" at bounding box center [263, 19] width 8 height 9
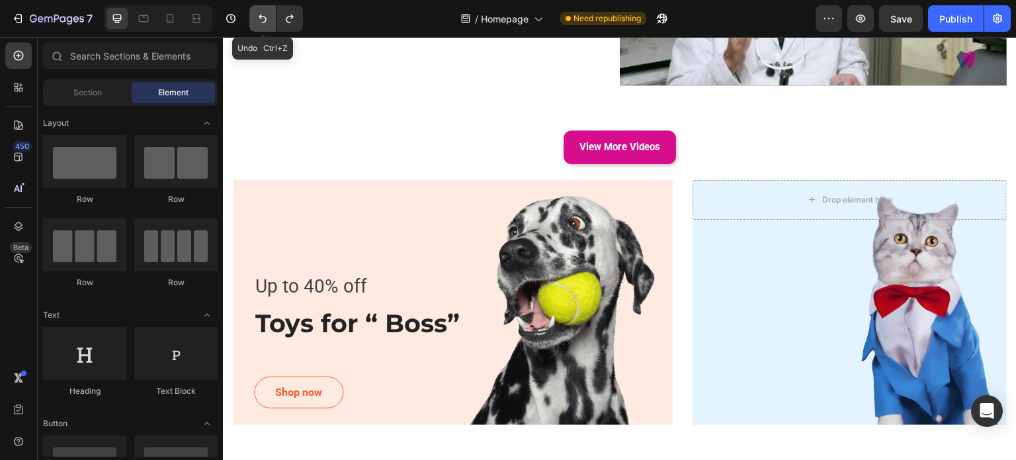
click at [264, 22] on icon "Undo/Redo" at bounding box center [263, 19] width 8 height 9
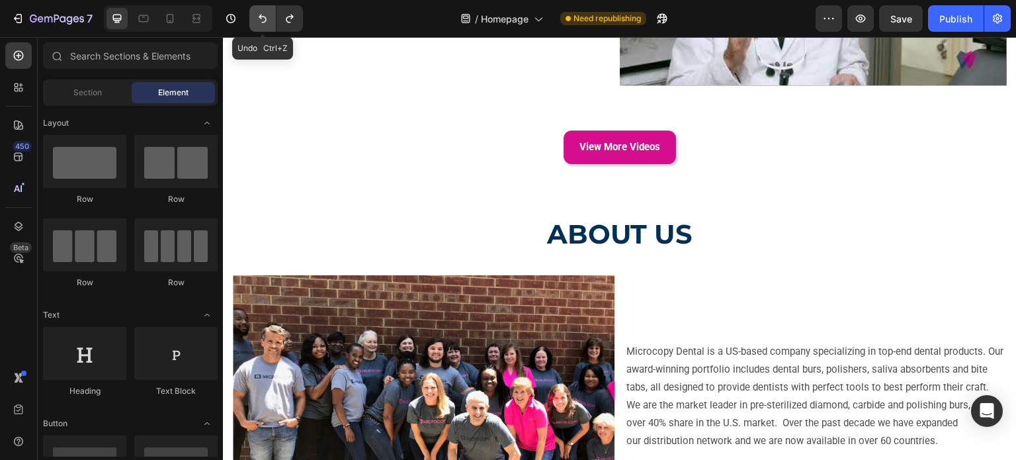
click at [264, 22] on icon "Undo/Redo" at bounding box center [263, 19] width 8 height 9
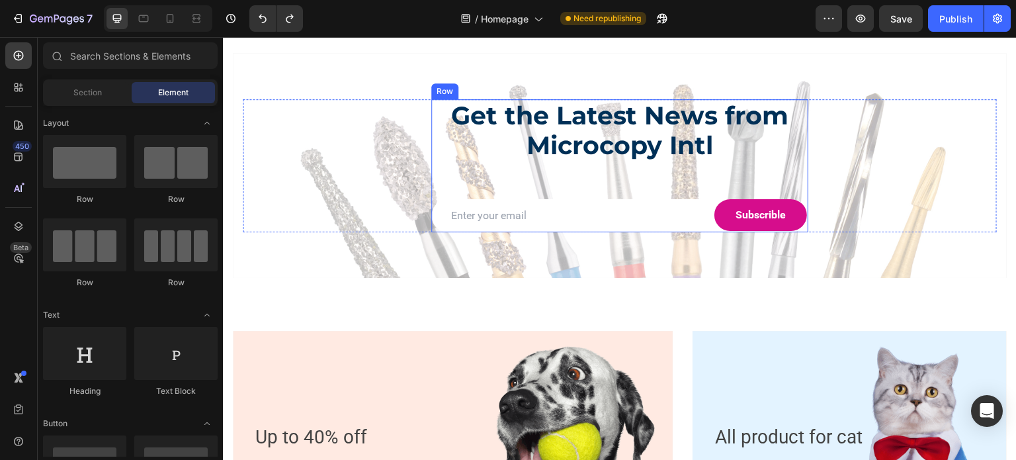
scroll to position [3769, 0]
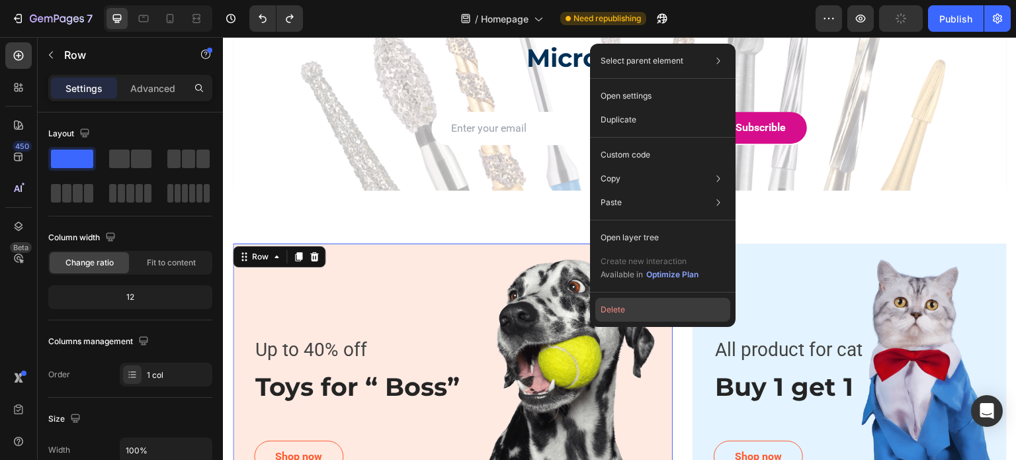
click at [598, 307] on button "Delete" at bounding box center [662, 310] width 135 height 24
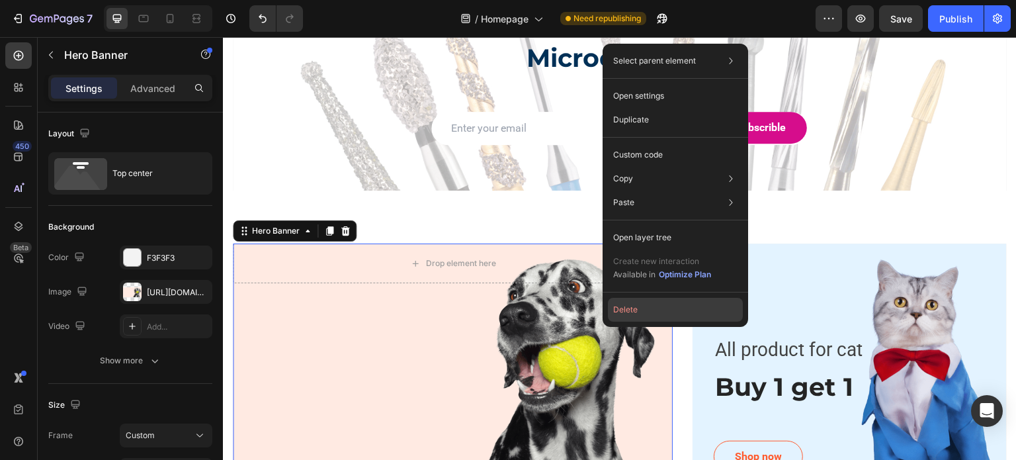
click at [612, 308] on button "Delete" at bounding box center [675, 310] width 135 height 24
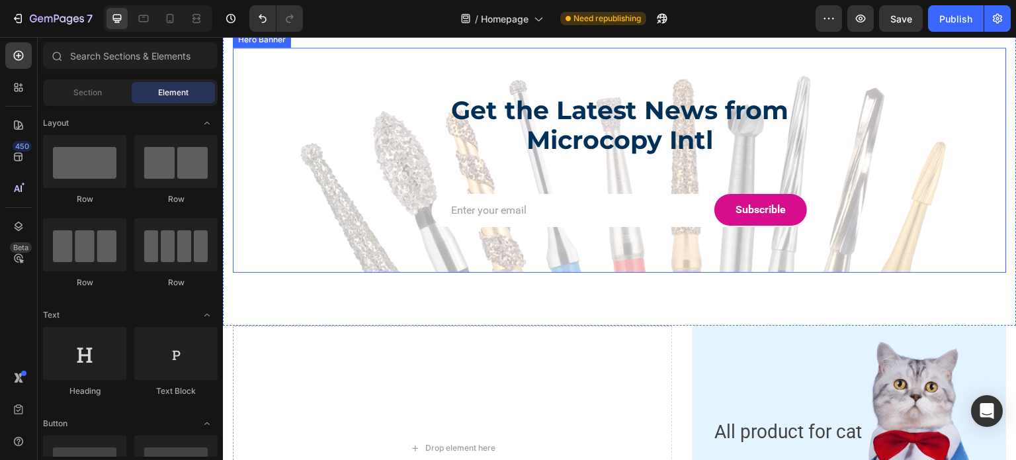
scroll to position [3835, 0]
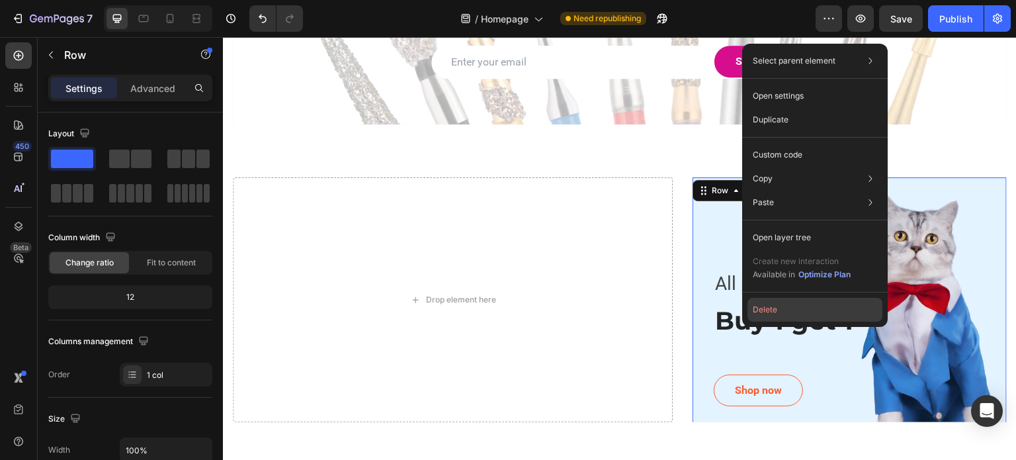
click at [772, 311] on button "Delete" at bounding box center [814, 310] width 135 height 24
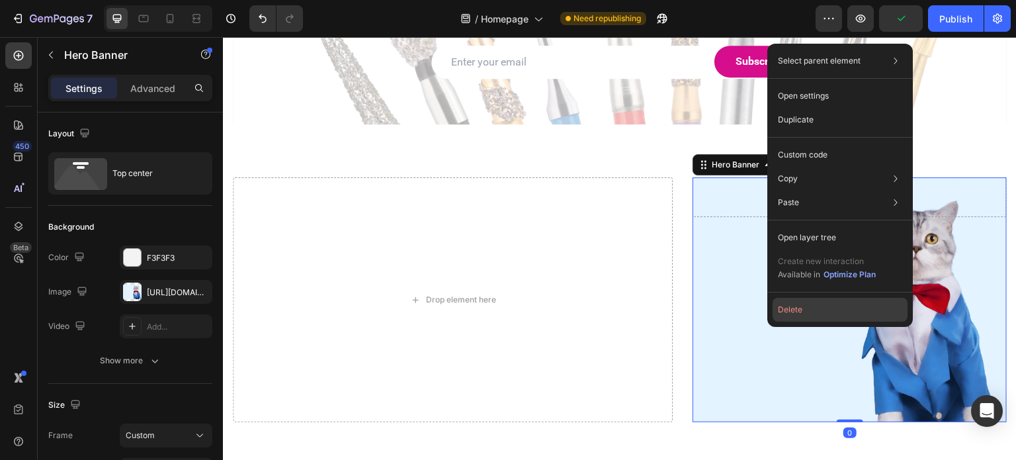
click at [776, 305] on button "Delete" at bounding box center [839, 310] width 135 height 24
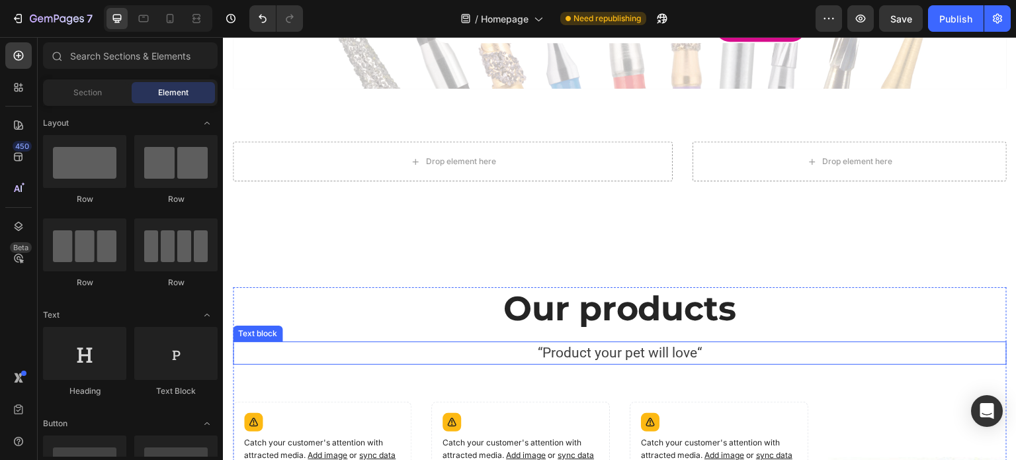
scroll to position [3901, 0]
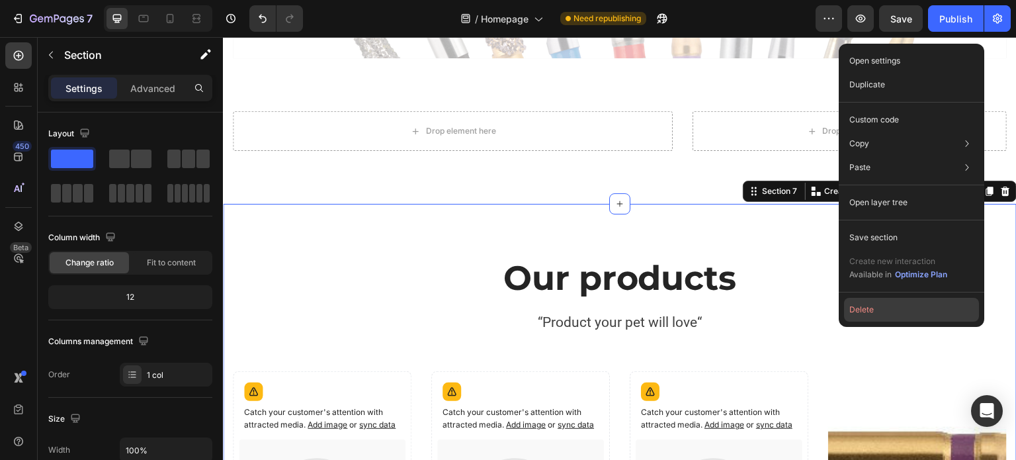
click at [874, 311] on button "Delete" at bounding box center [911, 310] width 135 height 24
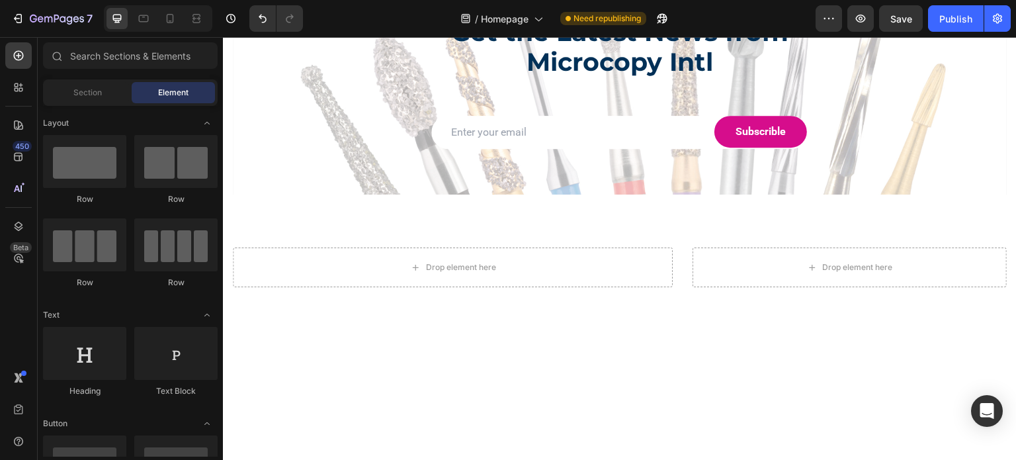
scroll to position [3769, 0]
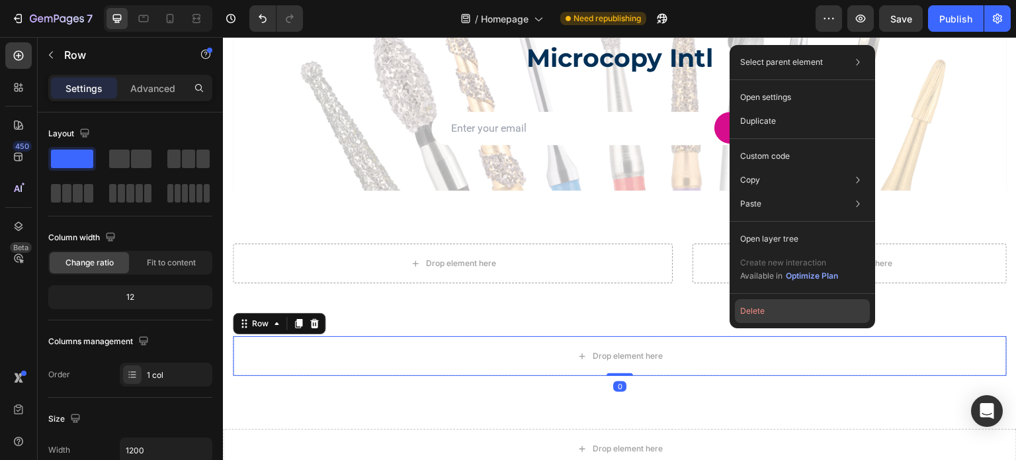
click at [788, 315] on button "Delete" at bounding box center [802, 311] width 135 height 24
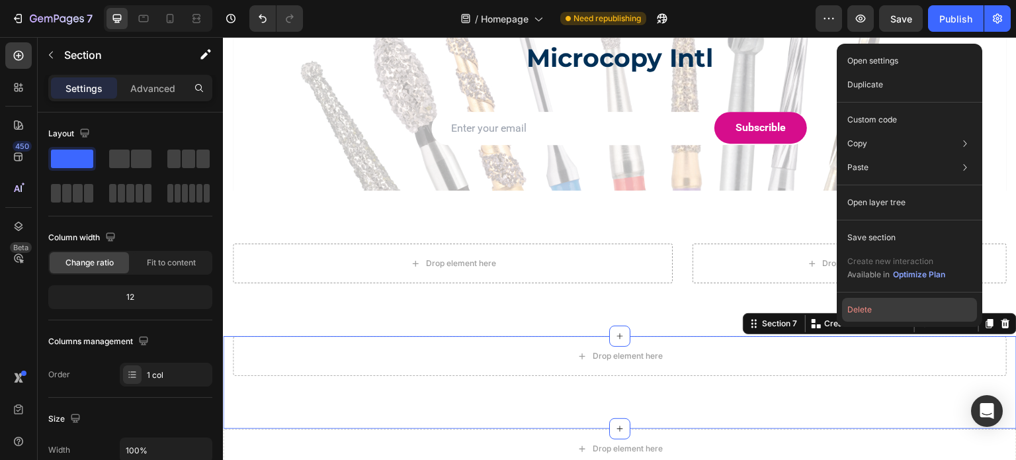
click at [896, 311] on button "Delete" at bounding box center [909, 310] width 135 height 24
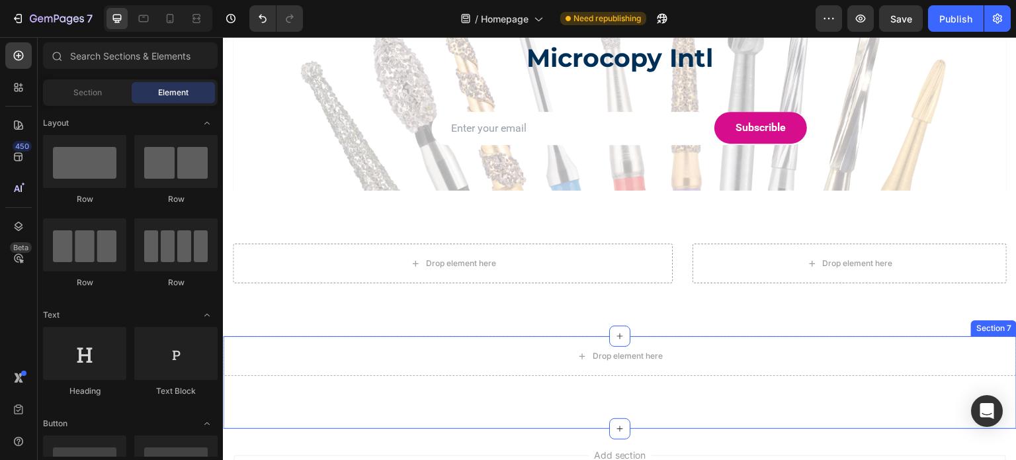
click at [986, 320] on div "Section 7" at bounding box center [994, 328] width 46 height 16
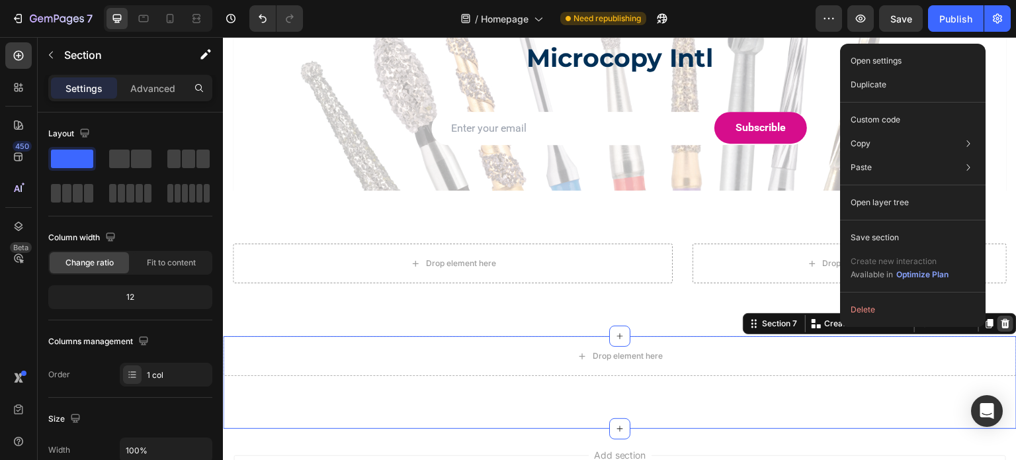
click at [1000, 318] on icon at bounding box center [1005, 323] width 11 height 11
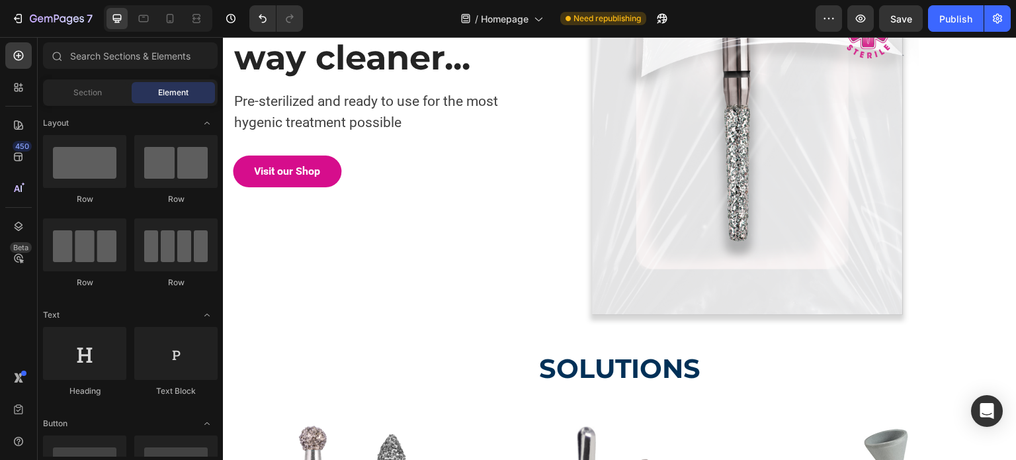
scroll to position [112, 0]
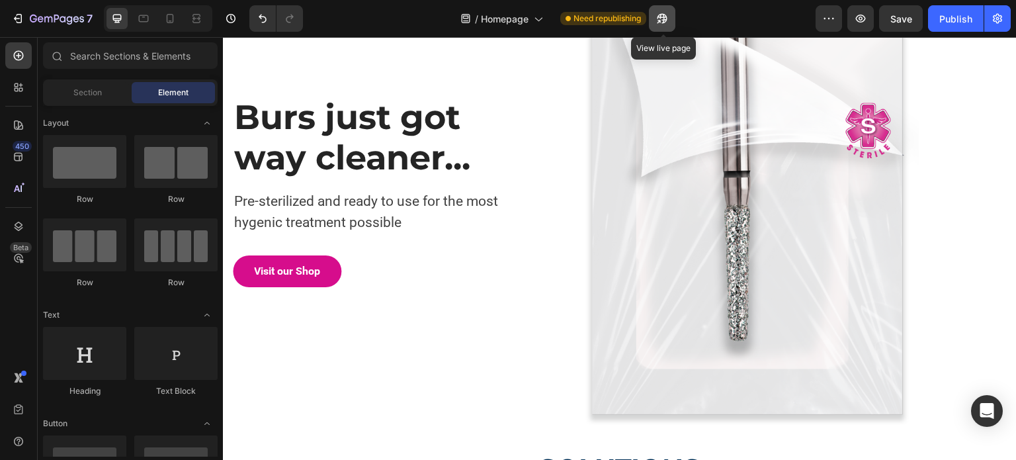
click at [660, 19] on icon "button" at bounding box center [661, 18] width 13 height 13
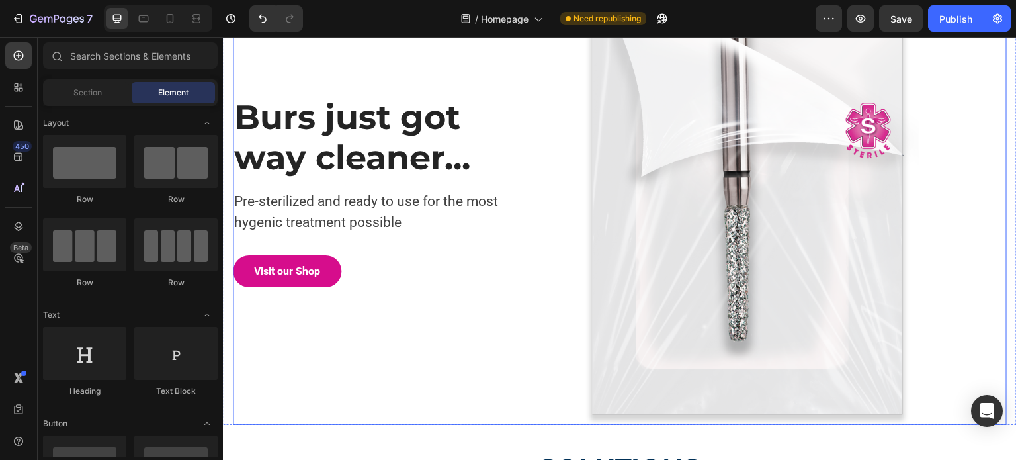
scroll to position [244, 0]
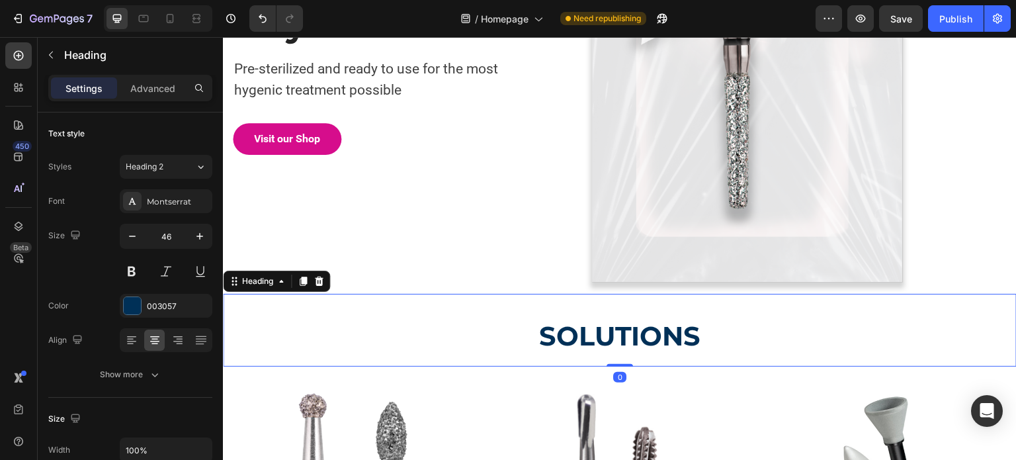
click at [586, 308] on h2 "SOLUTIONS" at bounding box center [619, 330] width 793 height 73
click at [950, 17] on div "Publish" at bounding box center [955, 19] width 33 height 14
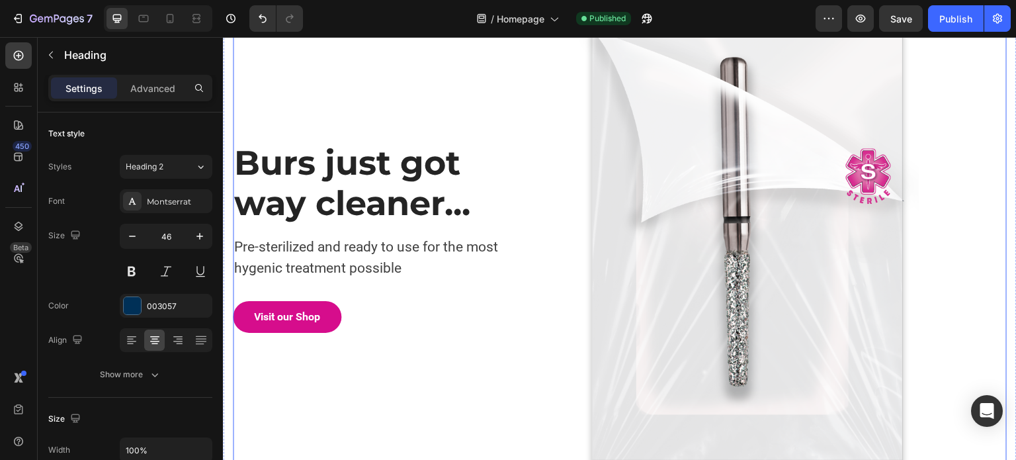
scroll to position [0, 0]
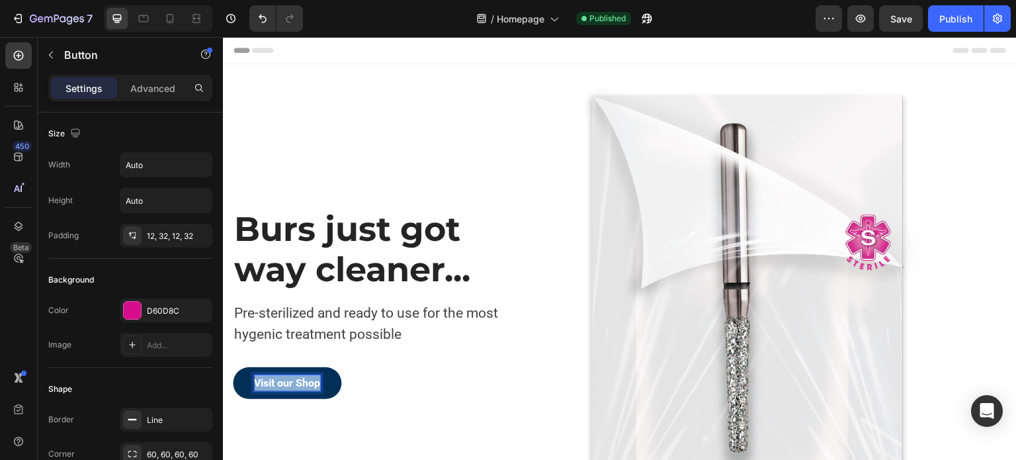
click at [259, 376] on p "Visit our Shop" at bounding box center [287, 383] width 66 height 16
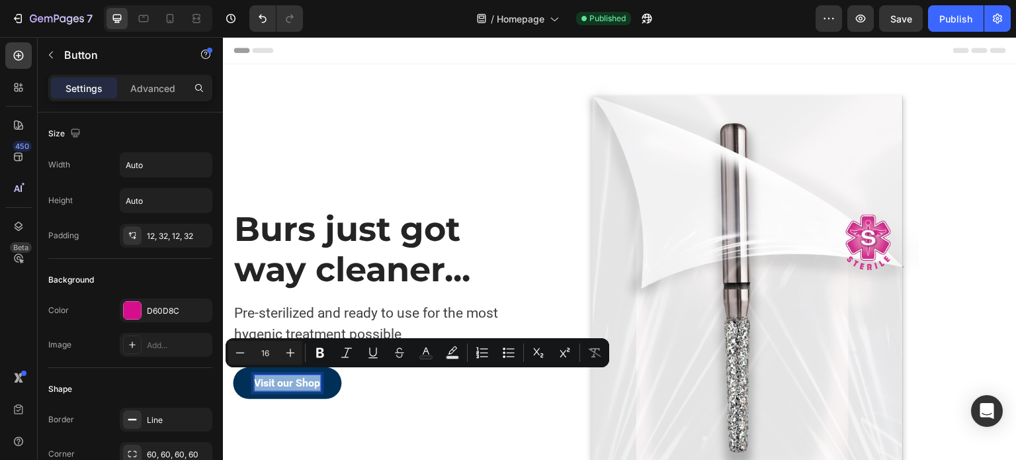
click at [259, 376] on p "Visit our Shop" at bounding box center [287, 383] width 66 height 16
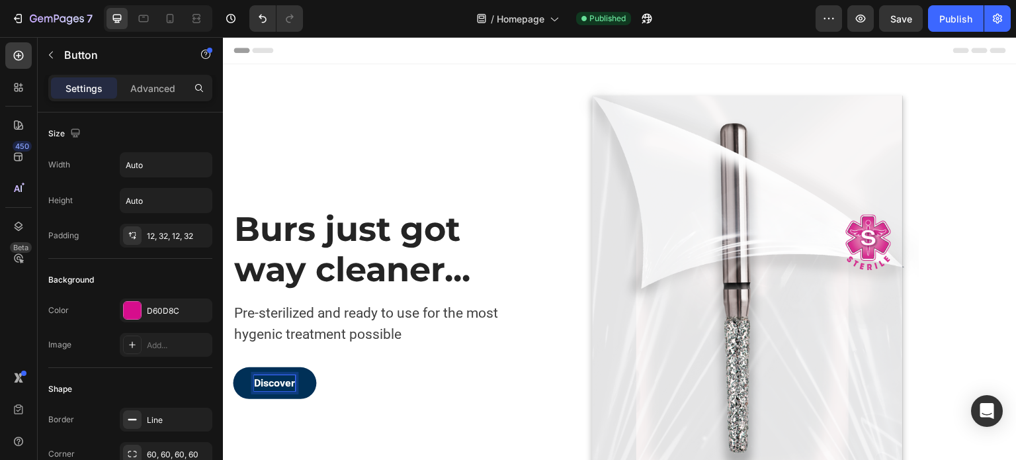
click at [233, 367] on button "Discover" at bounding box center [274, 383] width 83 height 32
click at [233, 367] on button "Discover t" at bounding box center [277, 383] width 89 height 32
click at [233, 367] on button "Discover te" at bounding box center [280, 383] width 95 height 32
click at [233, 367] on button "Discover the" at bounding box center [283, 383] width 101 height 32
click at [233, 367] on button "Discover the NeoDiamond" at bounding box center [315, 383] width 165 height 32
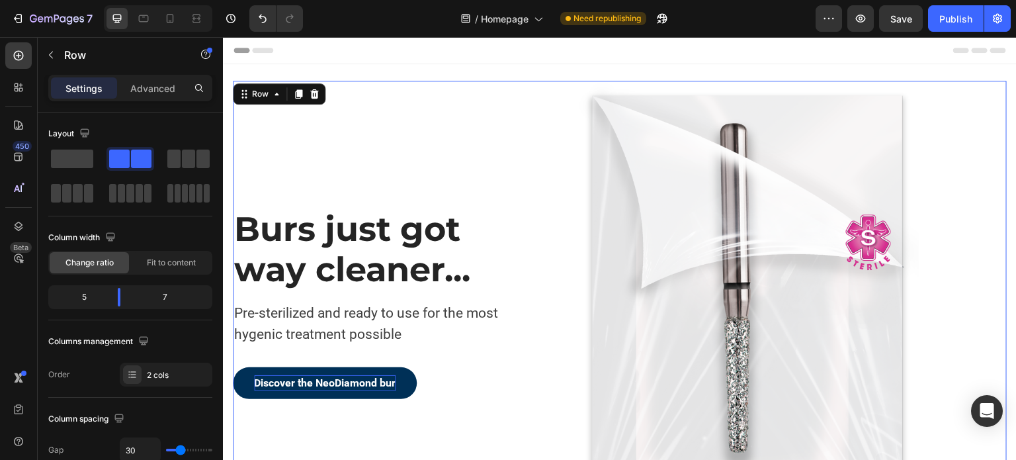
click at [493, 350] on div "Burs just got way cleaner... Heading Pre-sterilized and ready to use for the mo…" at bounding box center [390, 309] width 314 height 456
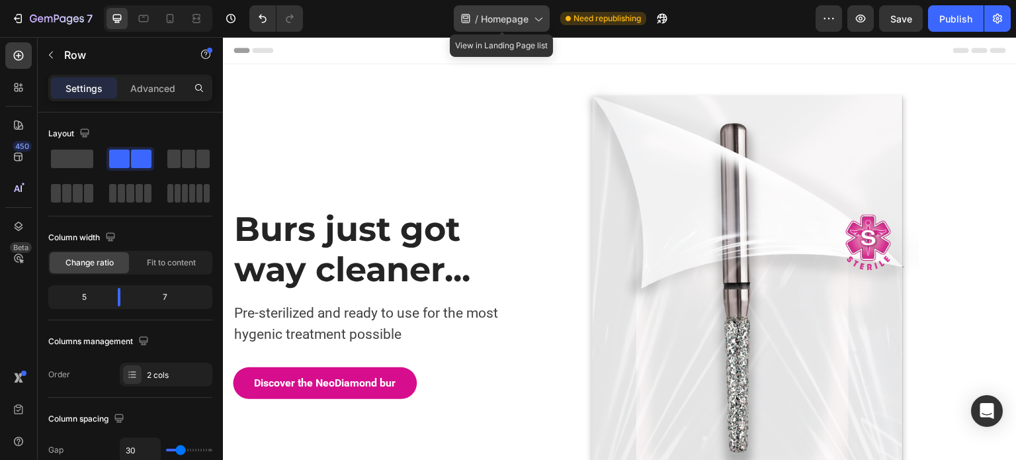
click at [501, 21] on span "Homepage" at bounding box center [505, 19] width 48 height 14
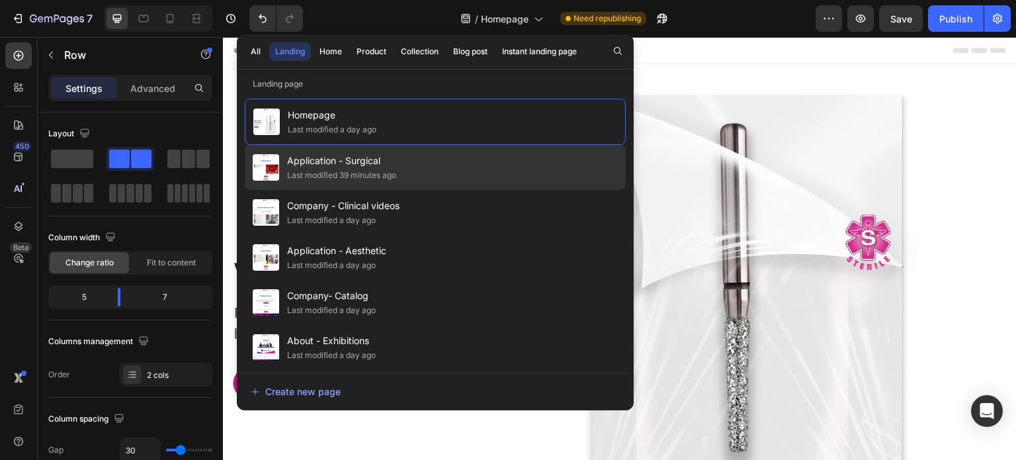
click at [406, 190] on div "Application - Surgical Last modified 39 minutes ago" at bounding box center [435, 212] width 381 height 45
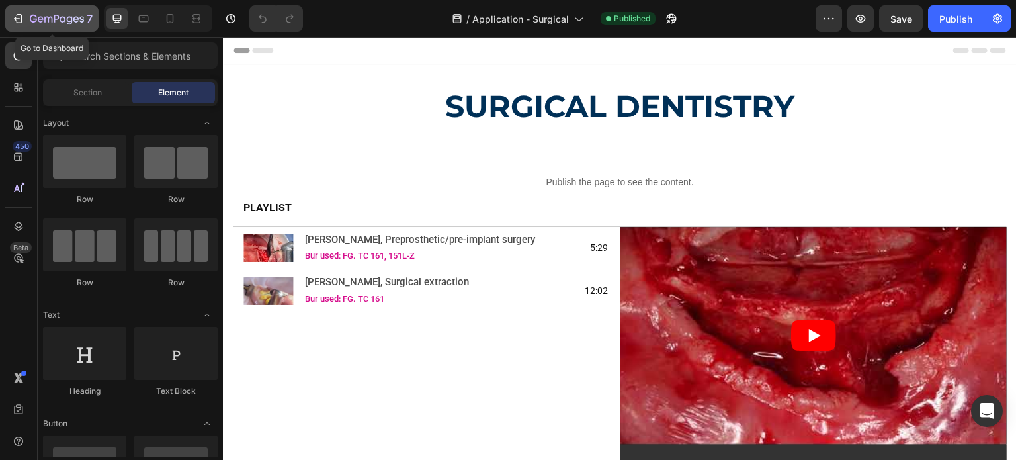
click at [20, 16] on icon "button" at bounding box center [17, 18] width 13 height 13
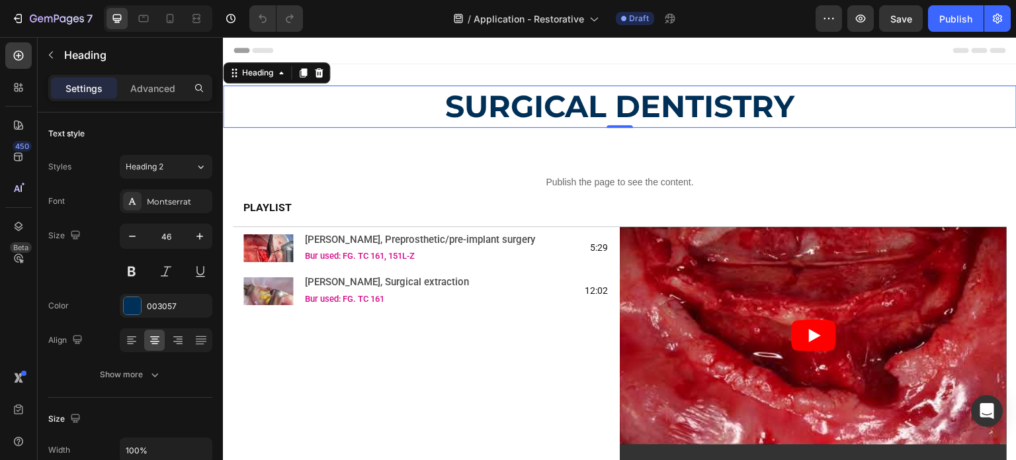
click at [604, 104] on strong "SURGICAL DENTISTRY" at bounding box center [619, 106] width 349 height 38
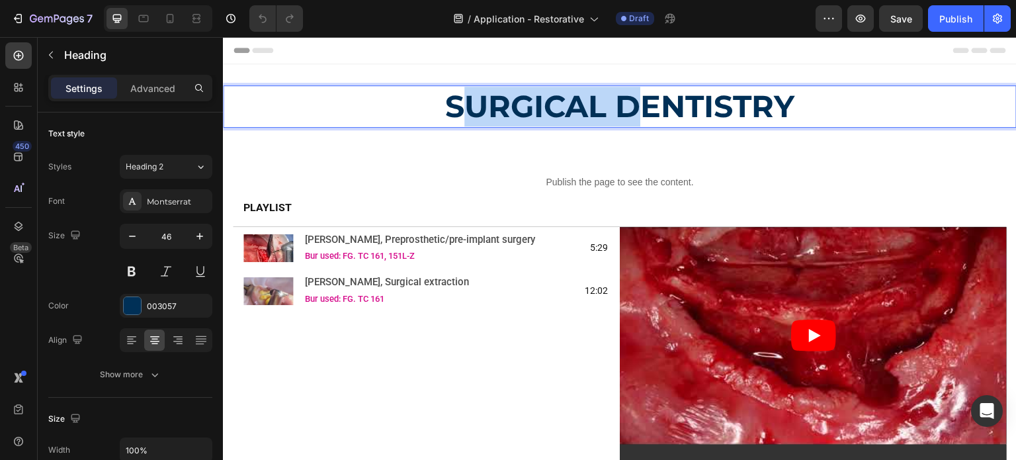
click at [591, 104] on strong "SURGICAL DENTISTRY" at bounding box center [619, 106] width 349 height 38
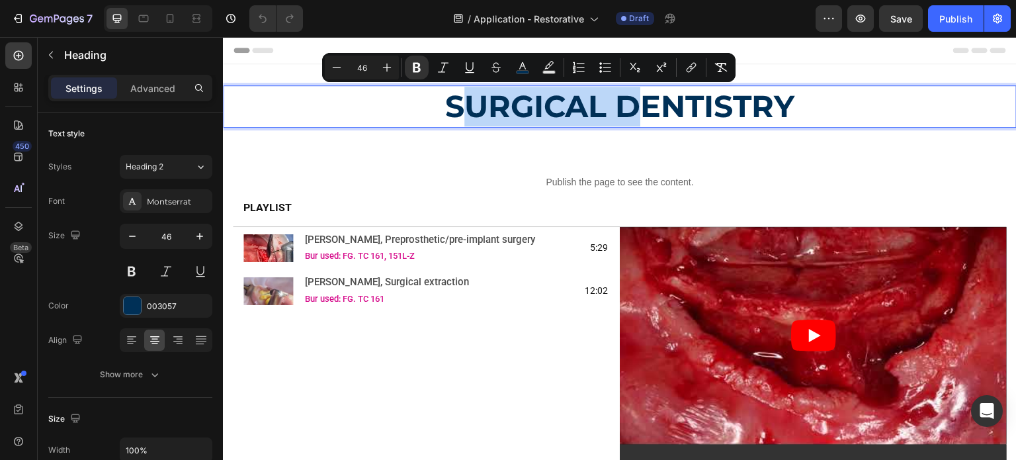
click at [461, 112] on strong "SURGICAL DENTISTRY" at bounding box center [619, 106] width 349 height 38
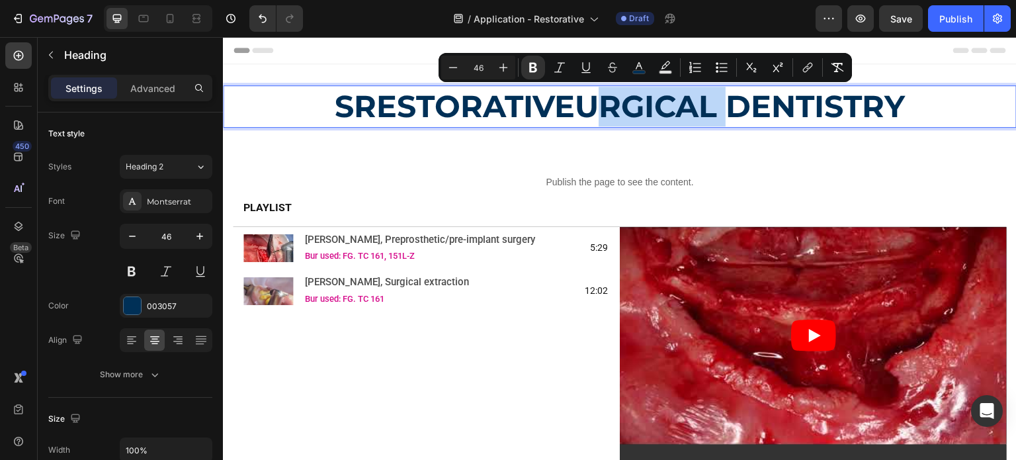
drag, startPoint x: 590, startPoint y: 114, endPoint x: 708, endPoint y: 114, distance: 117.7
click at [708, 114] on strong "SRESTORATIVEURGICAL DENTISTRY" at bounding box center [620, 106] width 570 height 38
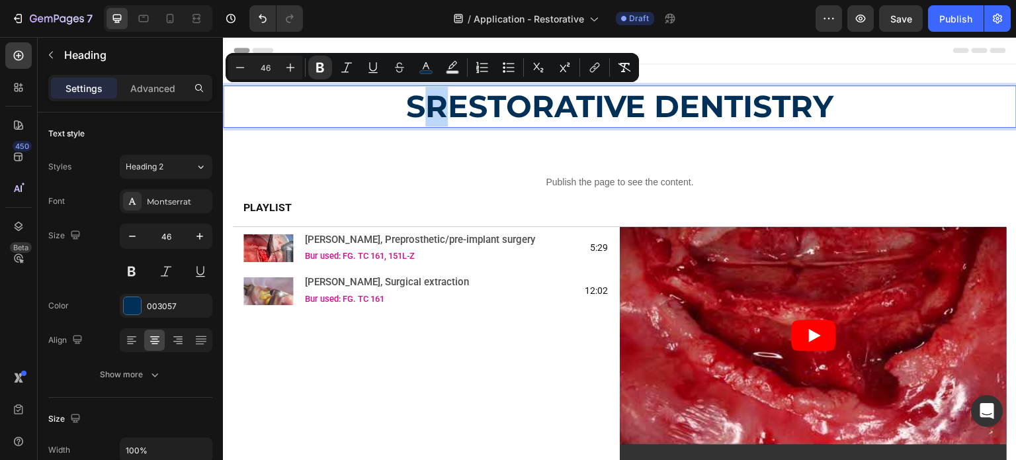
drag, startPoint x: 422, startPoint y: 114, endPoint x: 411, endPoint y: 115, distance: 11.3
click at [411, 115] on strong "SRESTORATIVE DENTISTRY" at bounding box center [620, 106] width 428 height 38
